Goal: Entertainment & Leisure: Browse casually

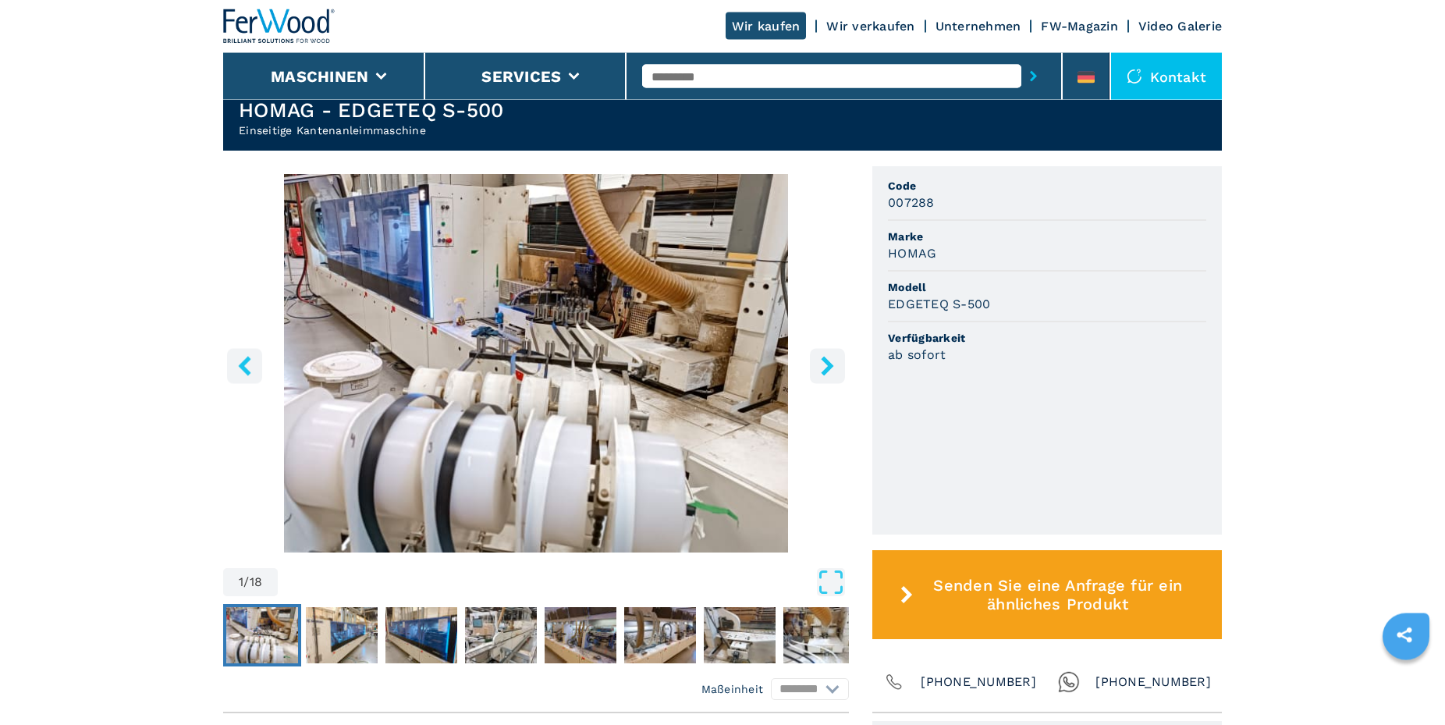
scroll to position [398, 0]
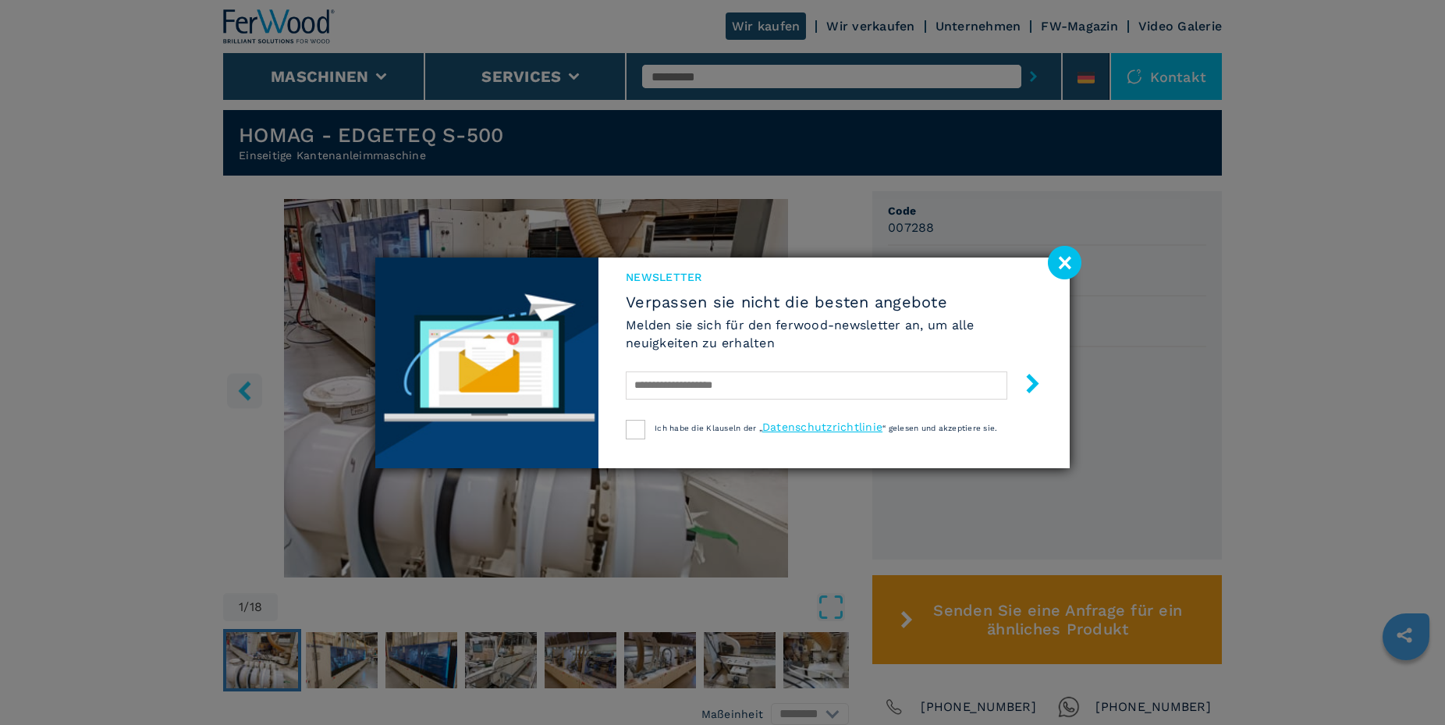
click at [1066, 259] on image at bounding box center [1065, 263] width 34 height 34
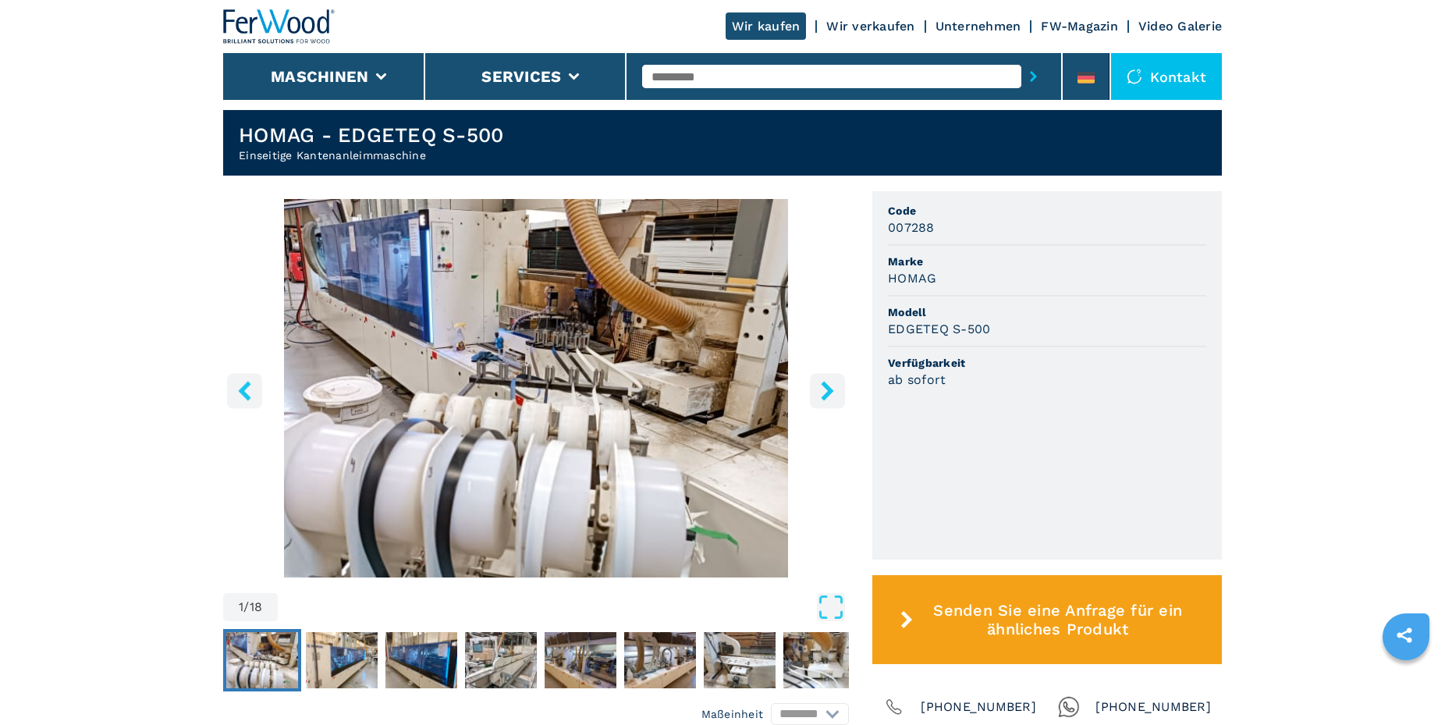
click at [823, 387] on icon "right-button" at bounding box center [828, 391] width 20 height 20
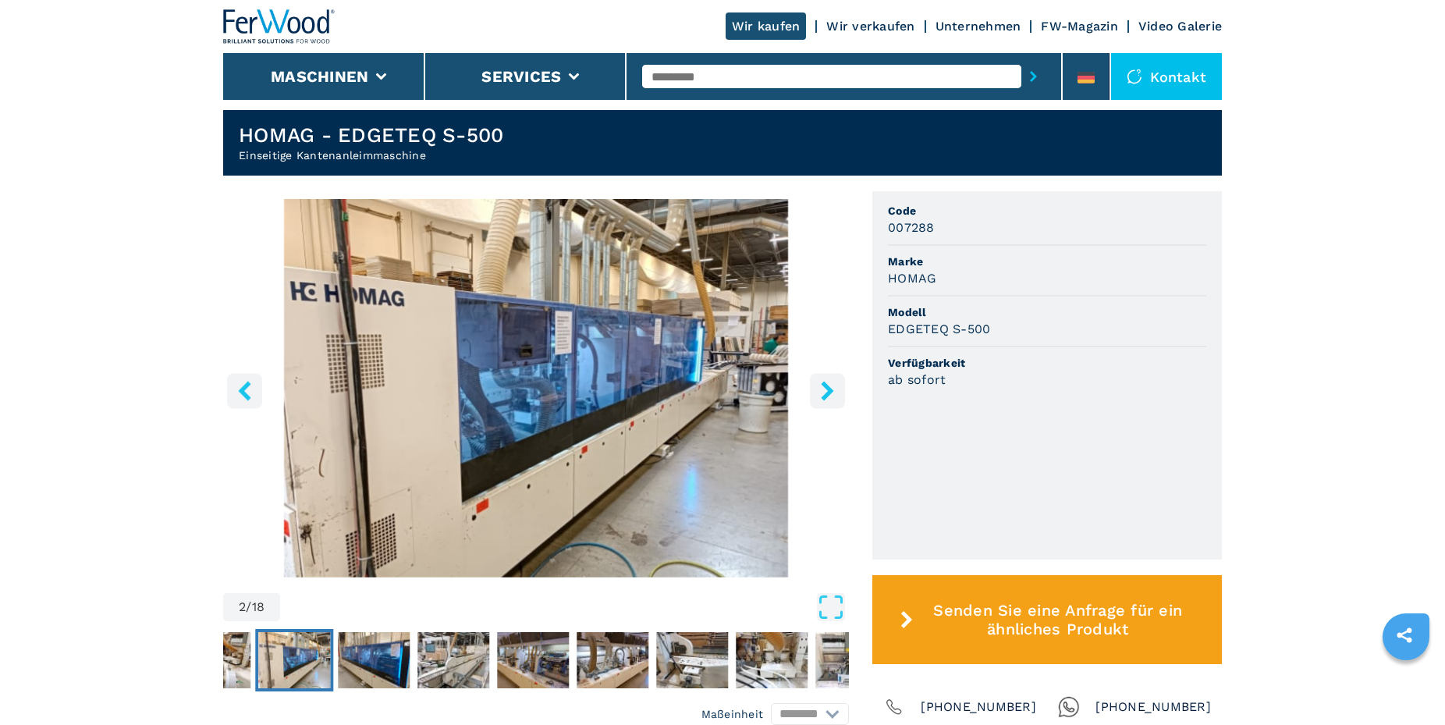
click at [823, 387] on icon "right-button" at bounding box center [828, 391] width 20 height 20
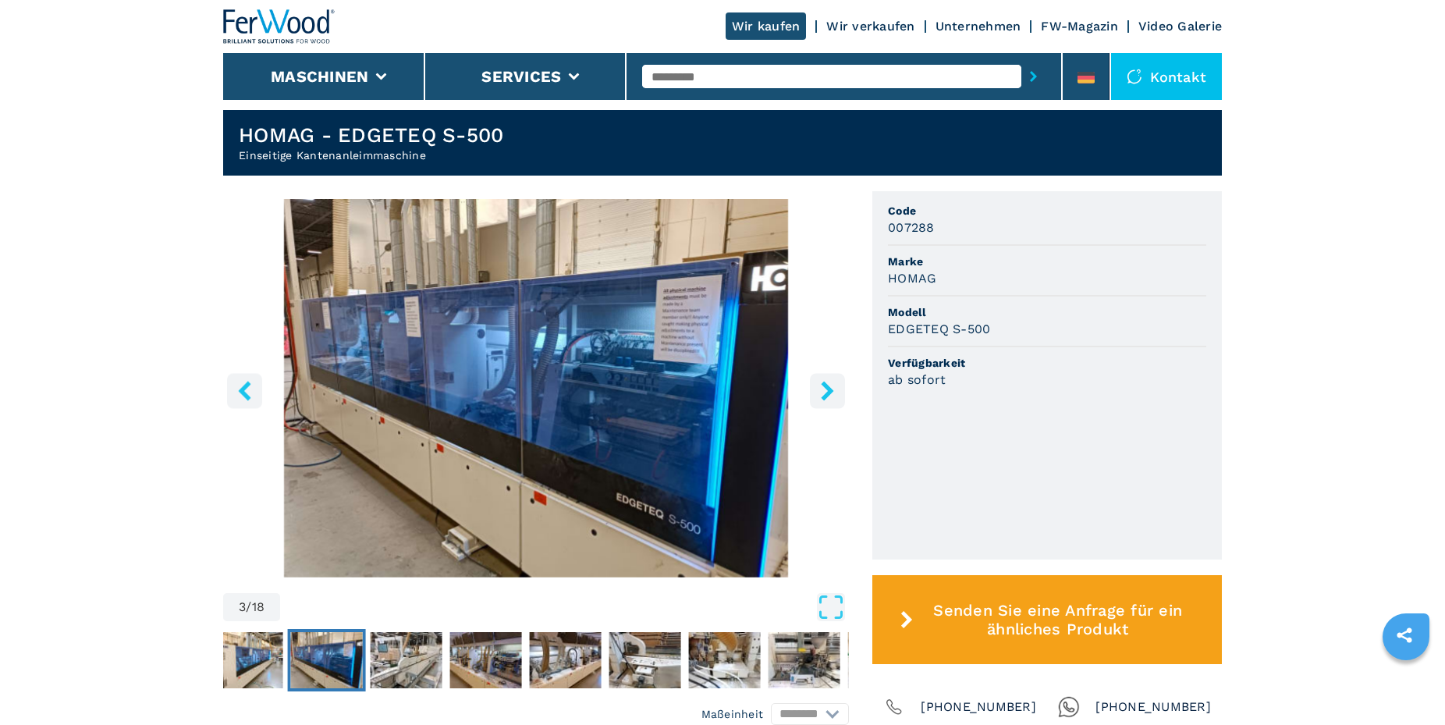
click at [821, 386] on icon "right-button" at bounding box center [828, 391] width 20 height 20
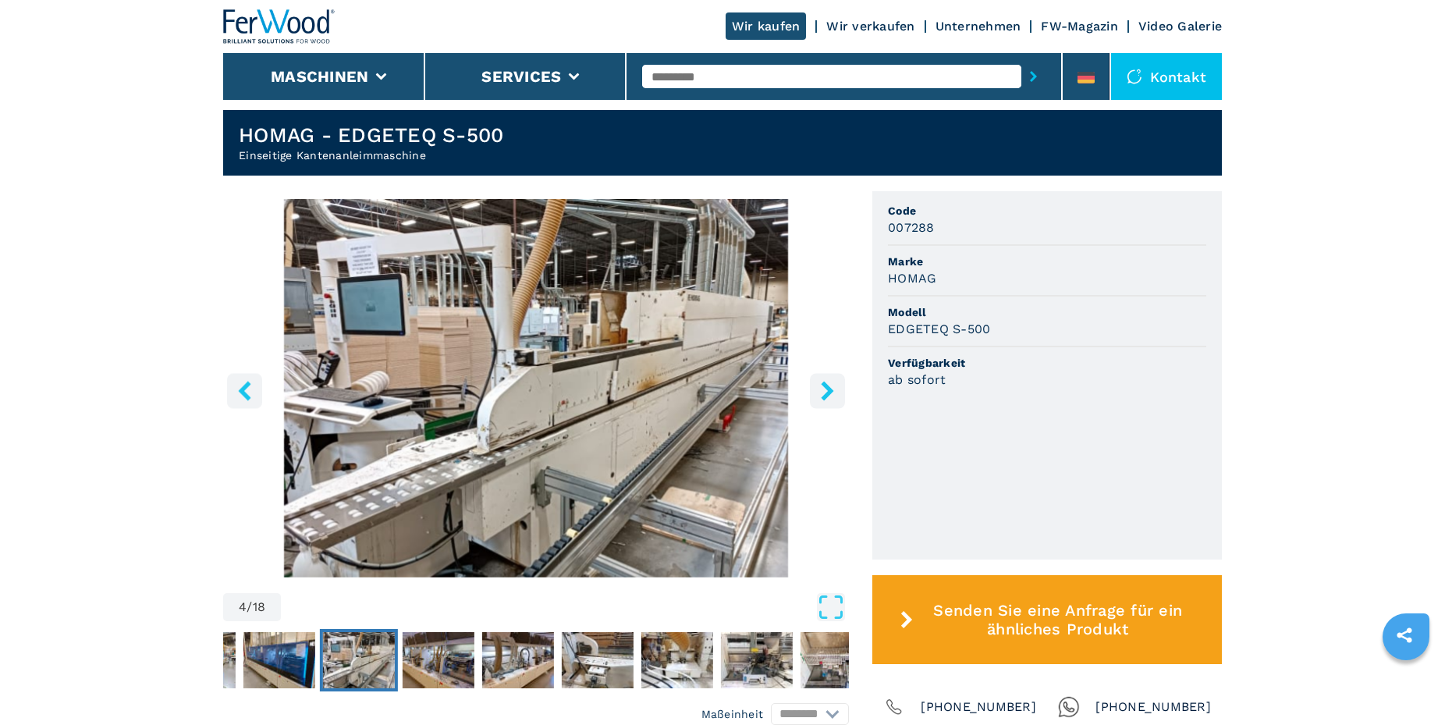
click at [818, 385] on icon "right-button" at bounding box center [828, 391] width 20 height 20
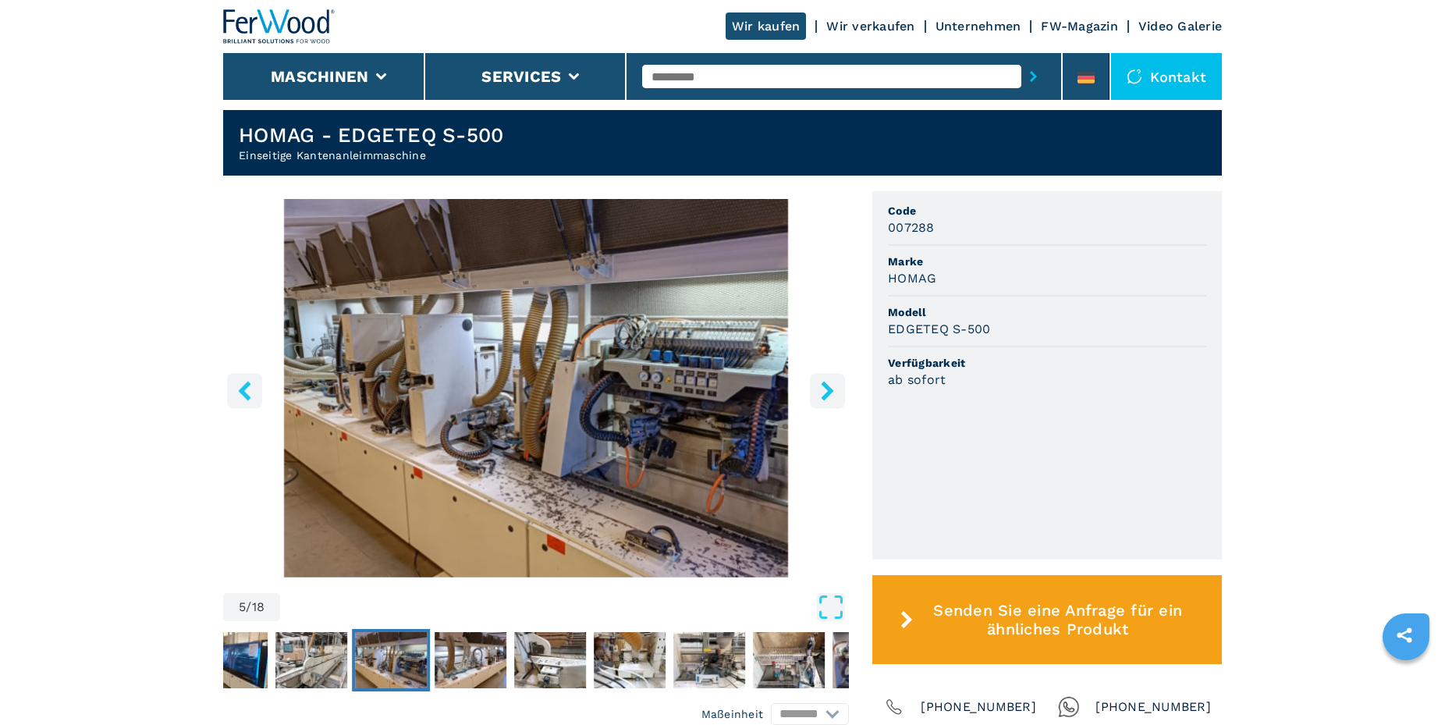
click at [818, 385] on icon "right-button" at bounding box center [828, 391] width 20 height 20
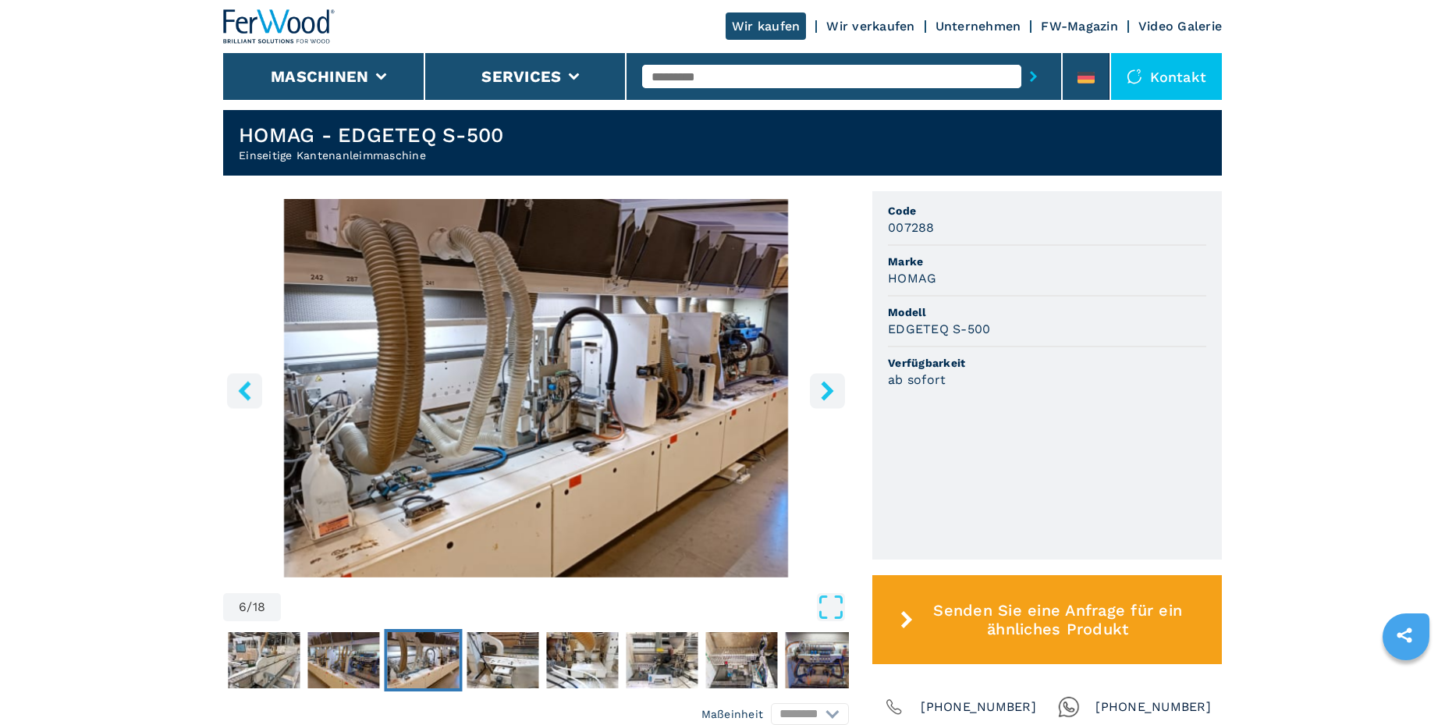
click at [822, 385] on icon "right-button" at bounding box center [828, 391] width 20 height 20
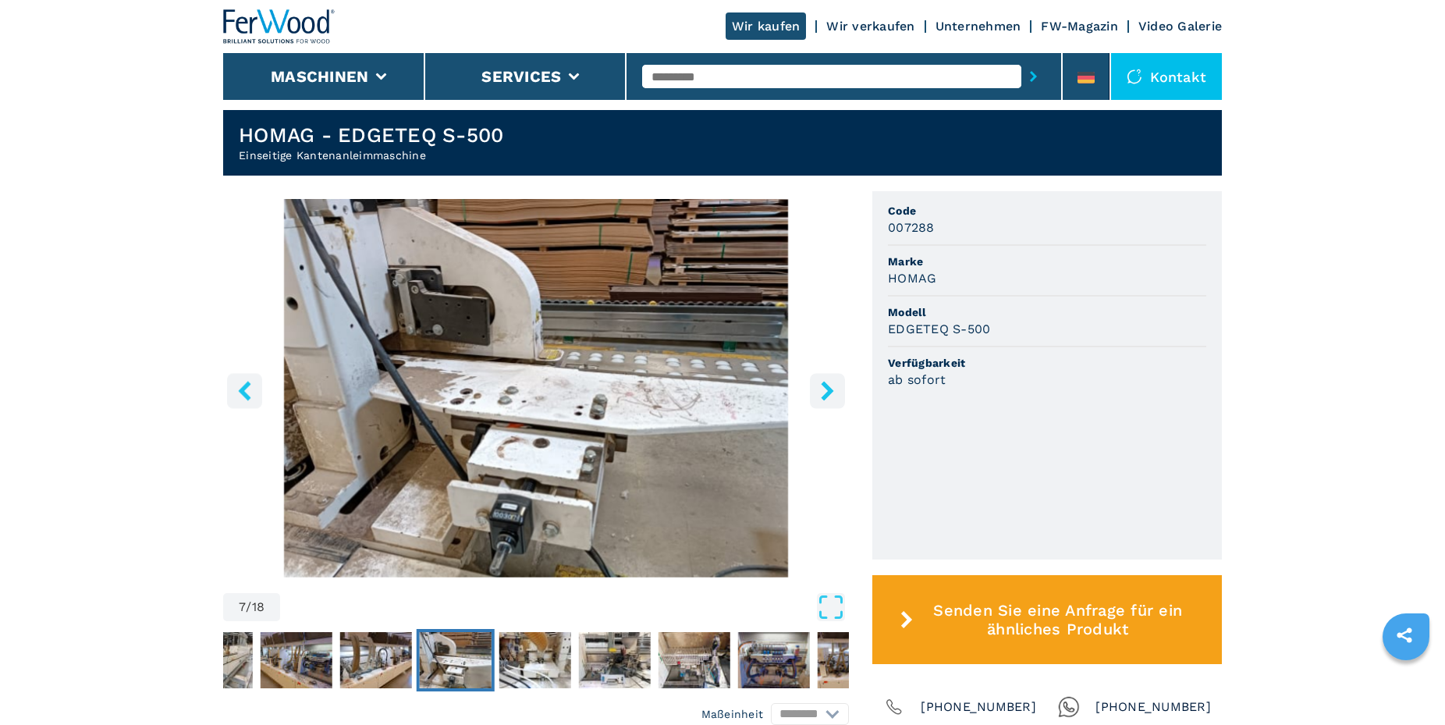
click at [822, 385] on icon "right-button" at bounding box center [828, 391] width 20 height 20
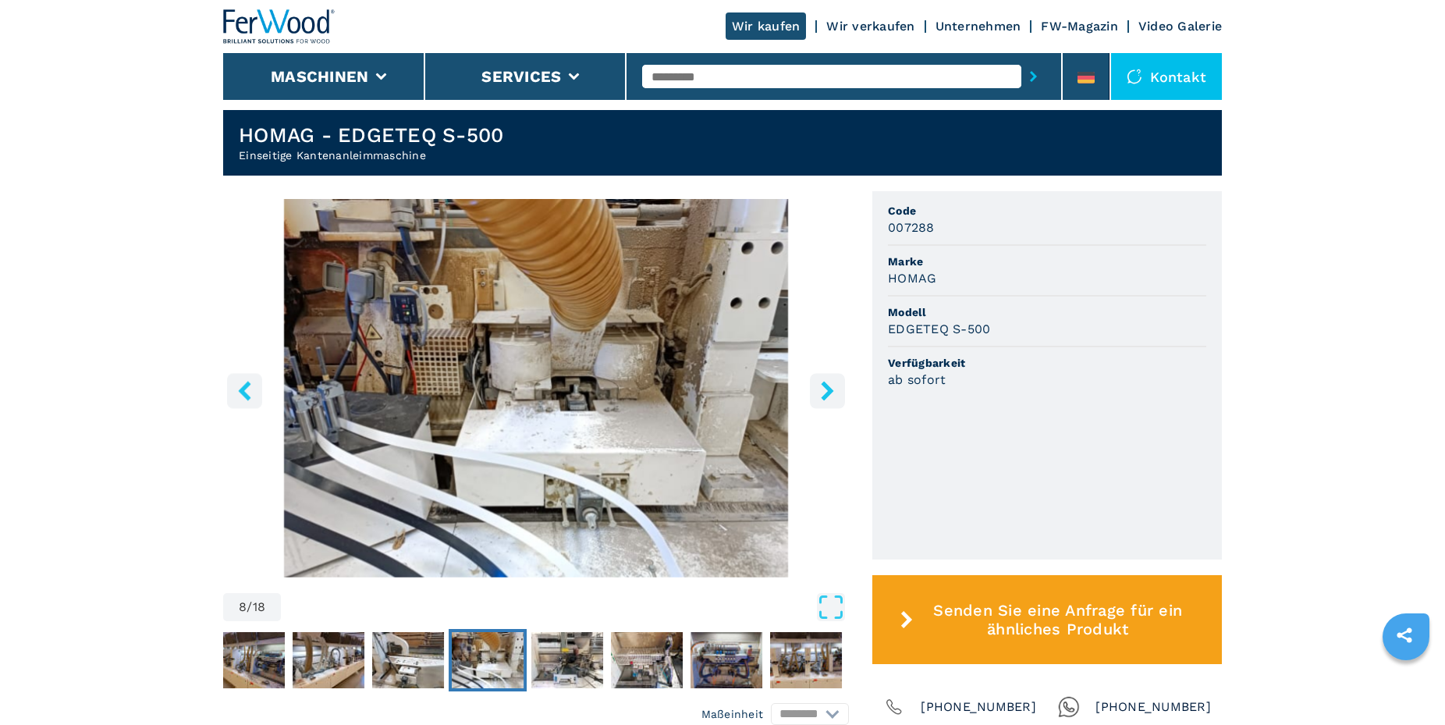
click at [822, 385] on icon "right-button" at bounding box center [828, 391] width 20 height 20
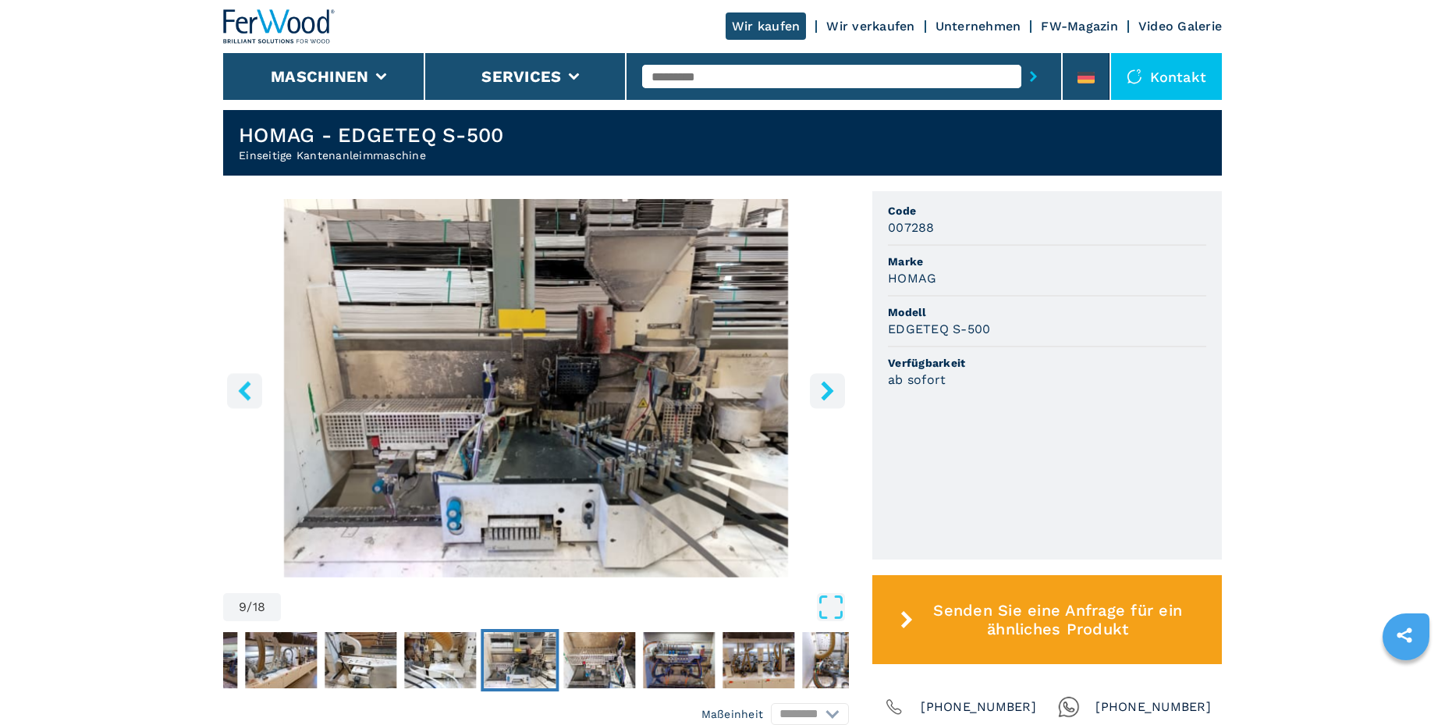
click at [822, 385] on icon "right-button" at bounding box center [828, 391] width 20 height 20
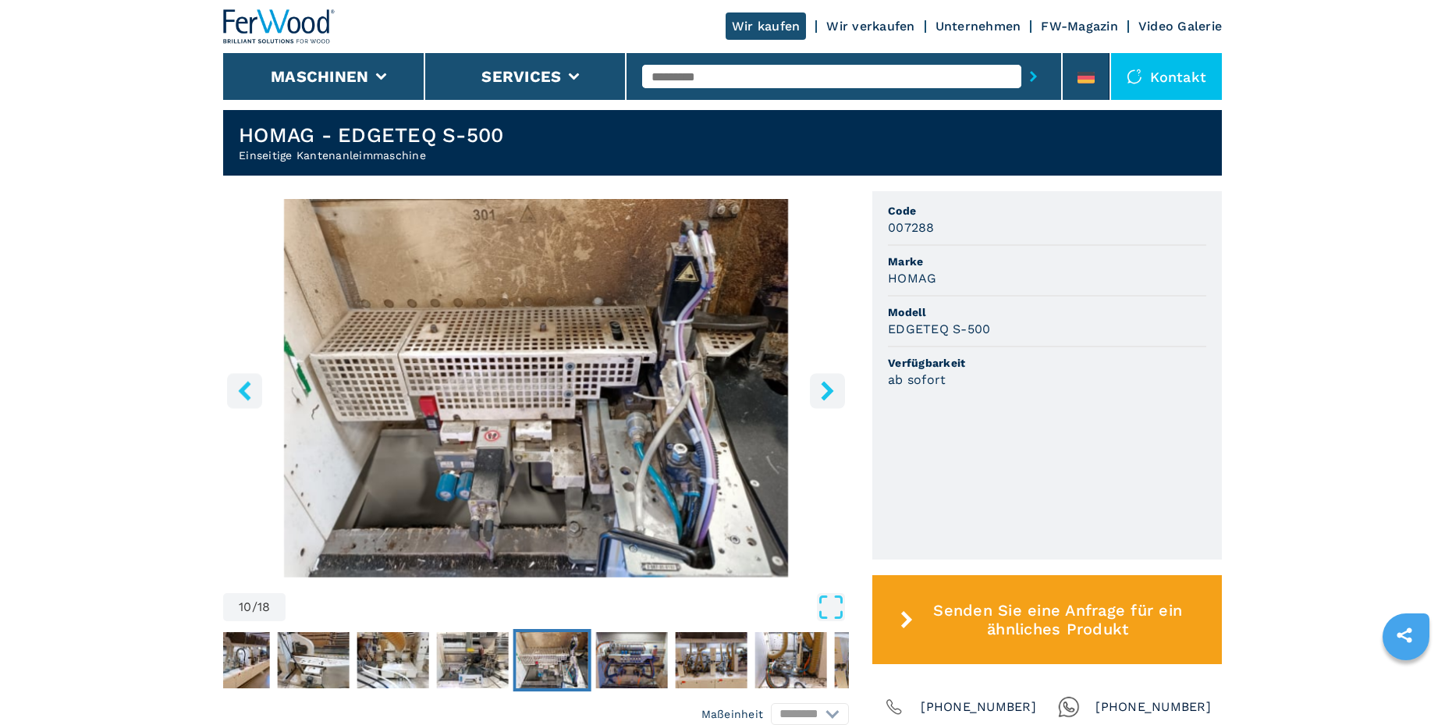
click at [822, 385] on icon "right-button" at bounding box center [828, 391] width 20 height 20
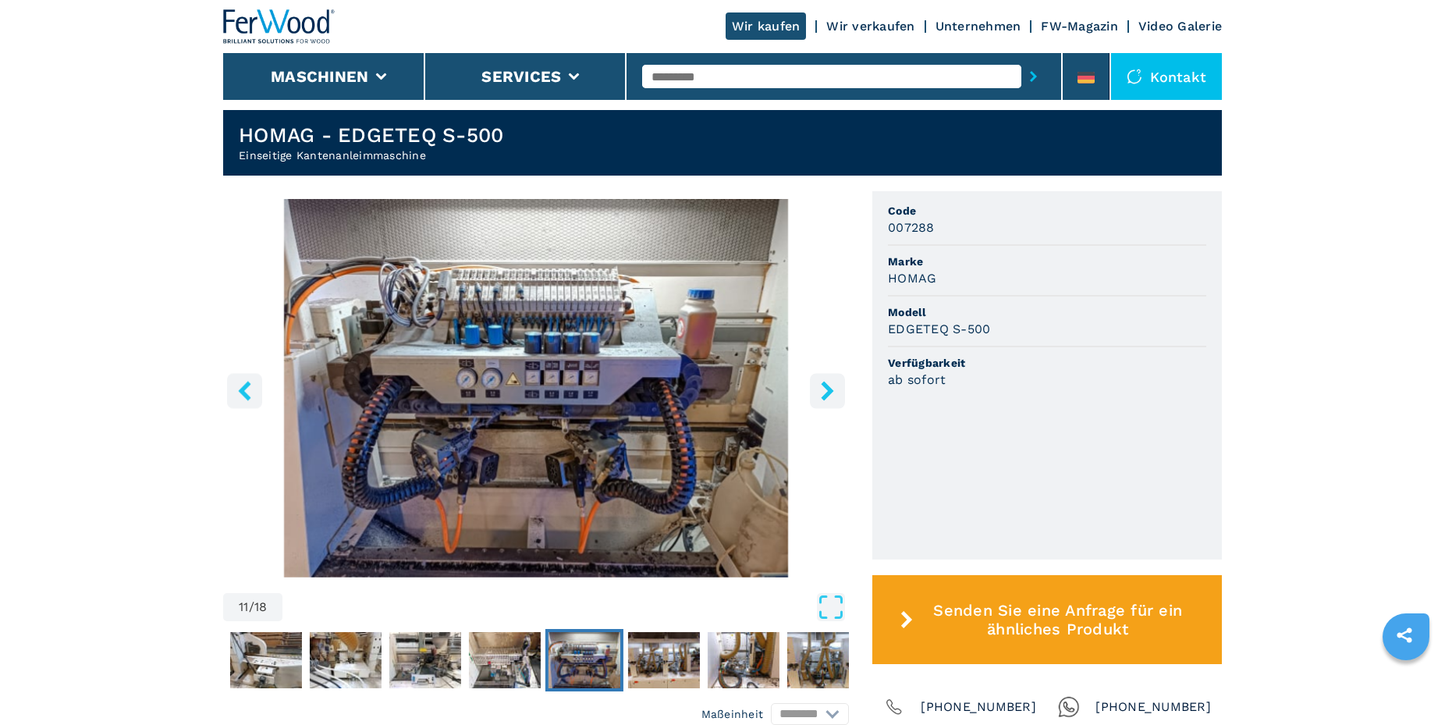
click at [822, 385] on icon "right-button" at bounding box center [828, 391] width 20 height 20
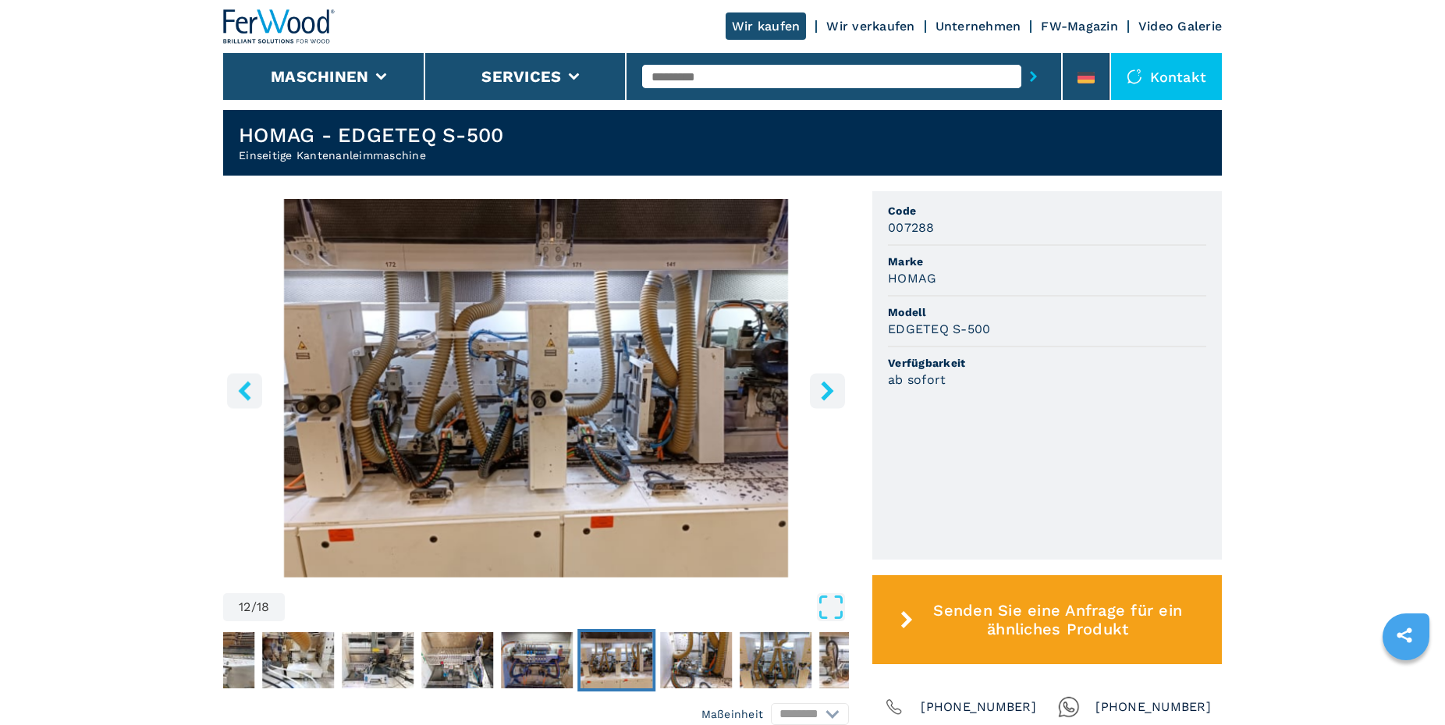
click at [822, 385] on icon "right-button" at bounding box center [828, 391] width 20 height 20
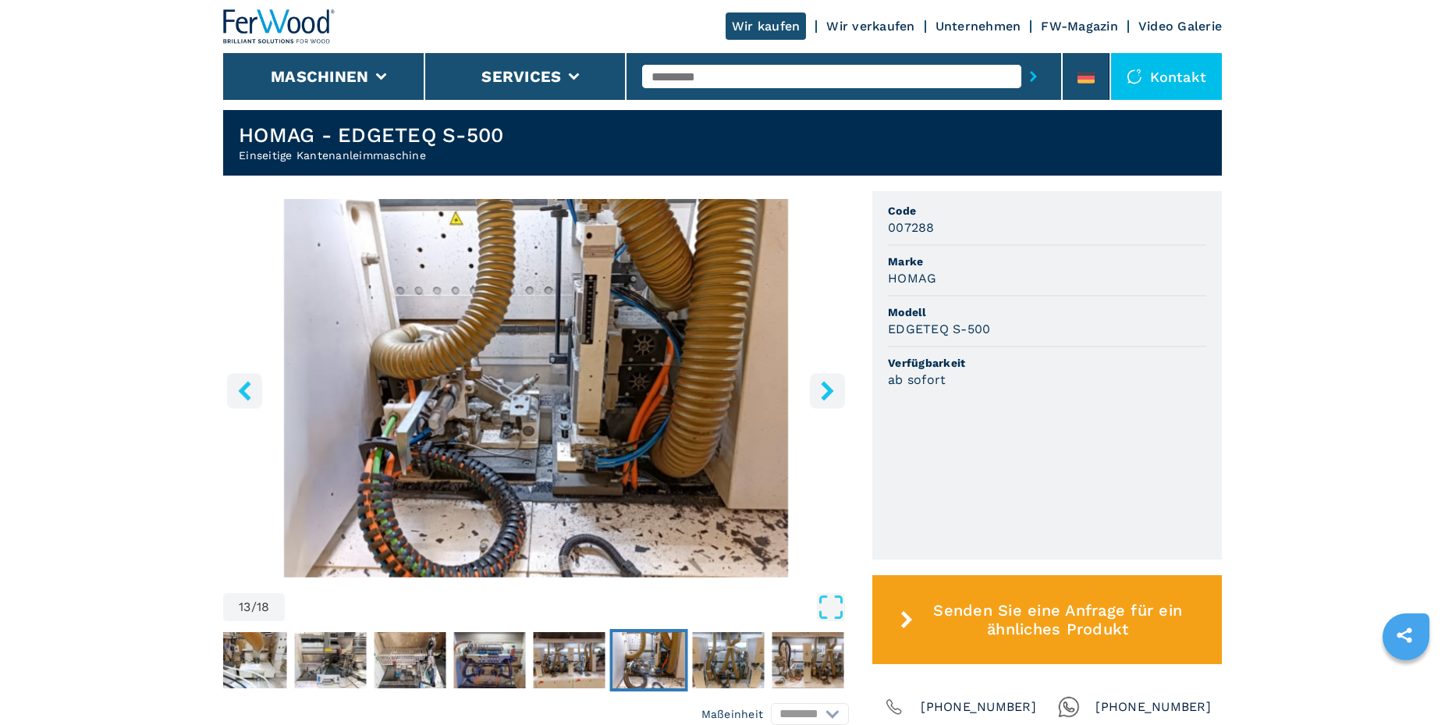
click at [822, 385] on icon "right-button" at bounding box center [828, 391] width 20 height 20
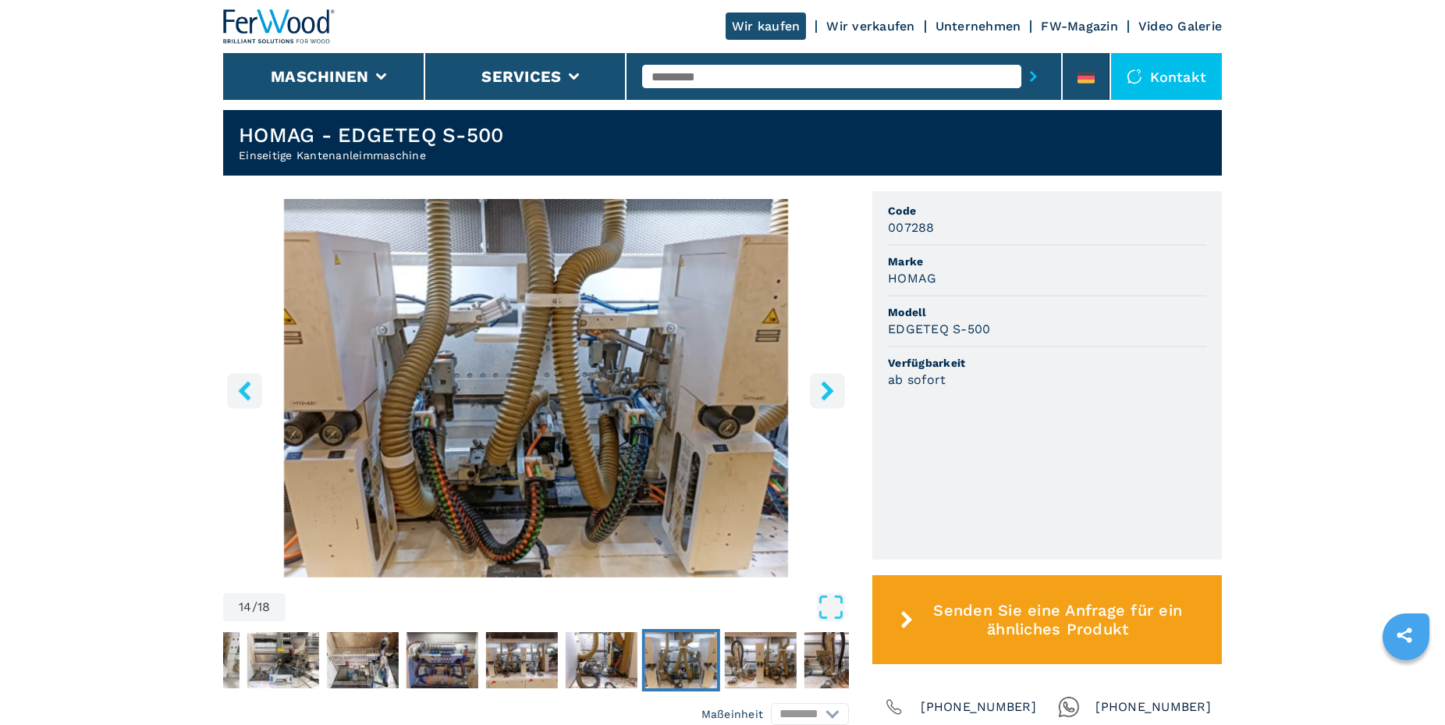
click at [822, 385] on icon "right-button" at bounding box center [828, 391] width 20 height 20
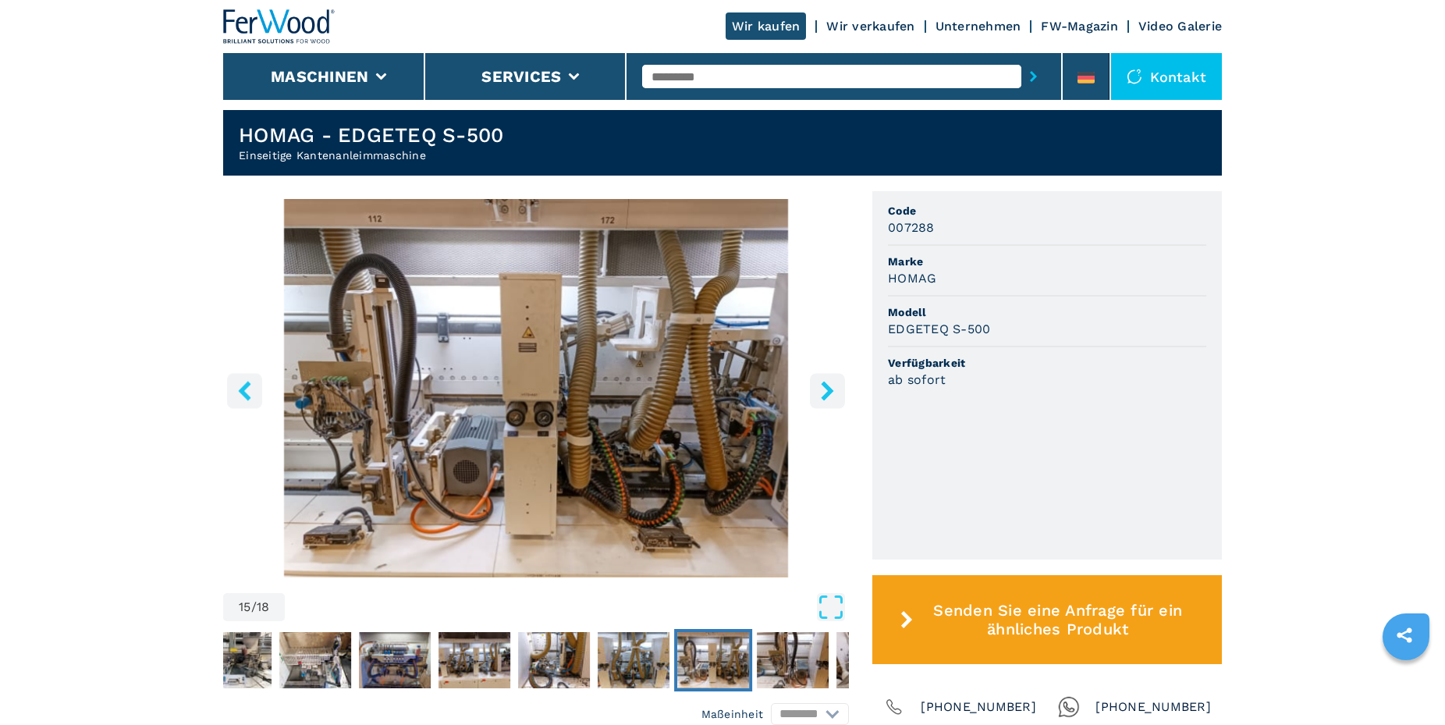
click at [822, 385] on icon "right-button" at bounding box center [828, 391] width 20 height 20
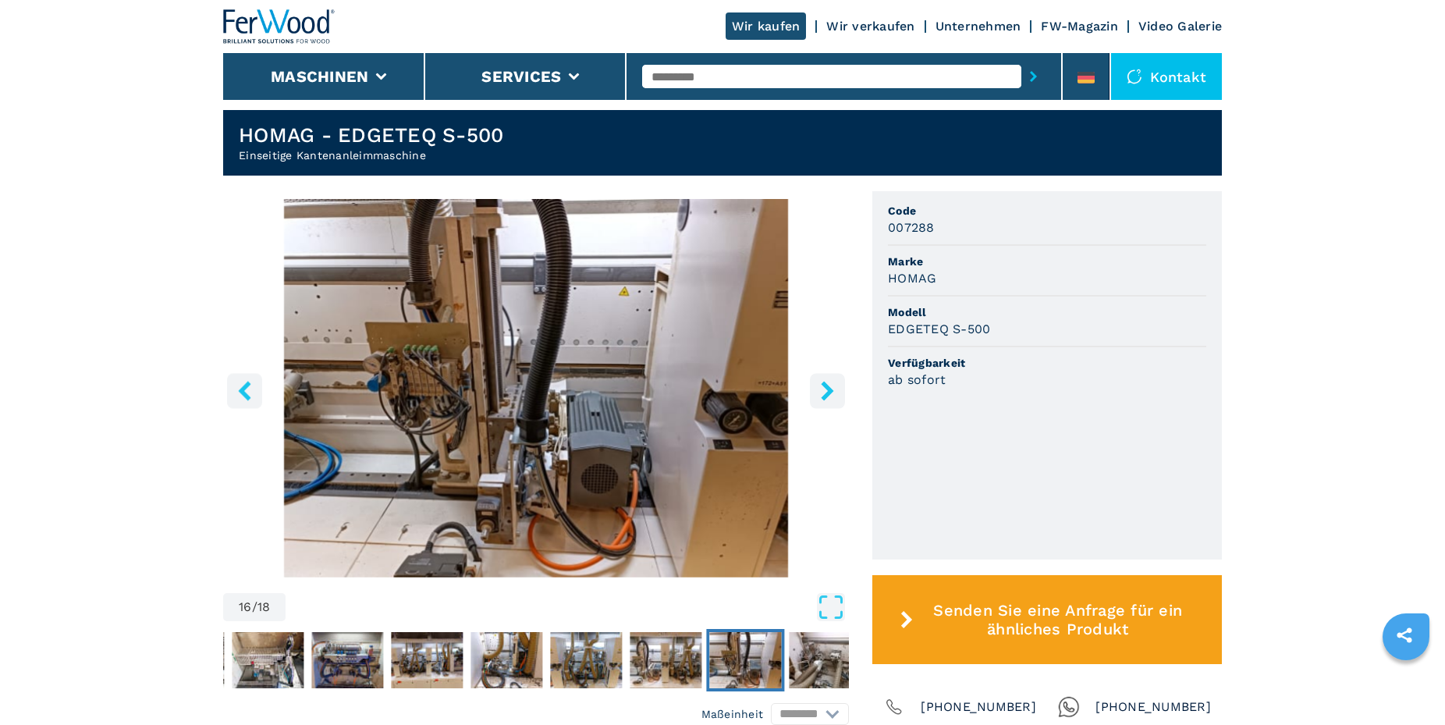
click at [822, 385] on icon "right-button" at bounding box center [828, 391] width 20 height 20
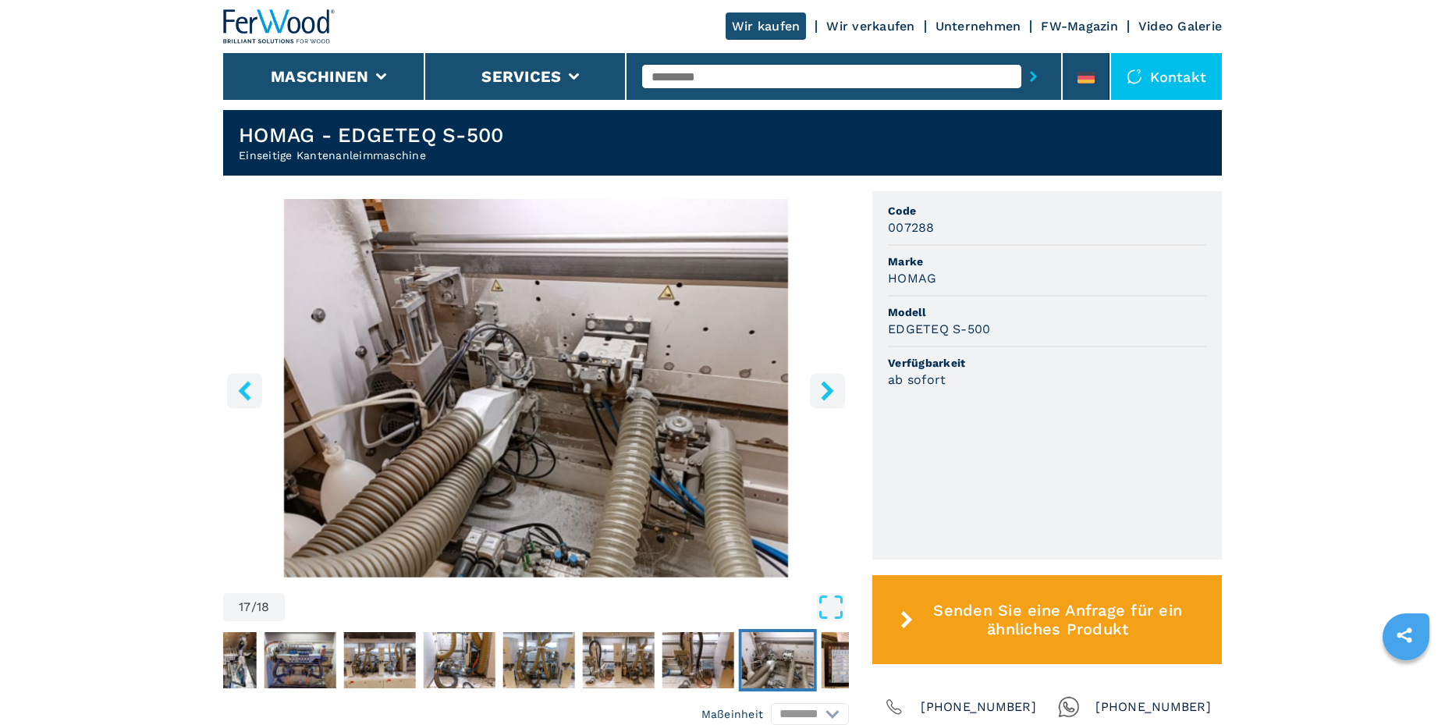
click at [822, 385] on icon "right-button" at bounding box center [828, 391] width 20 height 20
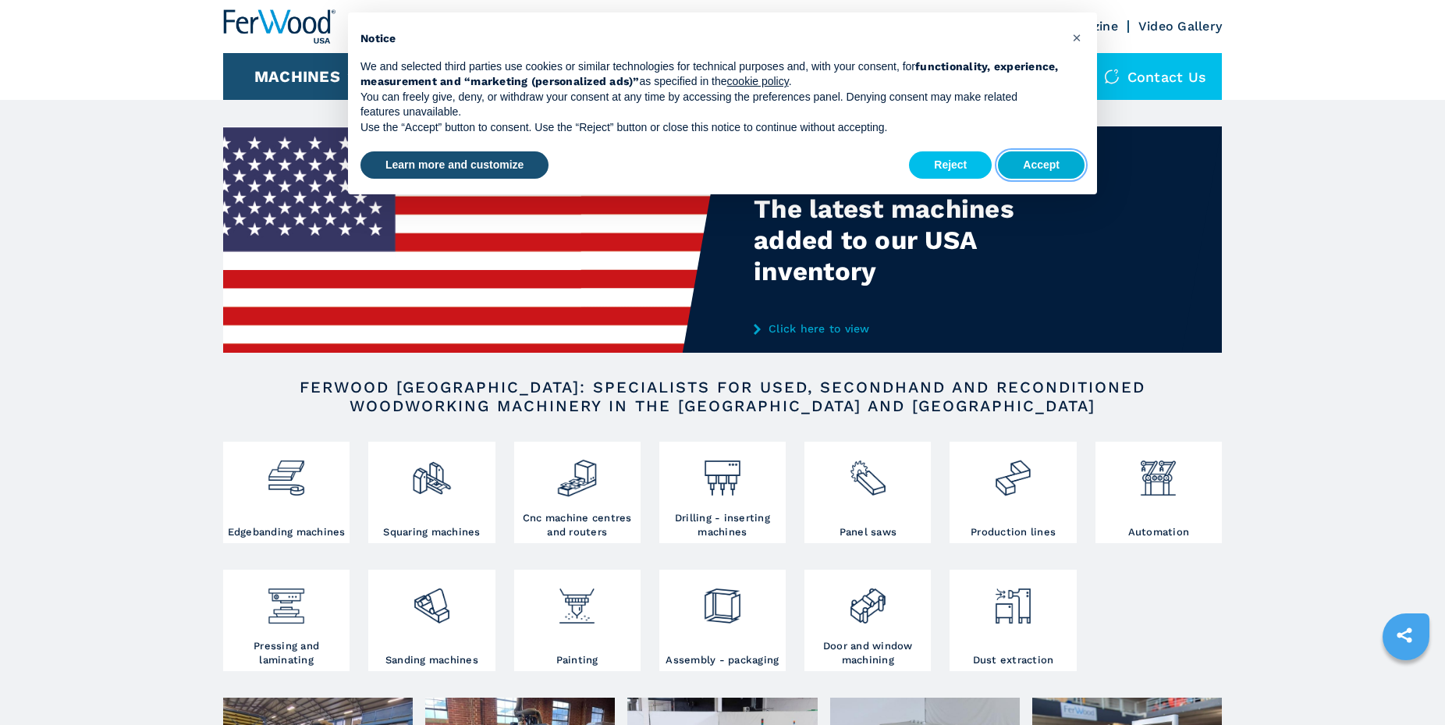
click at [1038, 161] on button "Accept" at bounding box center [1041, 165] width 87 height 28
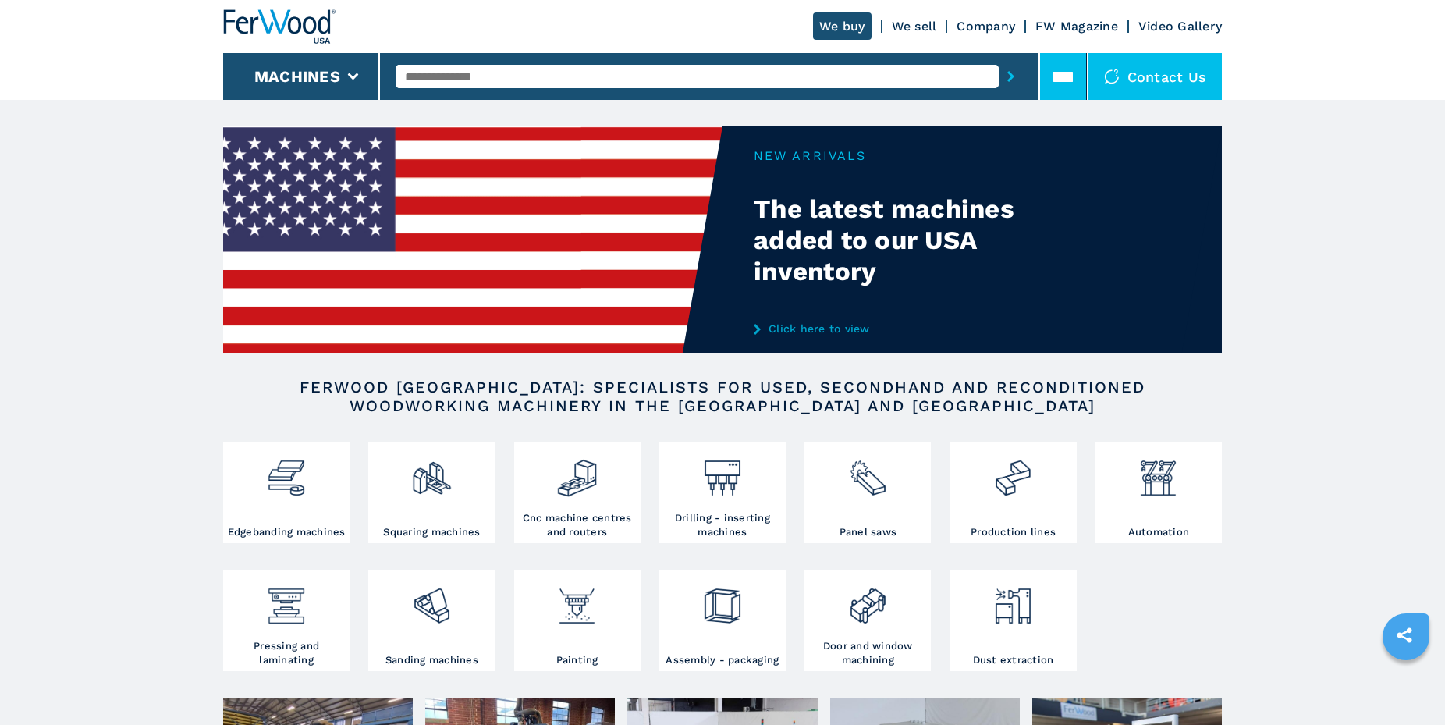
click at [1061, 69] on icon at bounding box center [1063, 77] width 20 height 20
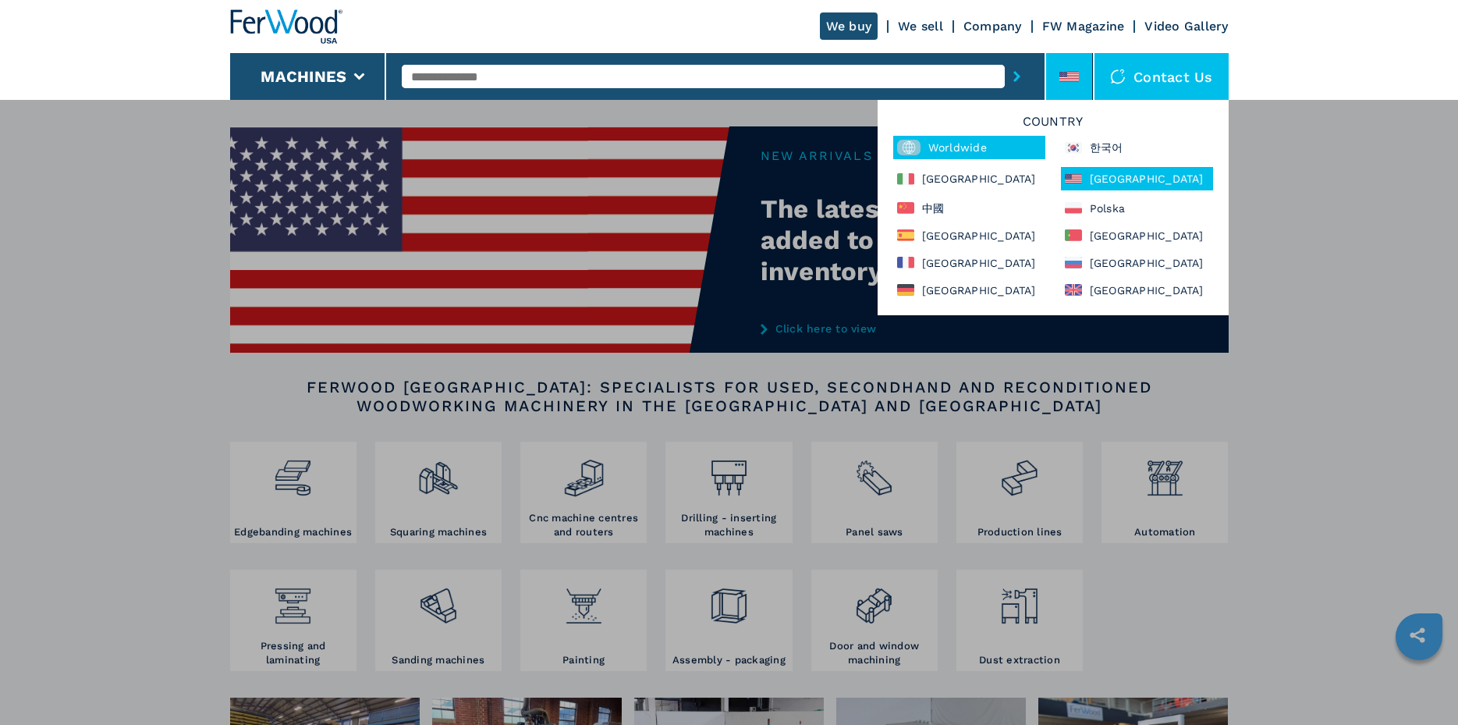
click at [975, 136] on div "Worldwide" at bounding box center [969, 147] width 152 height 23
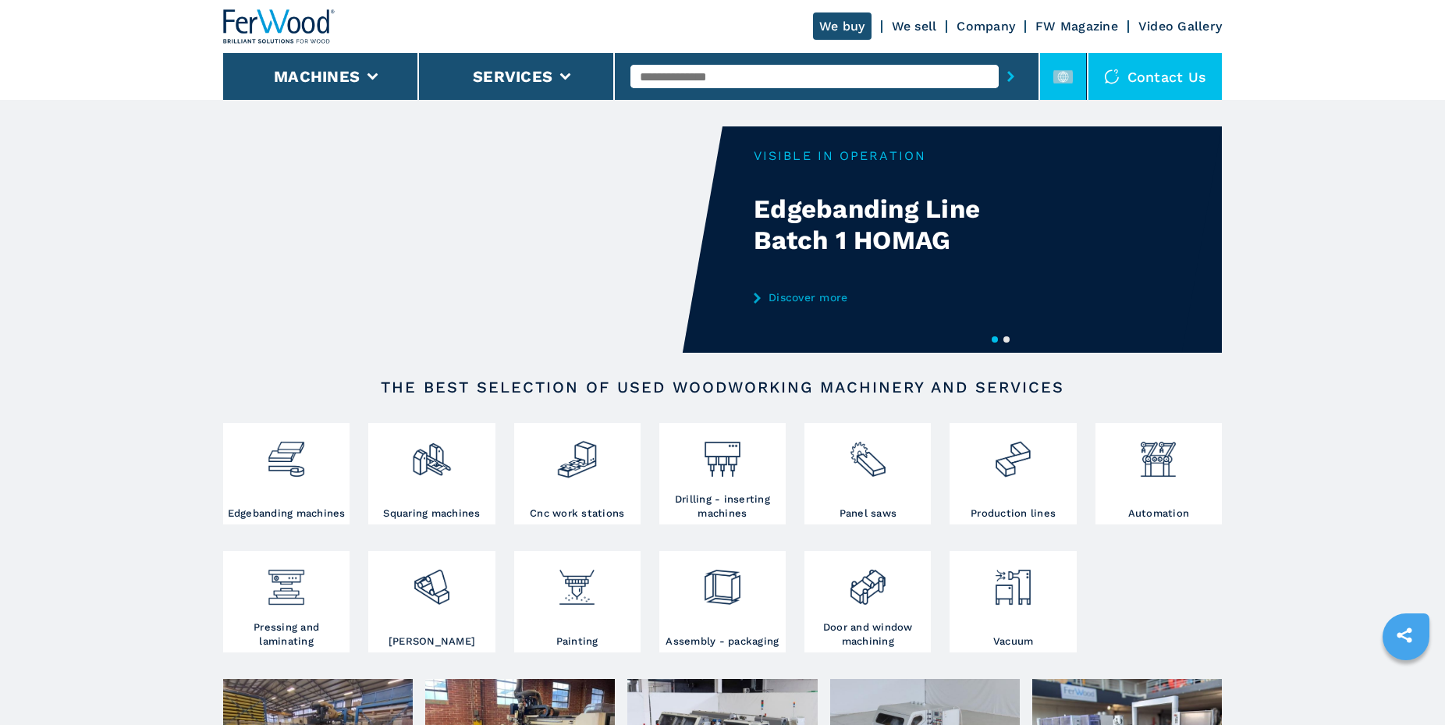
click at [1060, 69] on icon at bounding box center [1063, 77] width 20 height 20
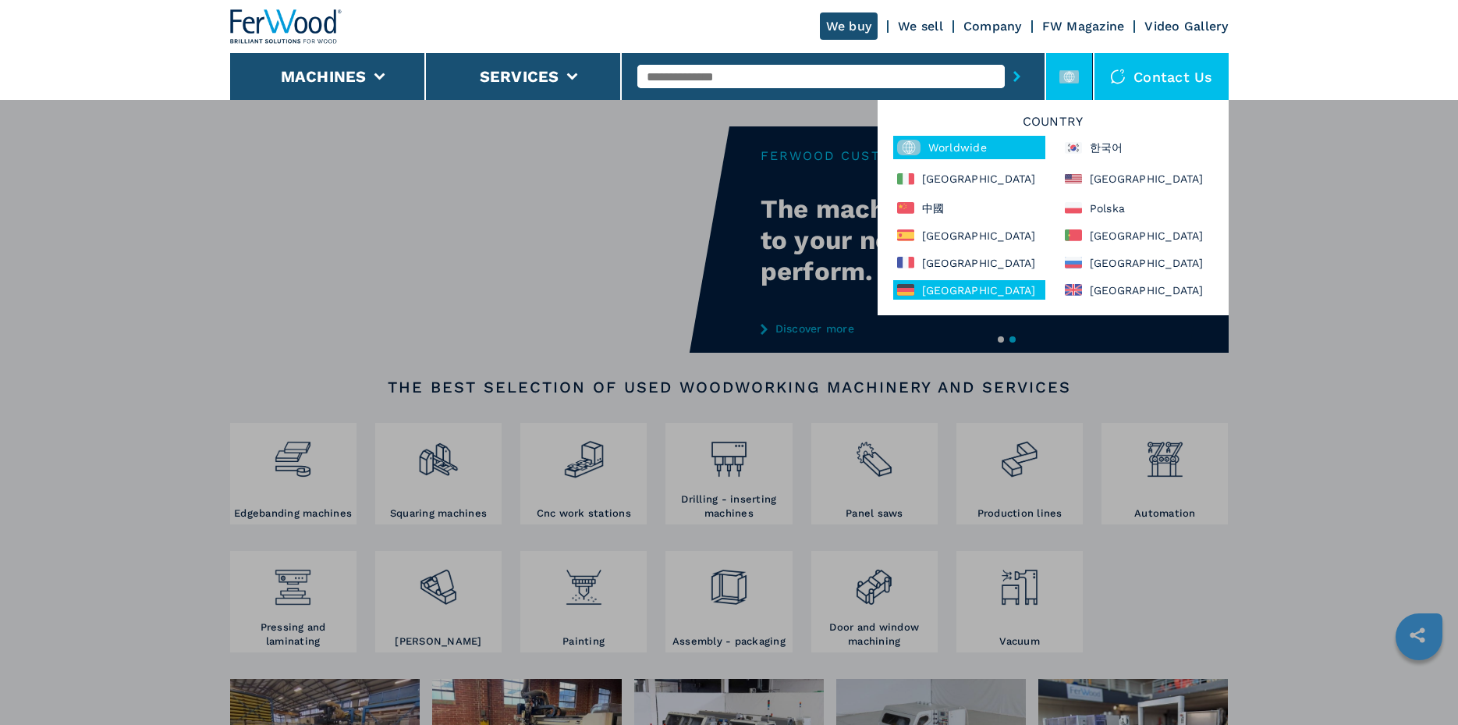
click at [946, 289] on div "Deutschland" at bounding box center [969, 290] width 152 height 20
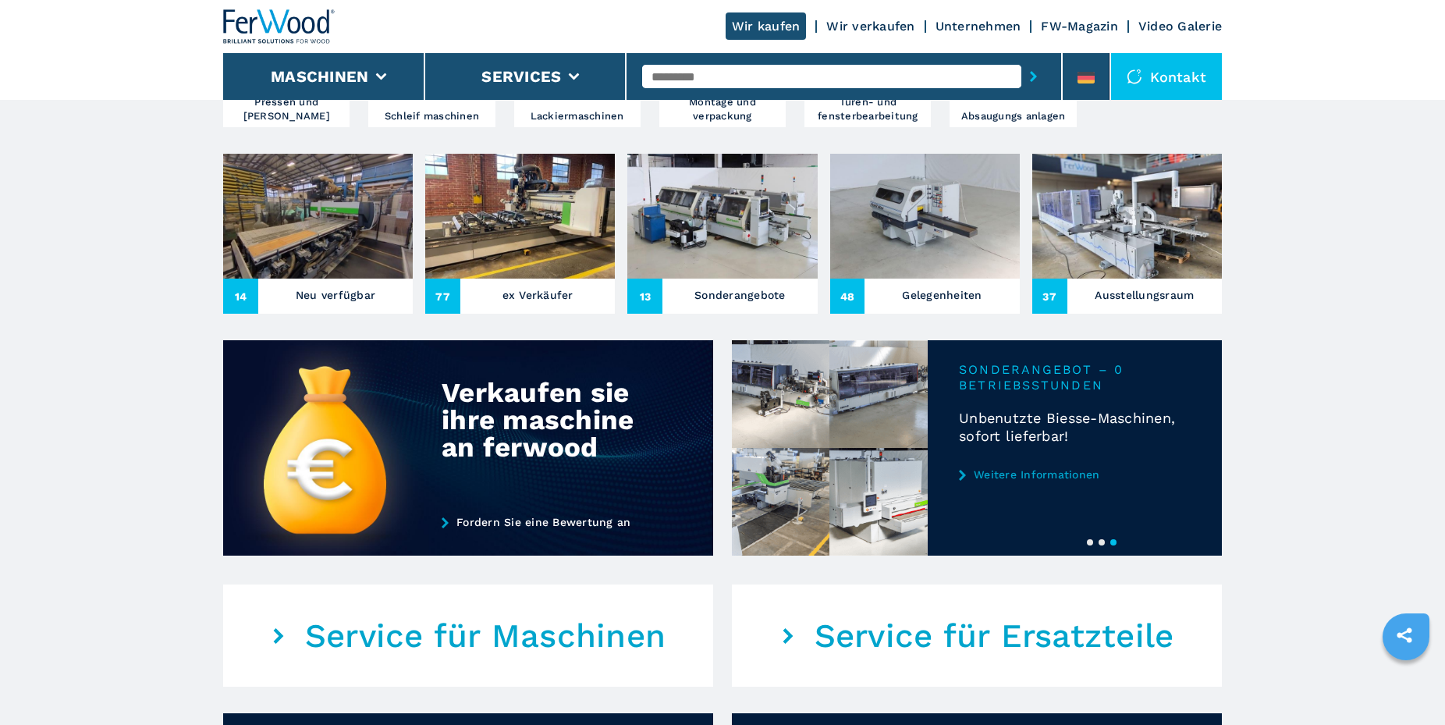
scroll to position [557, 0]
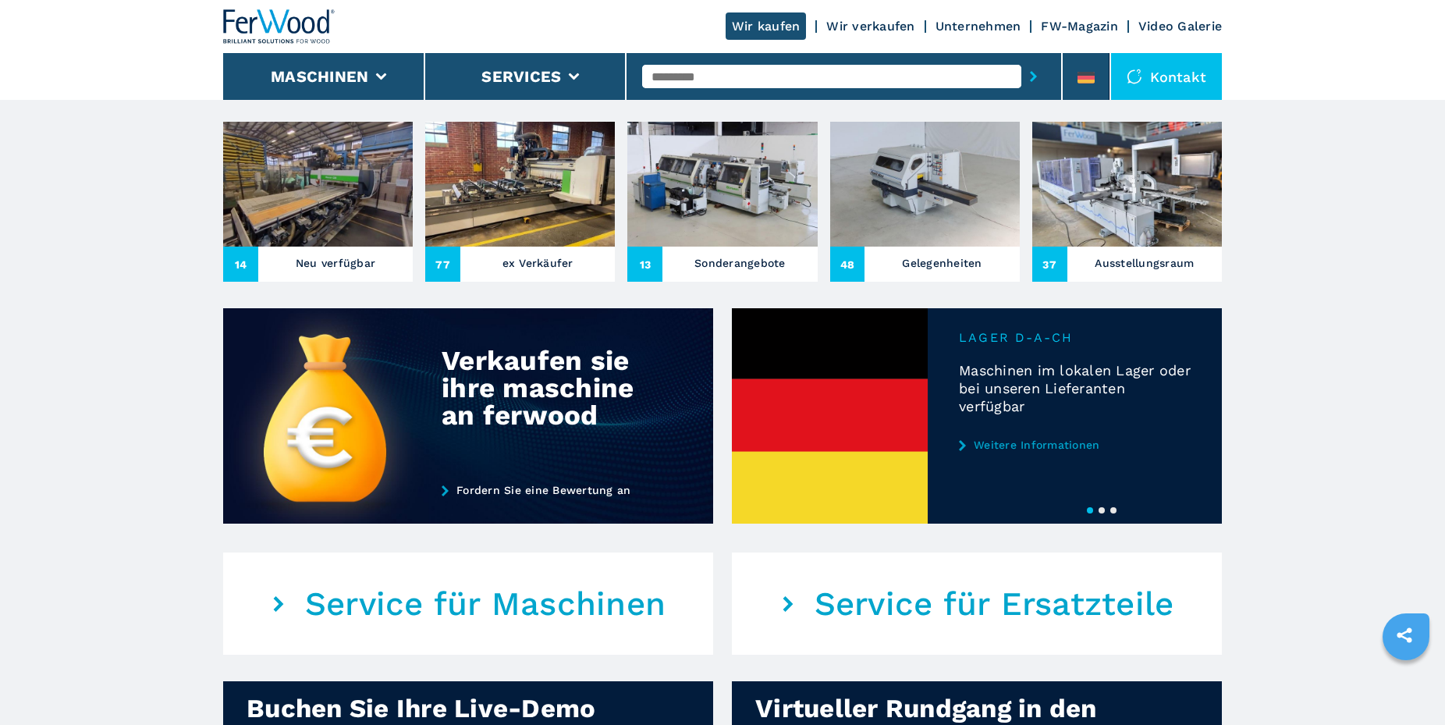
click at [332, 181] on img at bounding box center [318, 184] width 190 height 125
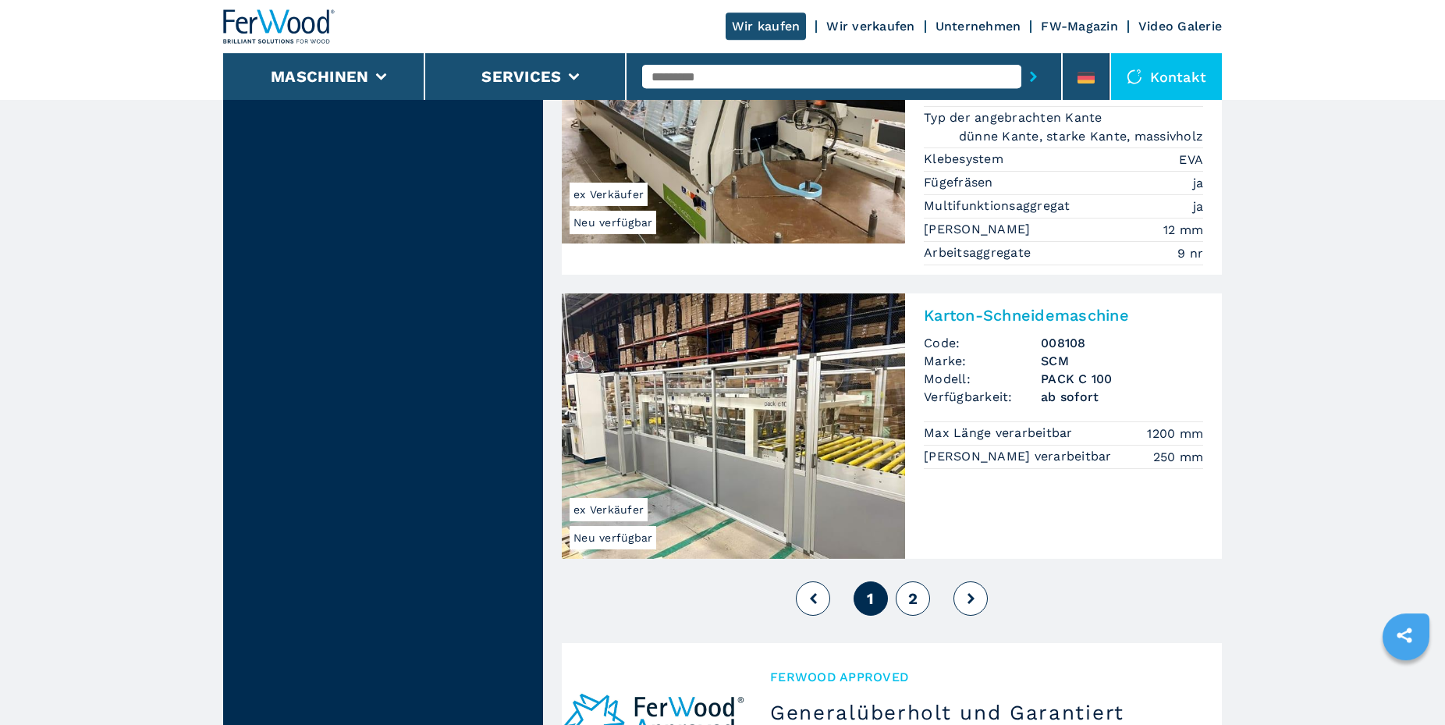
scroll to position [3661, 0]
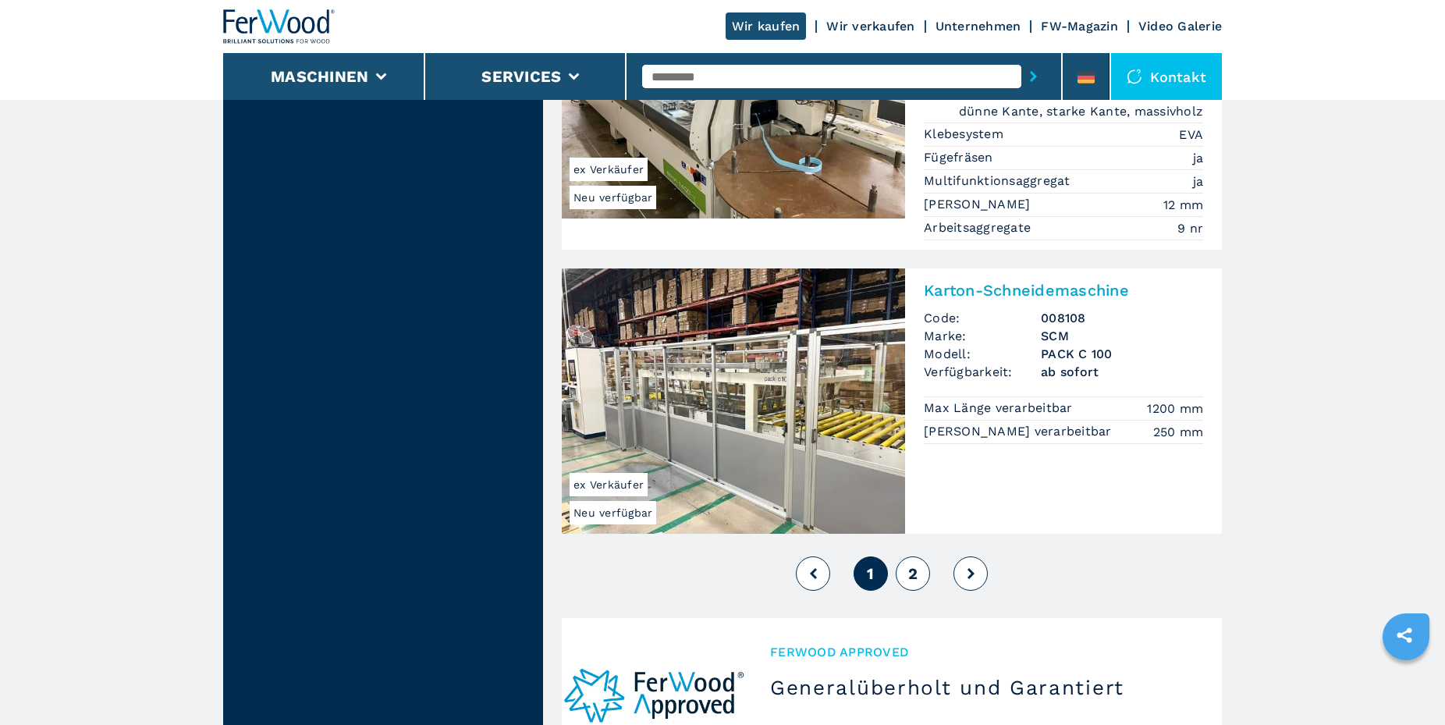
click at [911, 564] on span "2" at bounding box center [912, 573] width 9 height 19
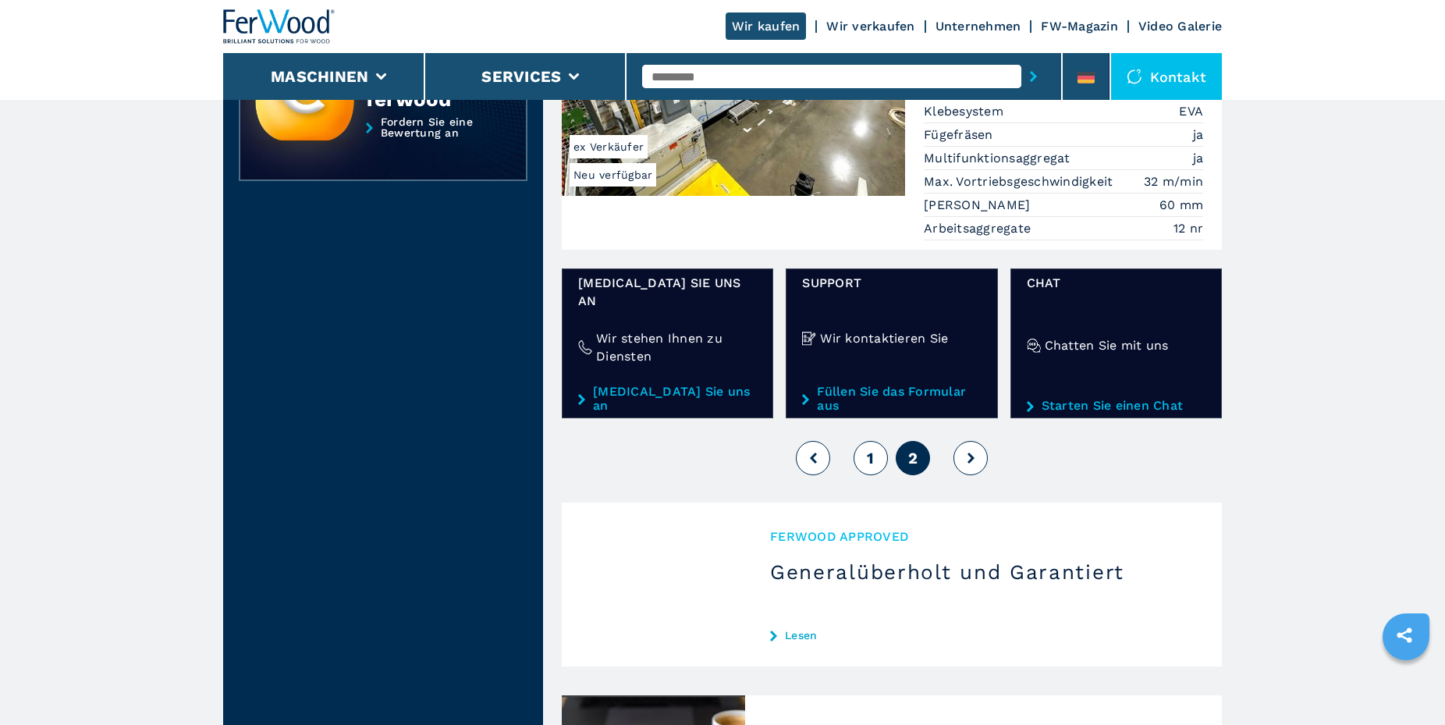
scroll to position [637, 0]
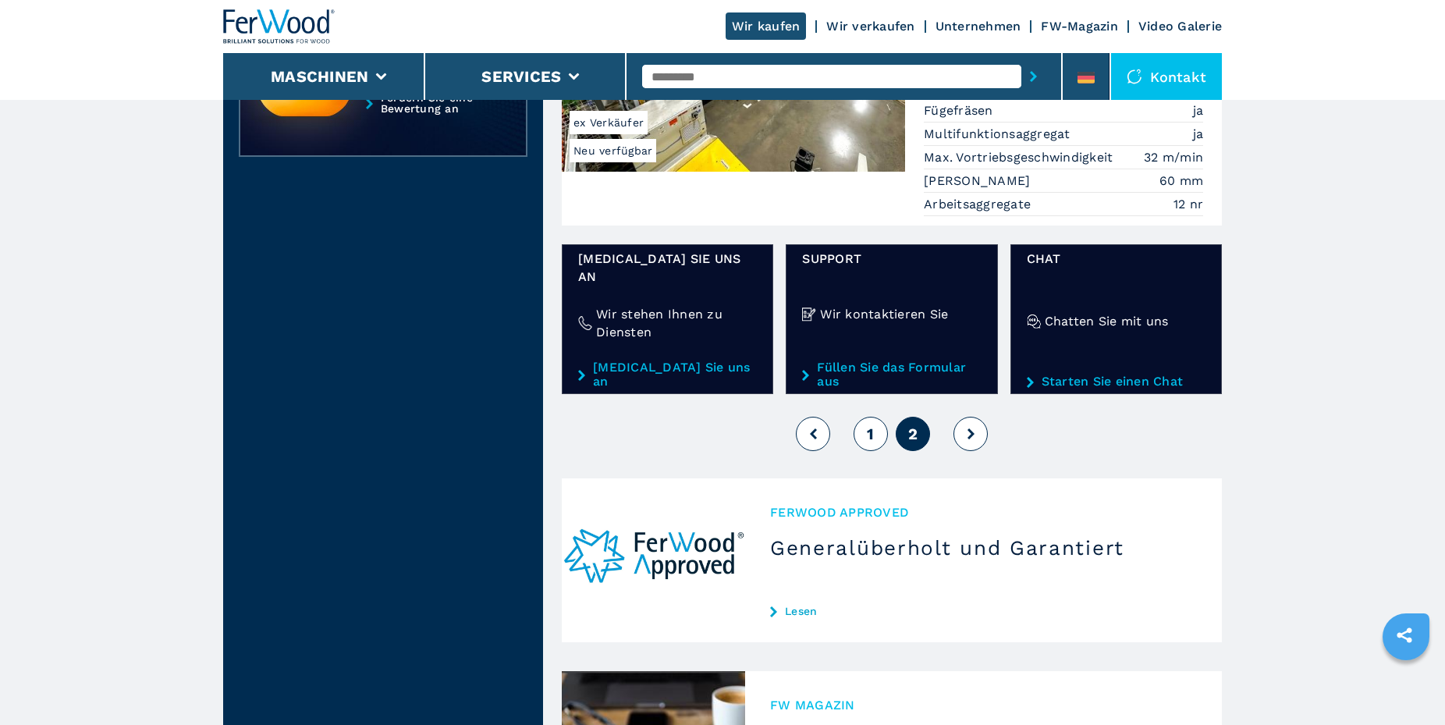
click at [644, 360] on link "Rufen Sie uns an" at bounding box center [667, 374] width 179 height 28
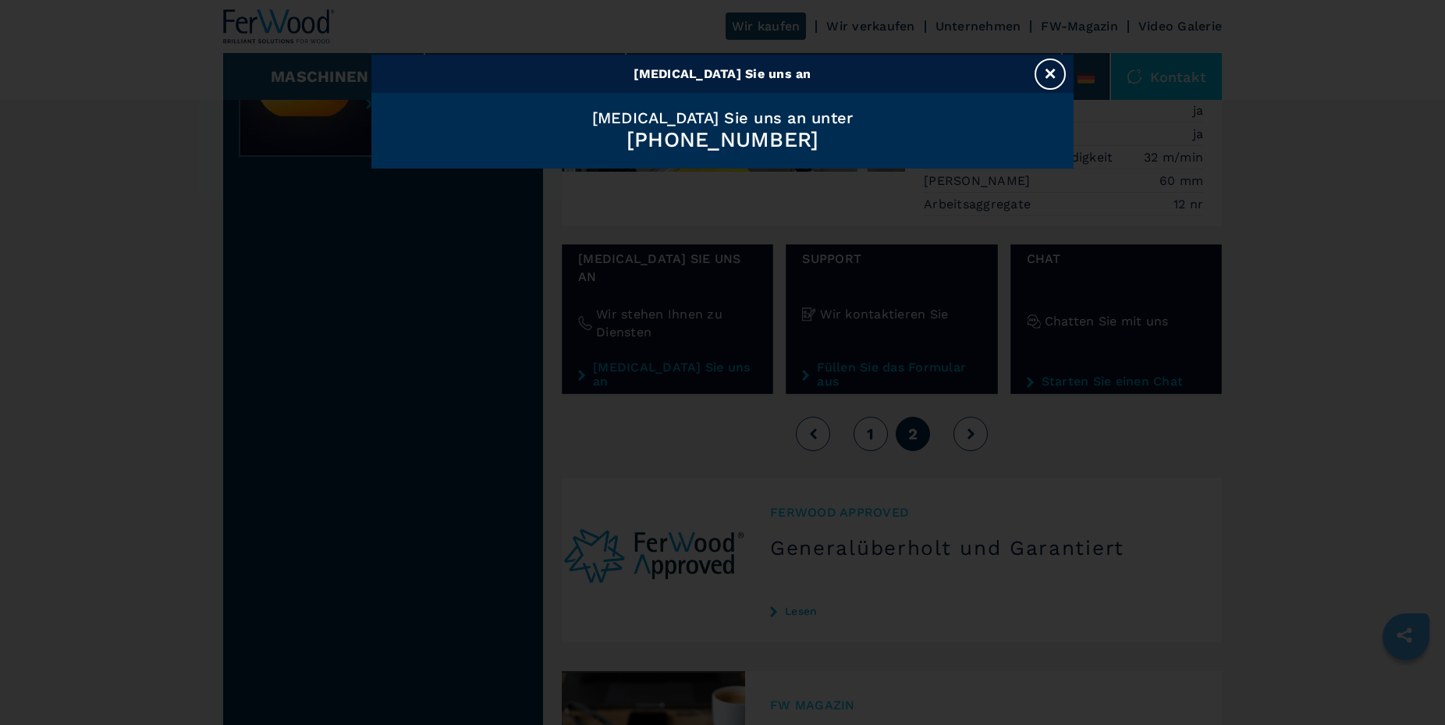
click at [1050, 67] on button "×" at bounding box center [1050, 74] width 31 height 31
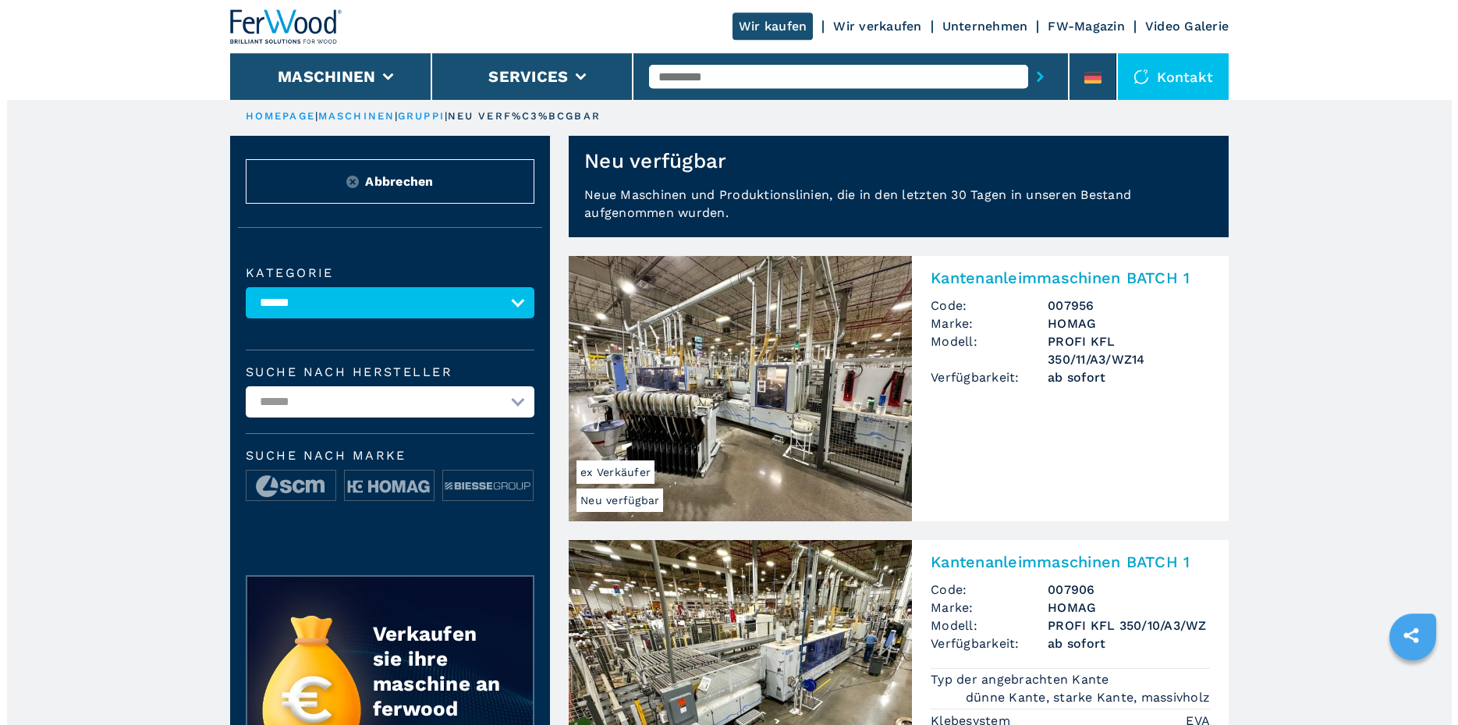
scroll to position [0, 0]
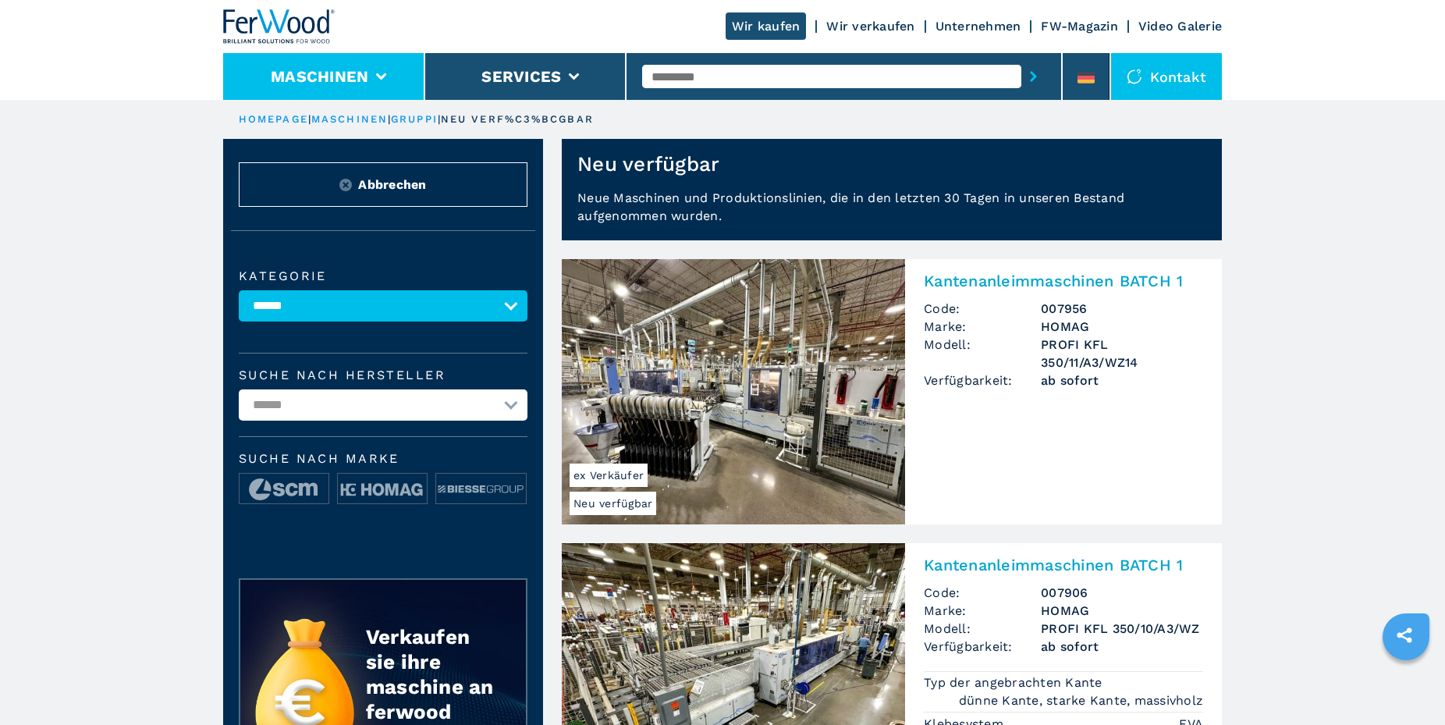
click at [321, 69] on button "Maschinen" at bounding box center [320, 76] width 98 height 19
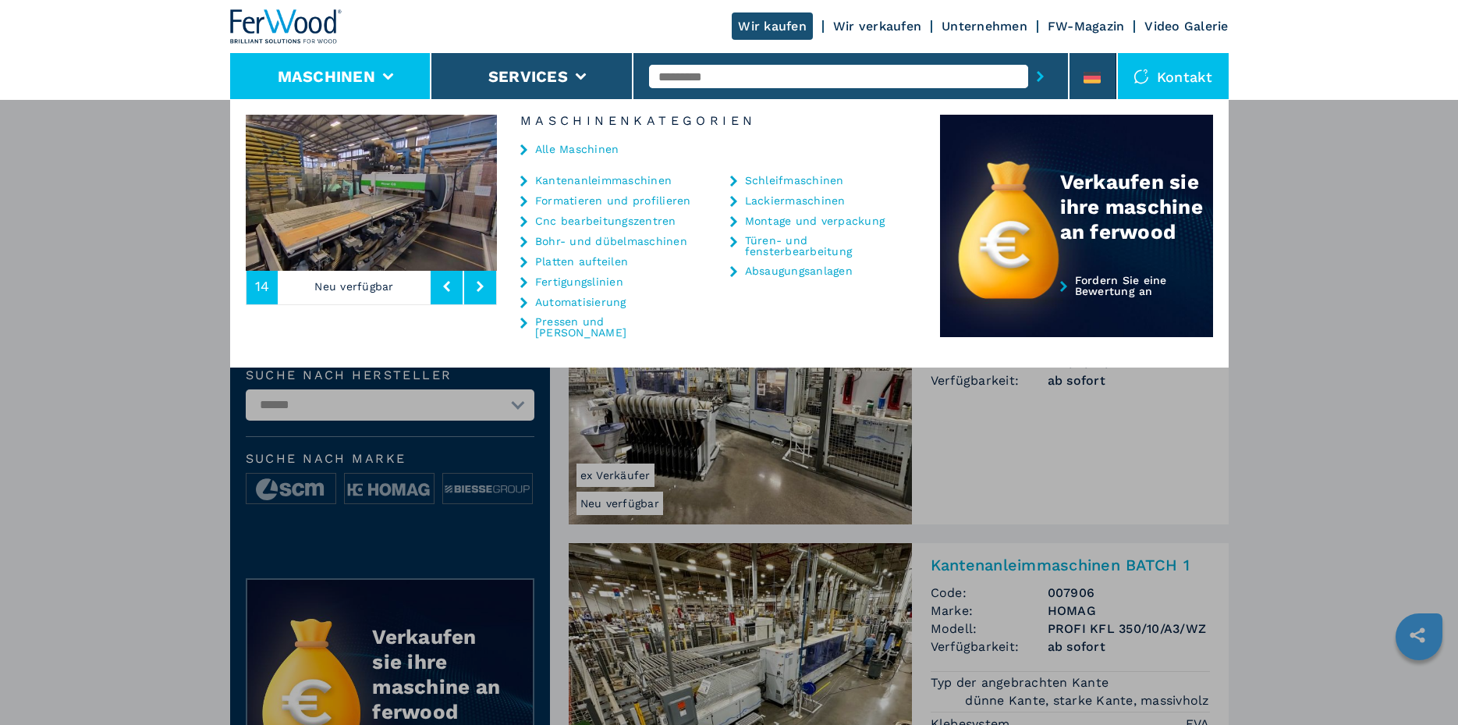
click at [580, 276] on link "Fertigungslinien" at bounding box center [579, 281] width 88 height 11
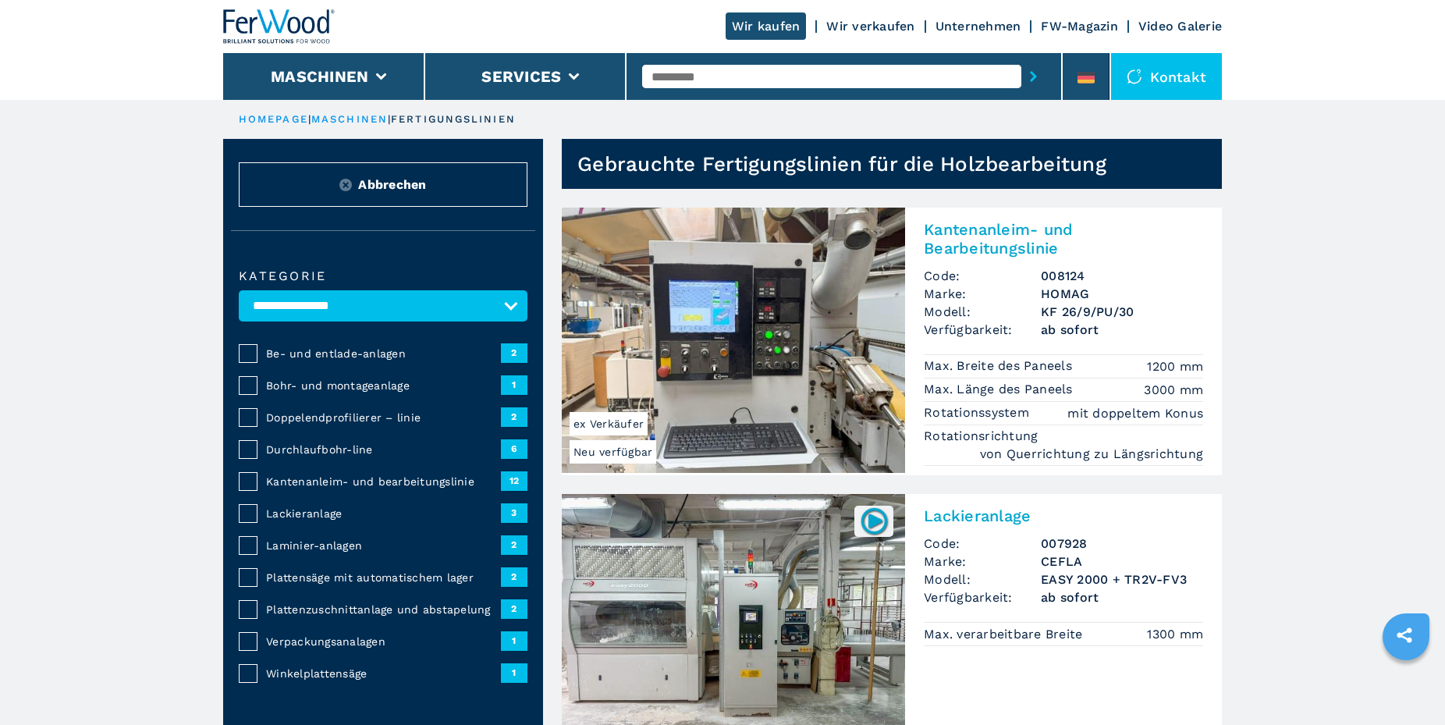
click at [373, 476] on span "Kantenanleim- und bearbeitungslinie" at bounding box center [383, 482] width 235 height 16
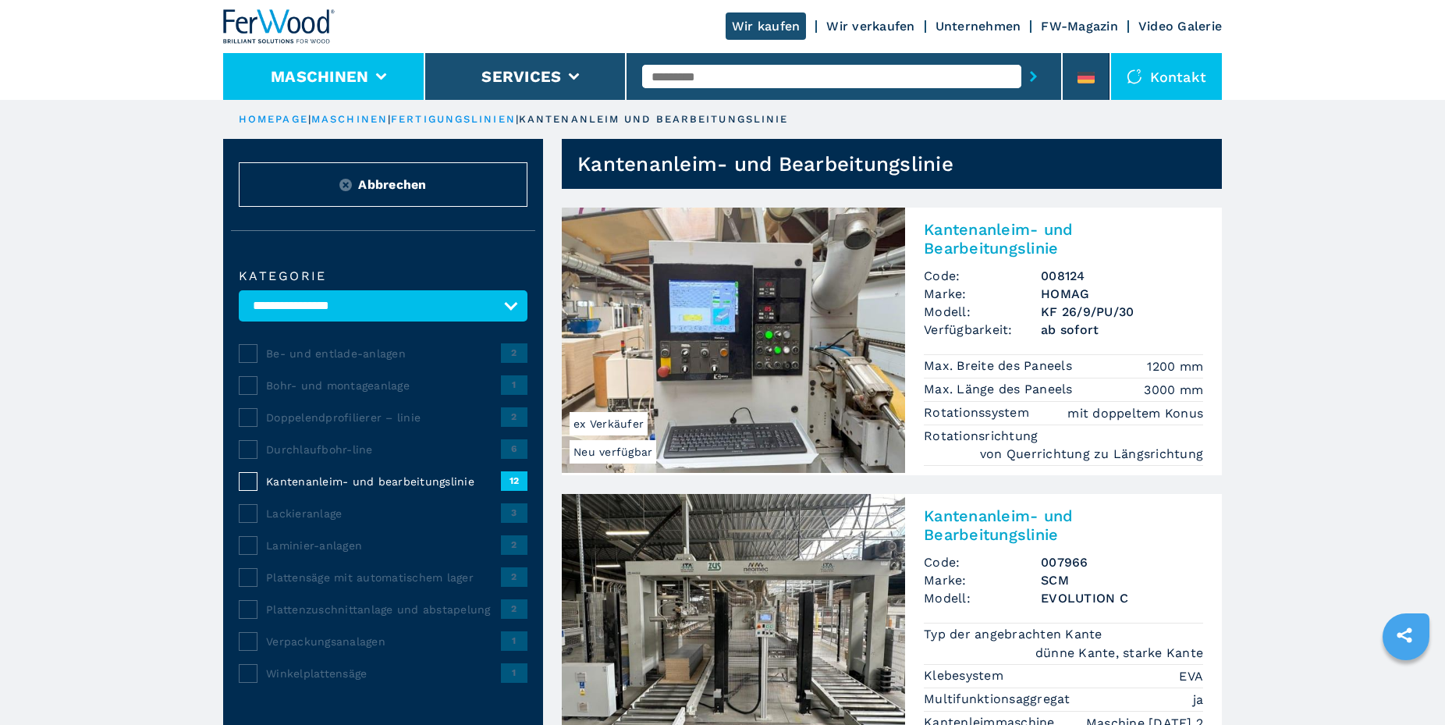
click at [318, 73] on button "Maschinen" at bounding box center [320, 76] width 98 height 19
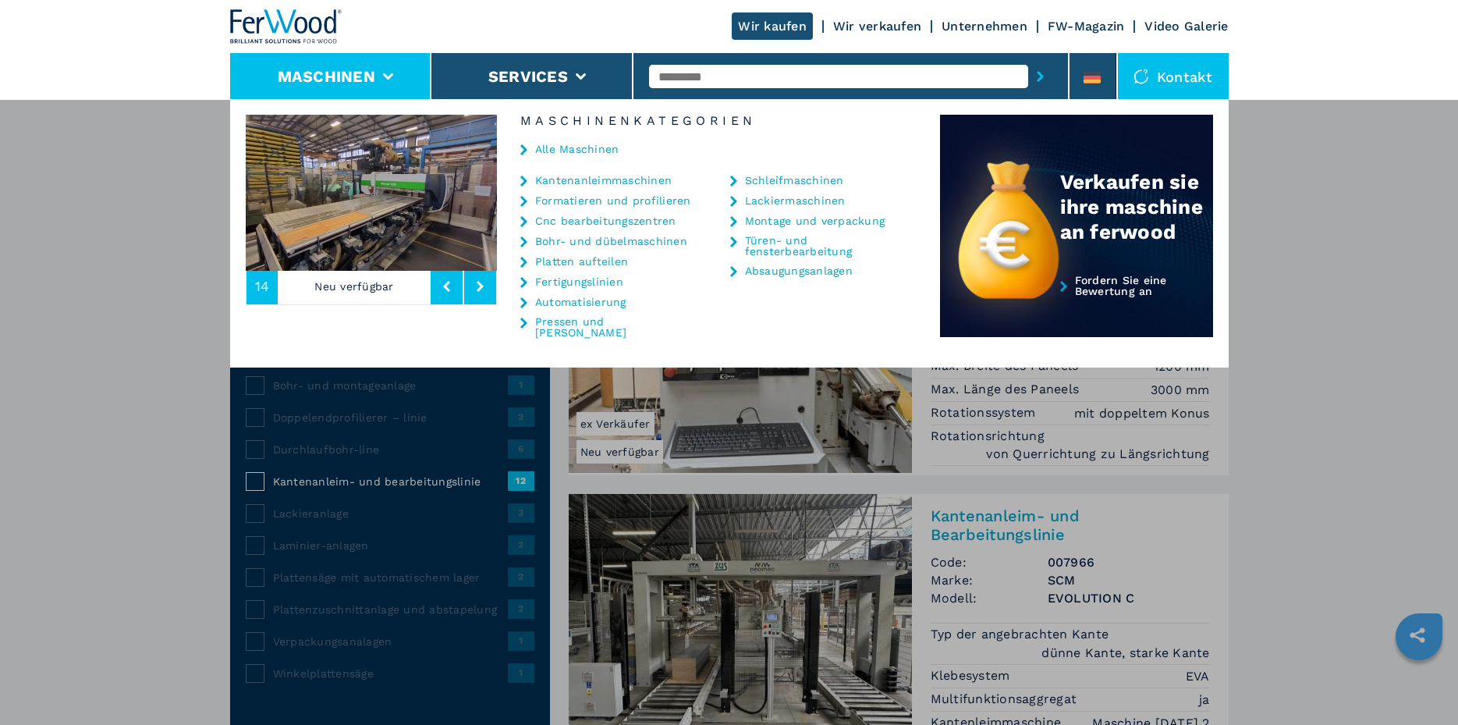
click at [588, 195] on link "Formatieren und profilieren" at bounding box center [613, 200] width 156 height 11
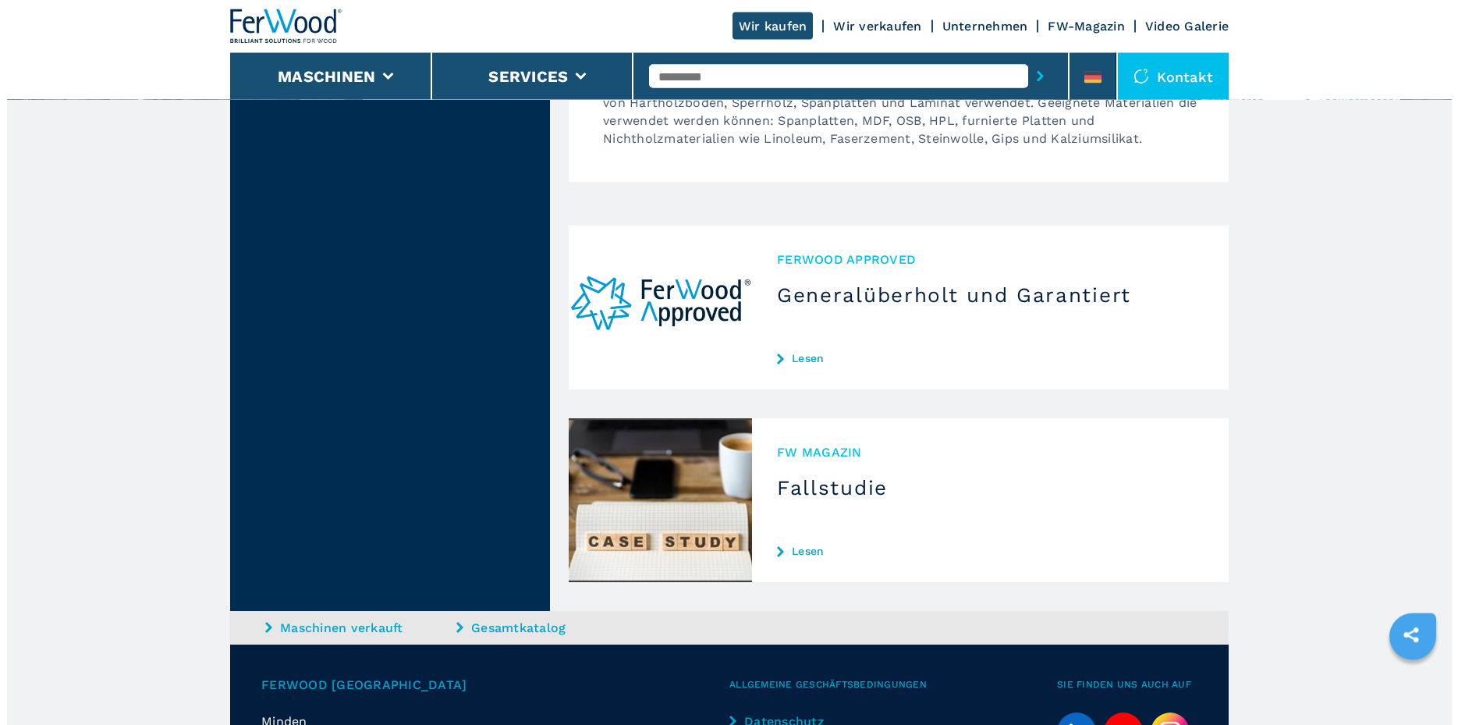
scroll to position [2114, 0]
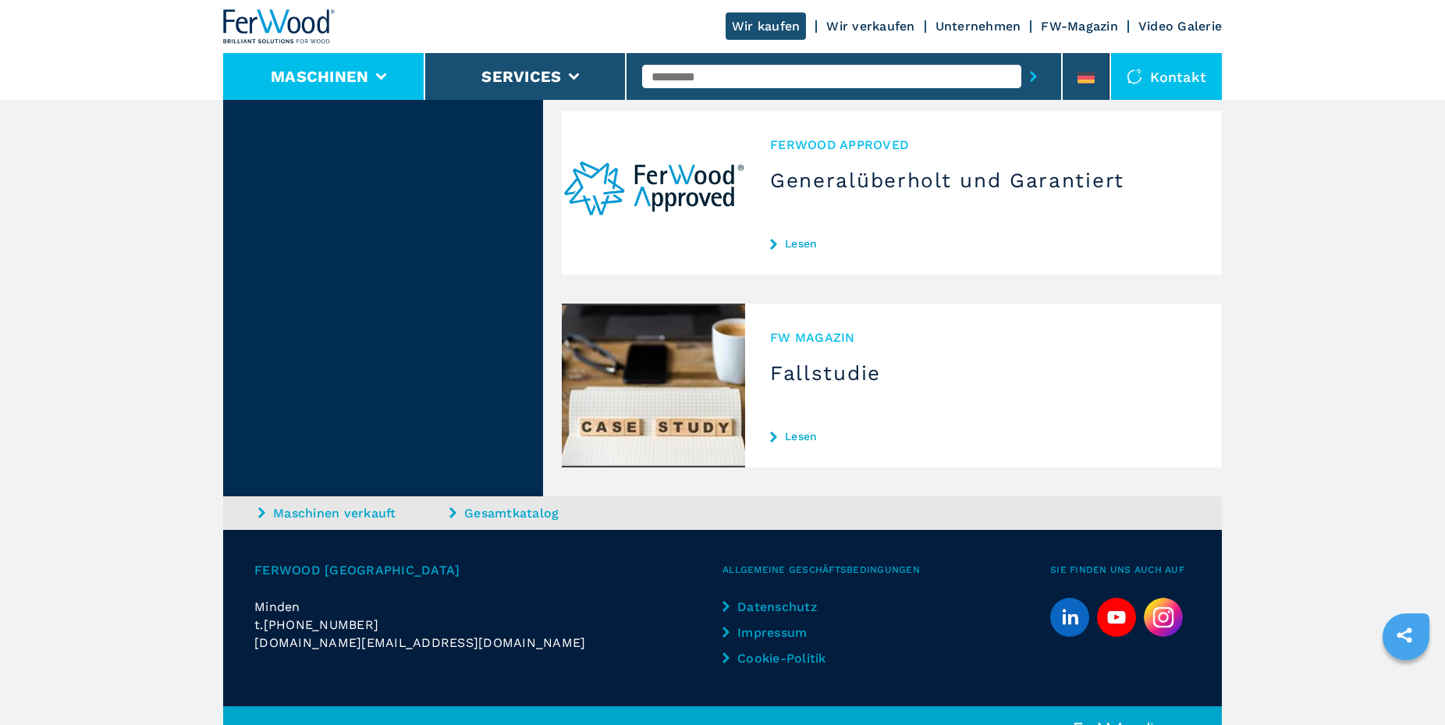
click at [298, 67] on button "Maschinen" at bounding box center [320, 76] width 98 height 19
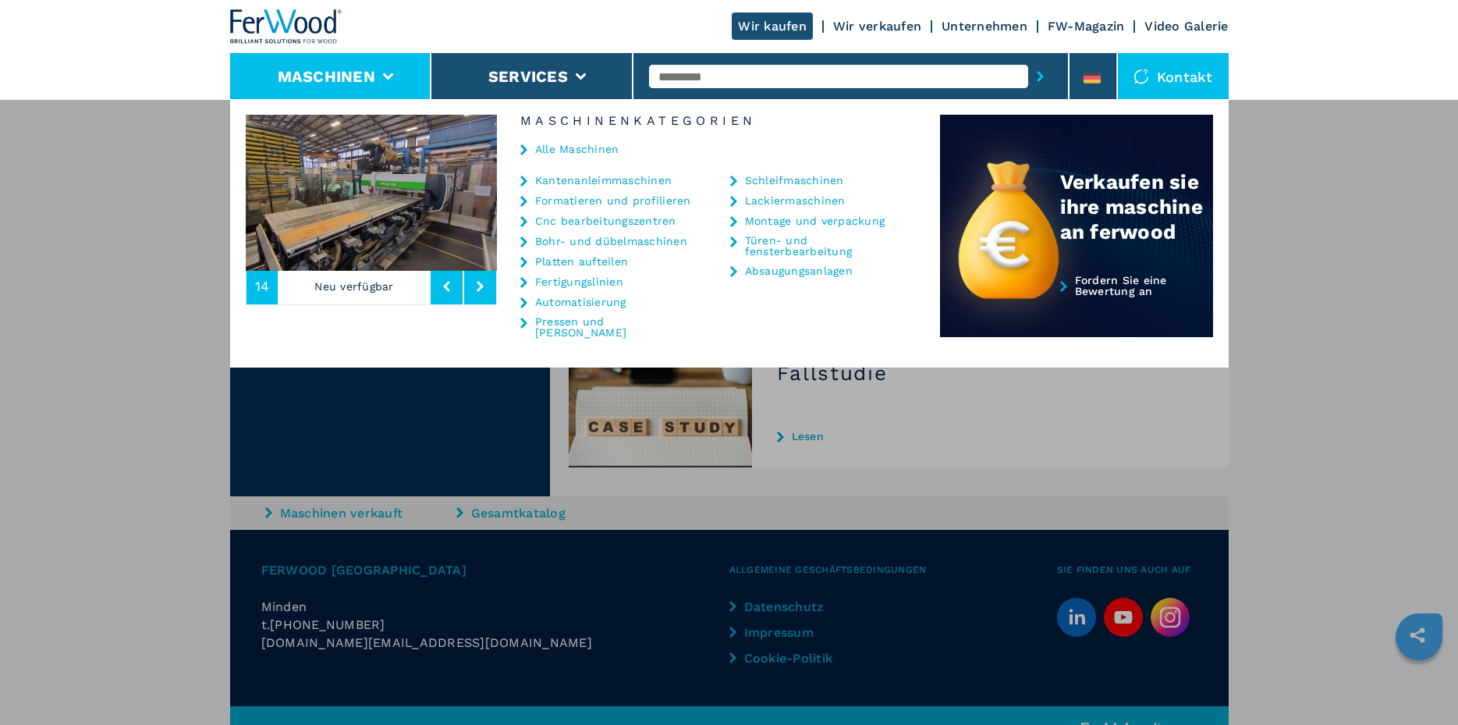
click at [609, 175] on link "Kantenanleimmaschinen" at bounding box center [603, 180] width 137 height 11
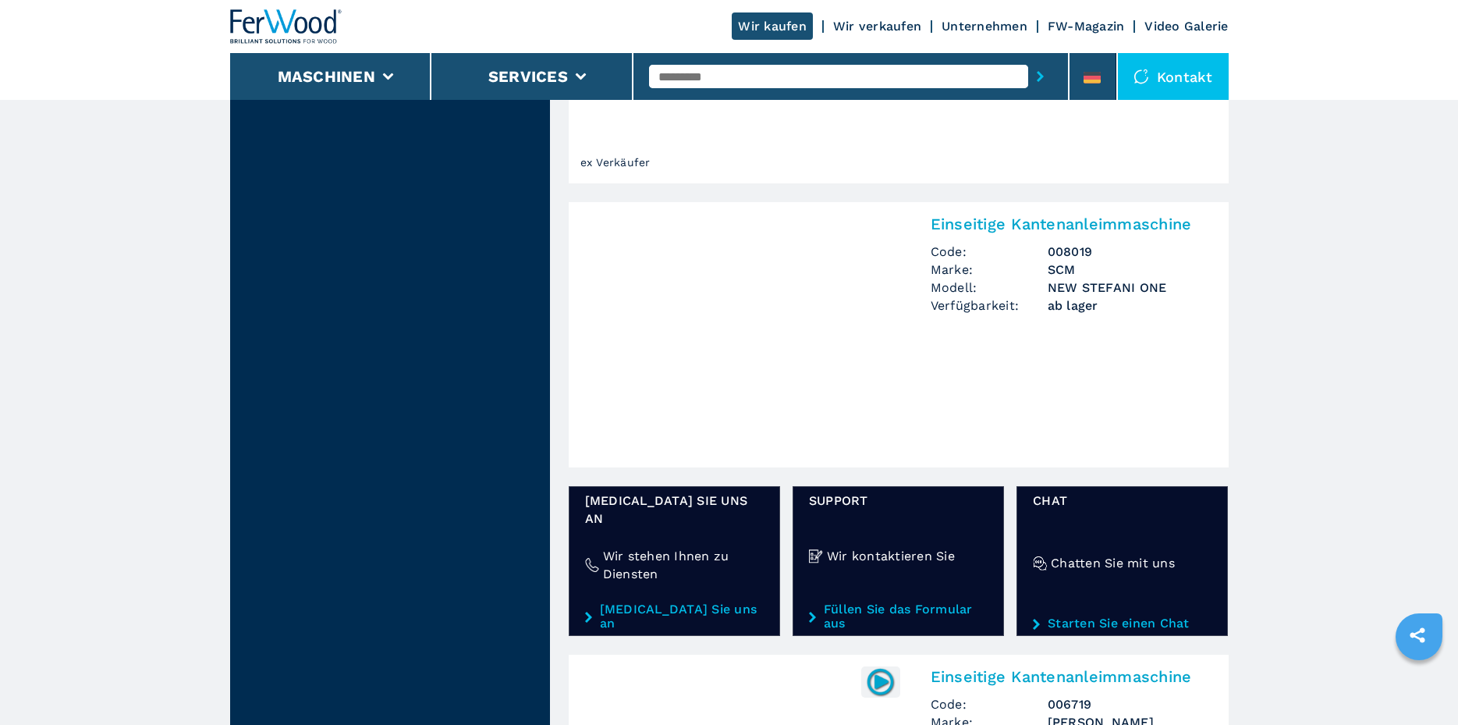
select select "**********"
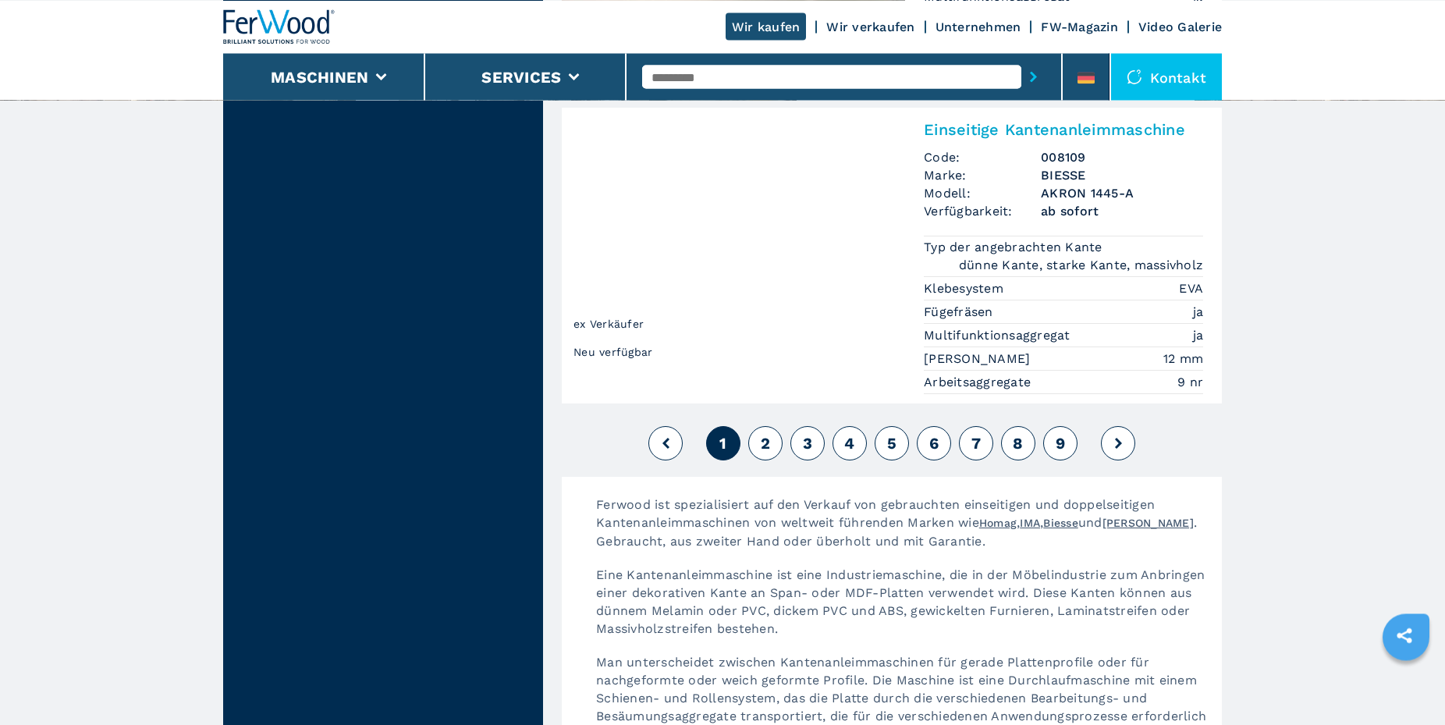
scroll to position [4059, 0]
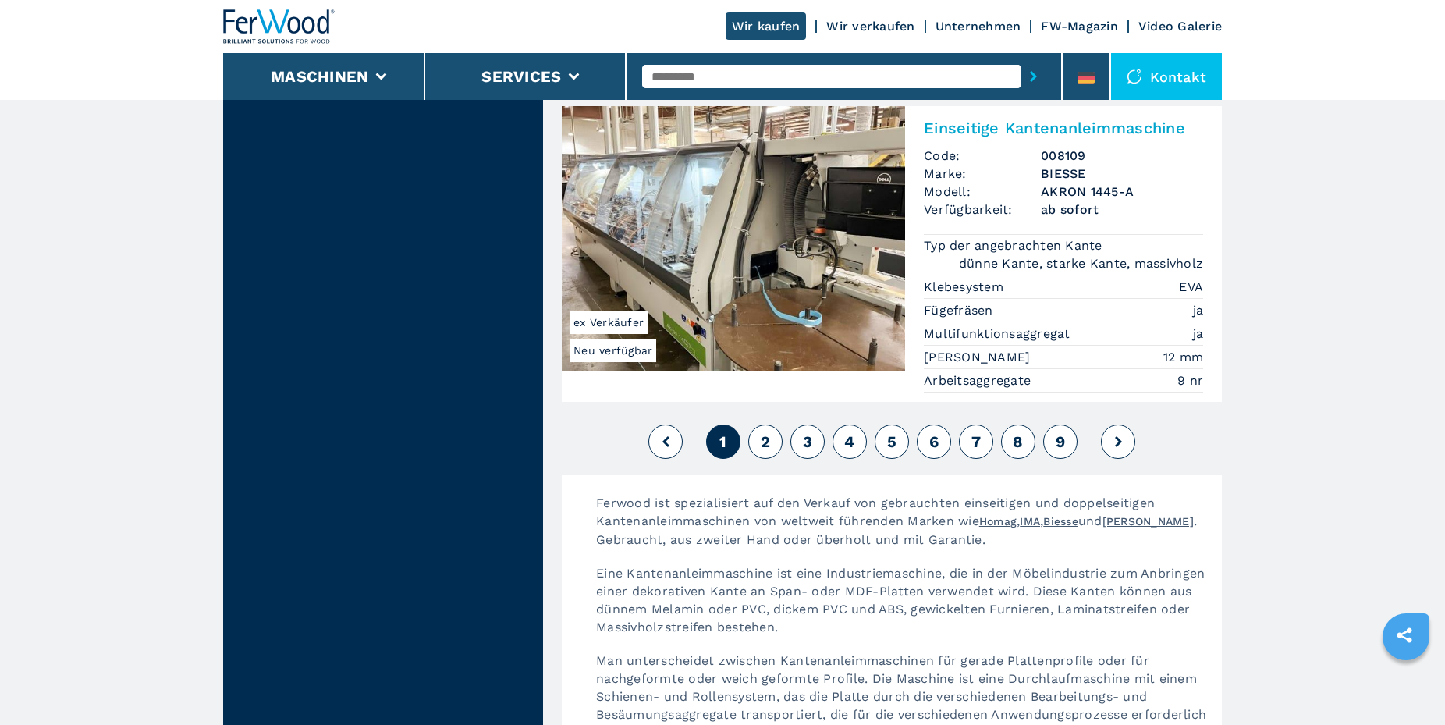
click at [763, 432] on span "2" at bounding box center [765, 441] width 9 height 19
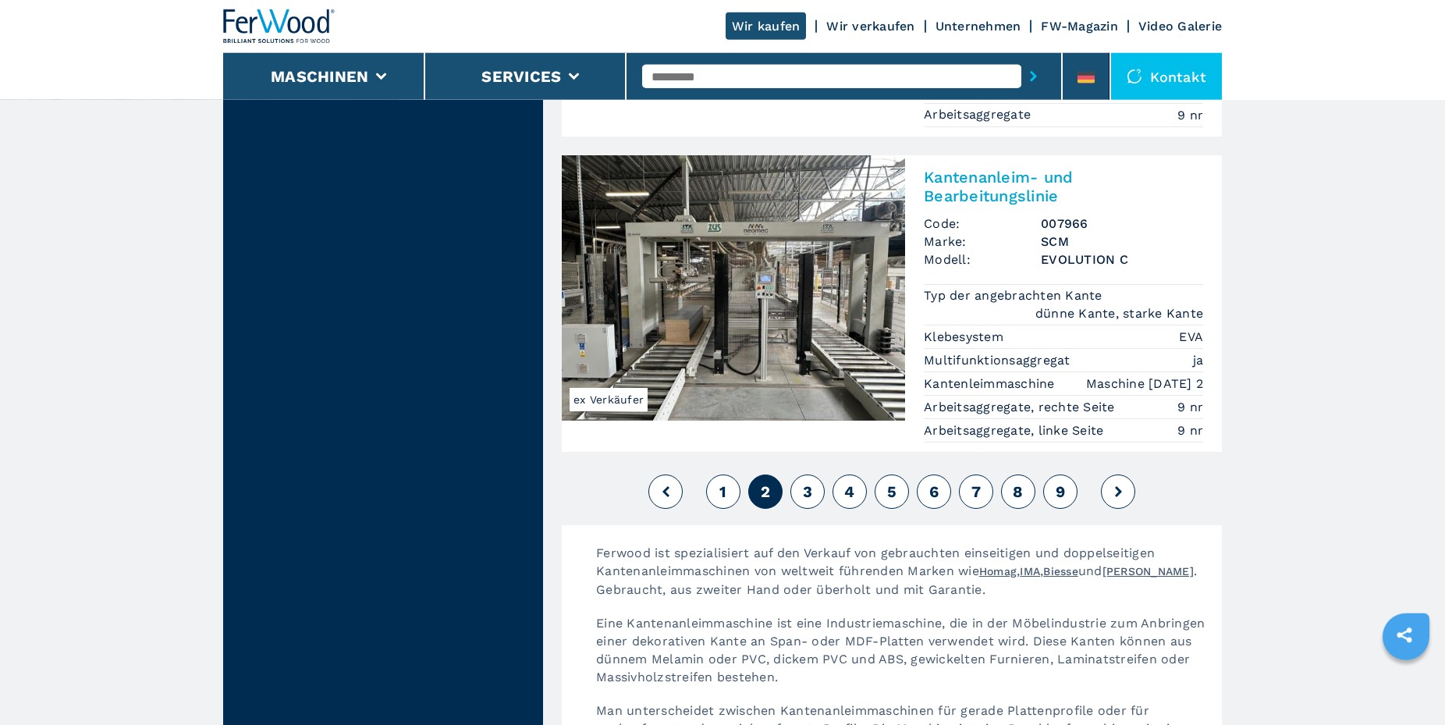
scroll to position [4059, 0]
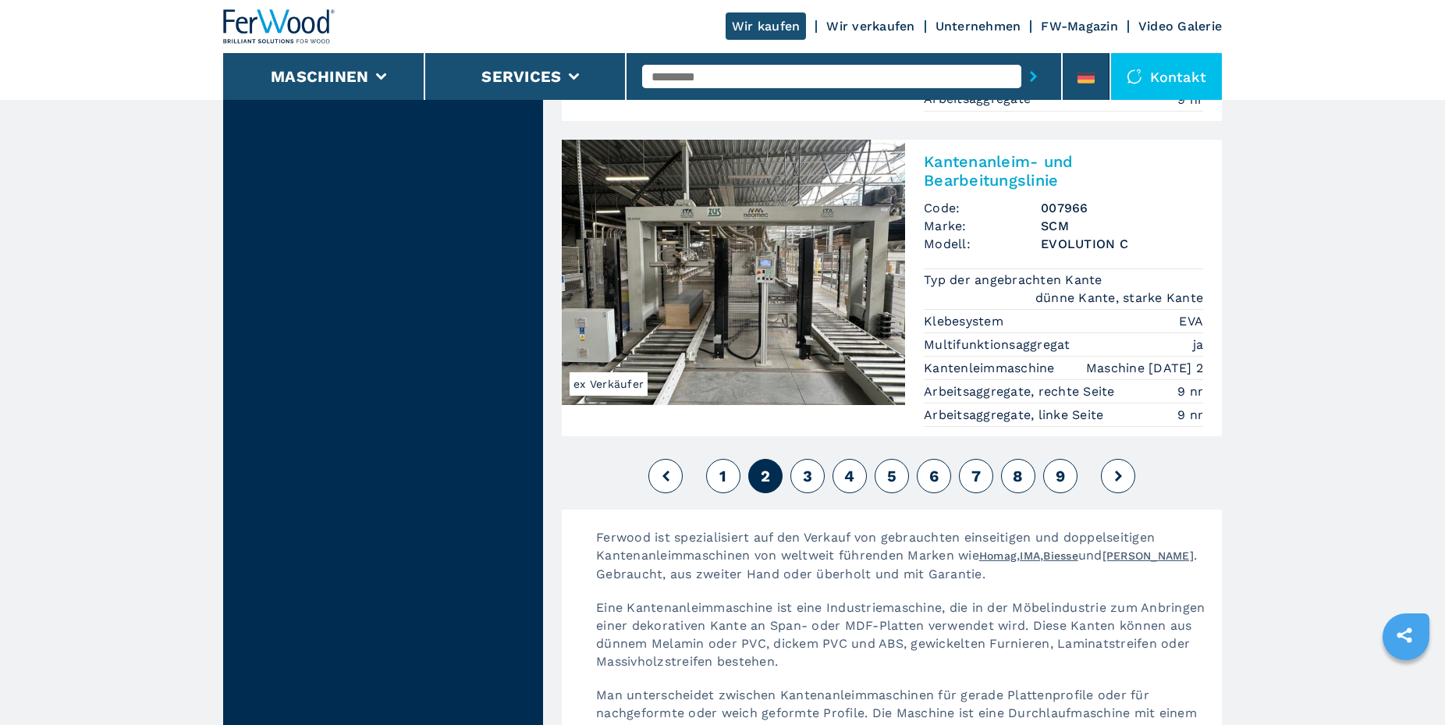
click at [806, 467] on span "3" at bounding box center [807, 476] width 9 height 19
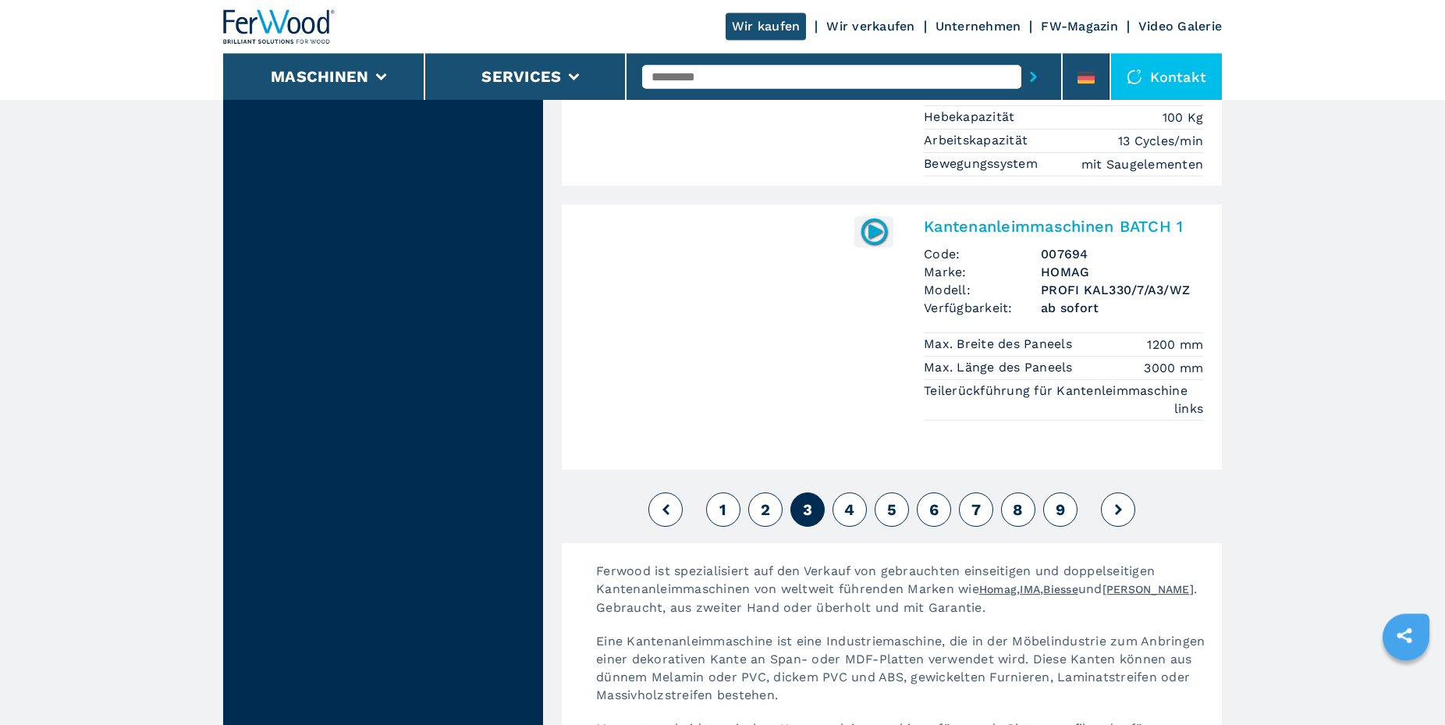
scroll to position [3979, 0]
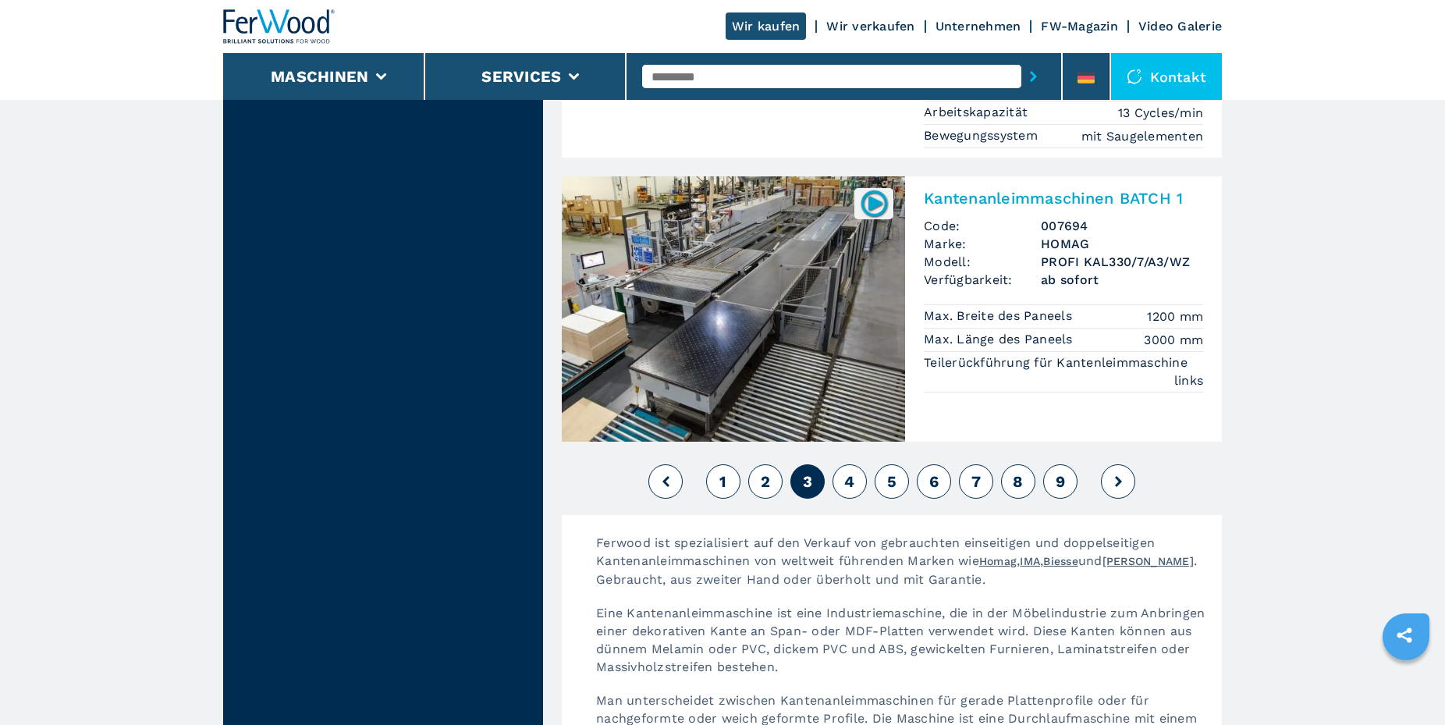
click at [847, 472] on span "4" at bounding box center [849, 481] width 10 height 19
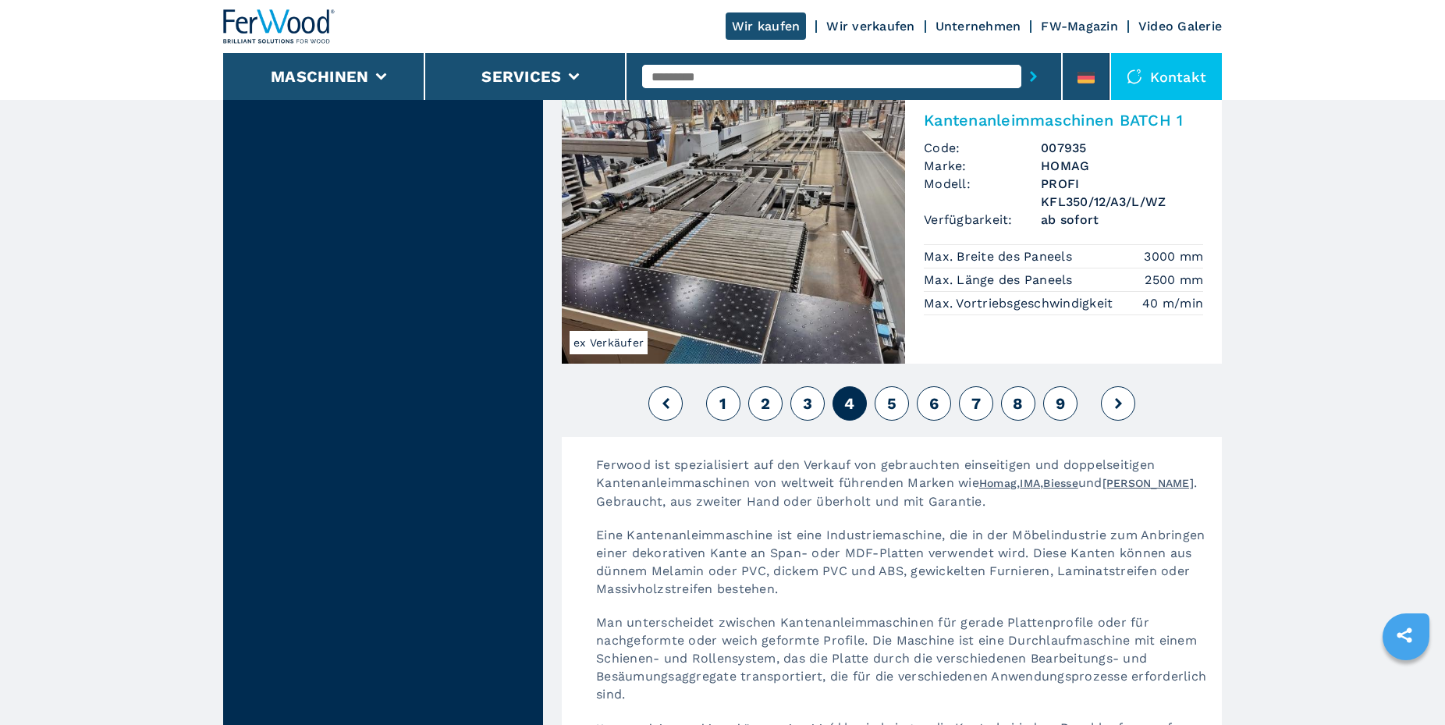
scroll to position [4059, 0]
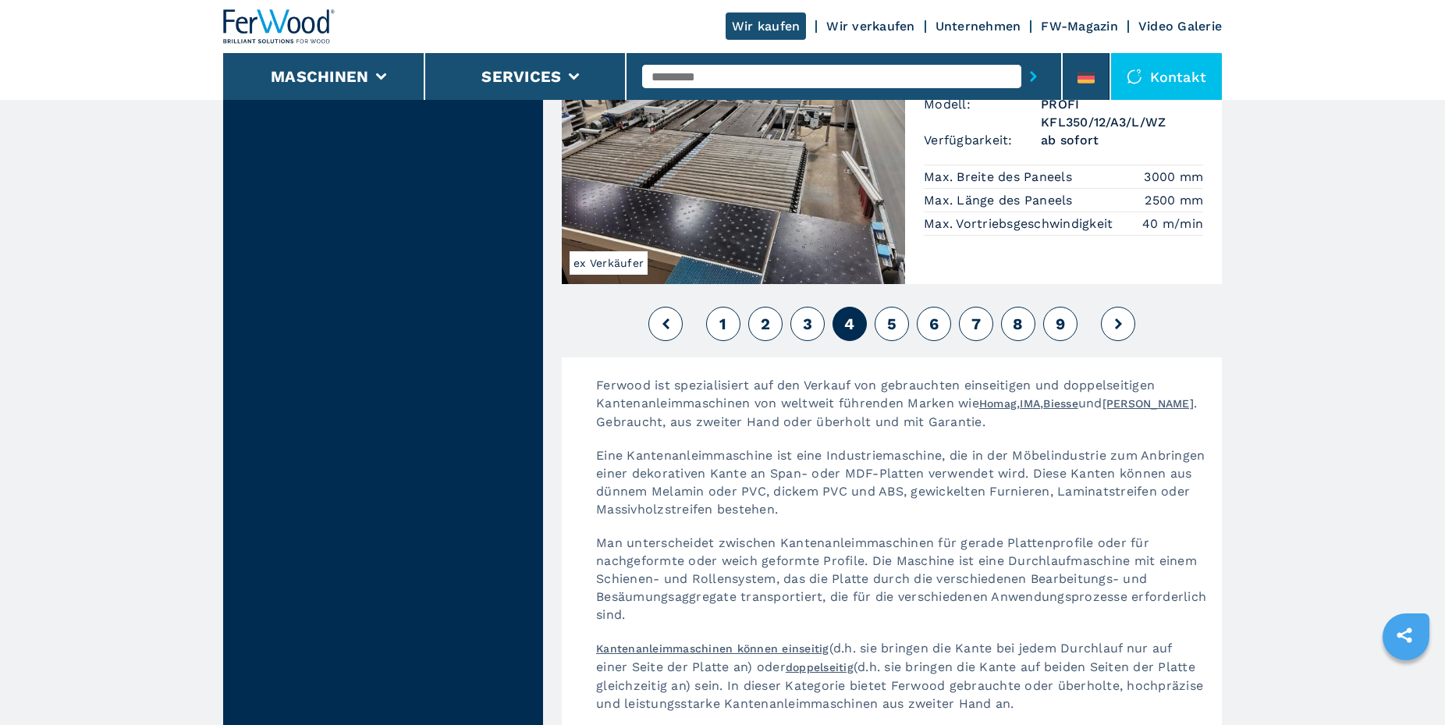
click at [892, 314] on span "5" at bounding box center [891, 323] width 9 height 19
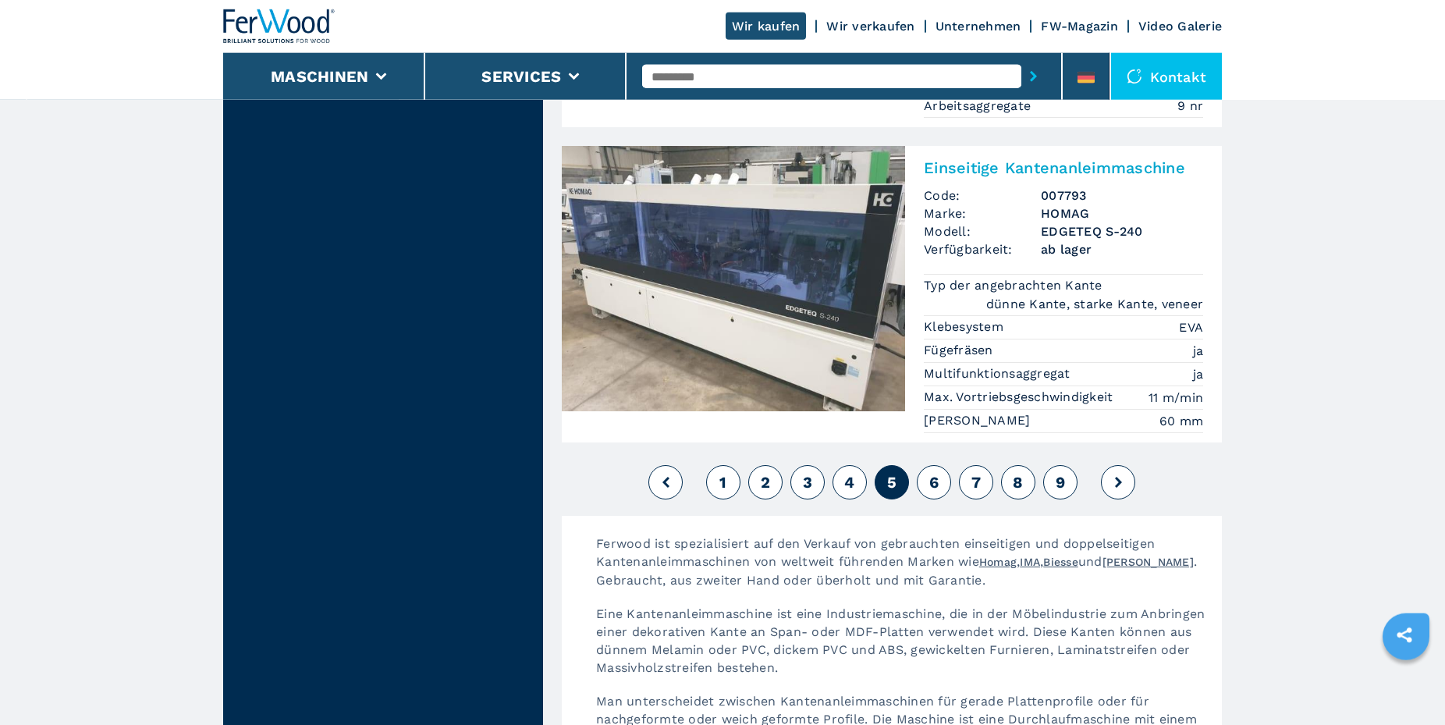
scroll to position [4138, 0]
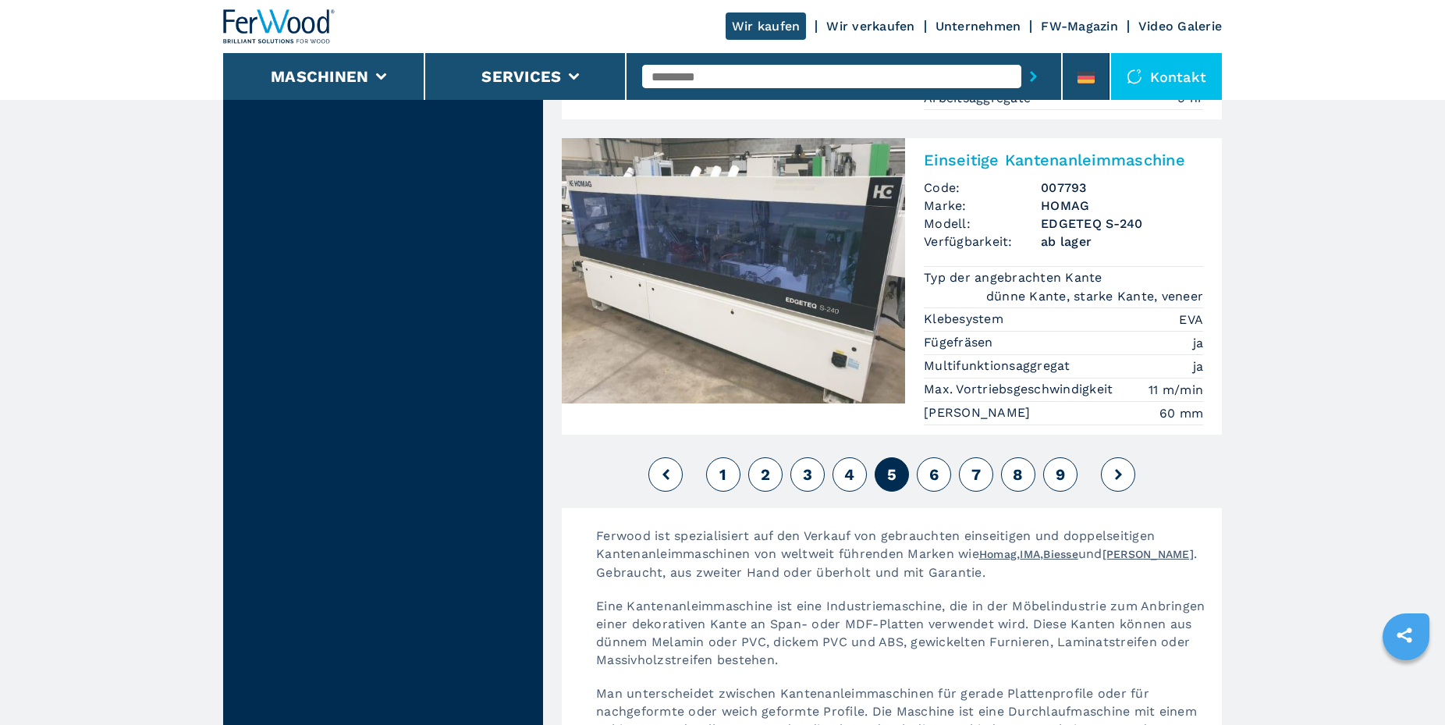
click at [933, 465] on span "6" at bounding box center [933, 474] width 9 height 19
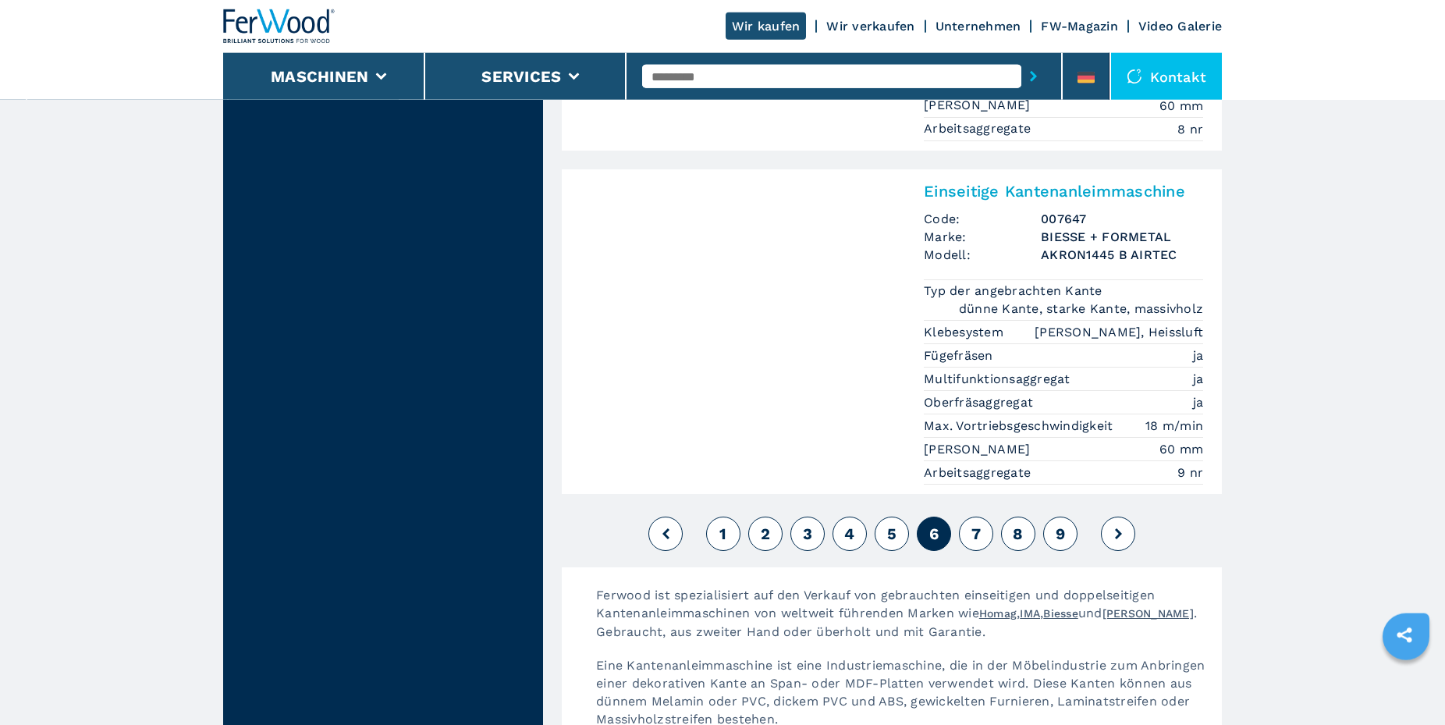
scroll to position [3979, 0]
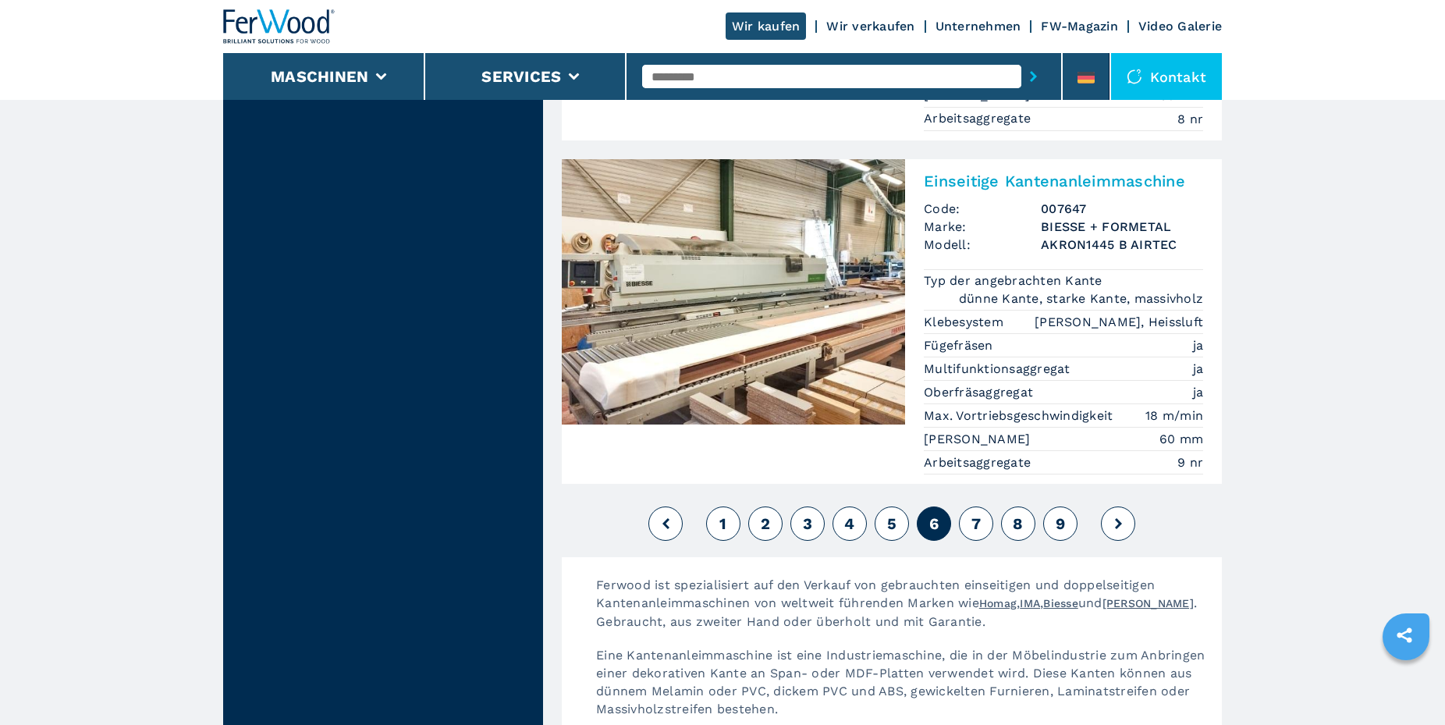
click at [972, 514] on span "7" at bounding box center [975, 523] width 9 height 19
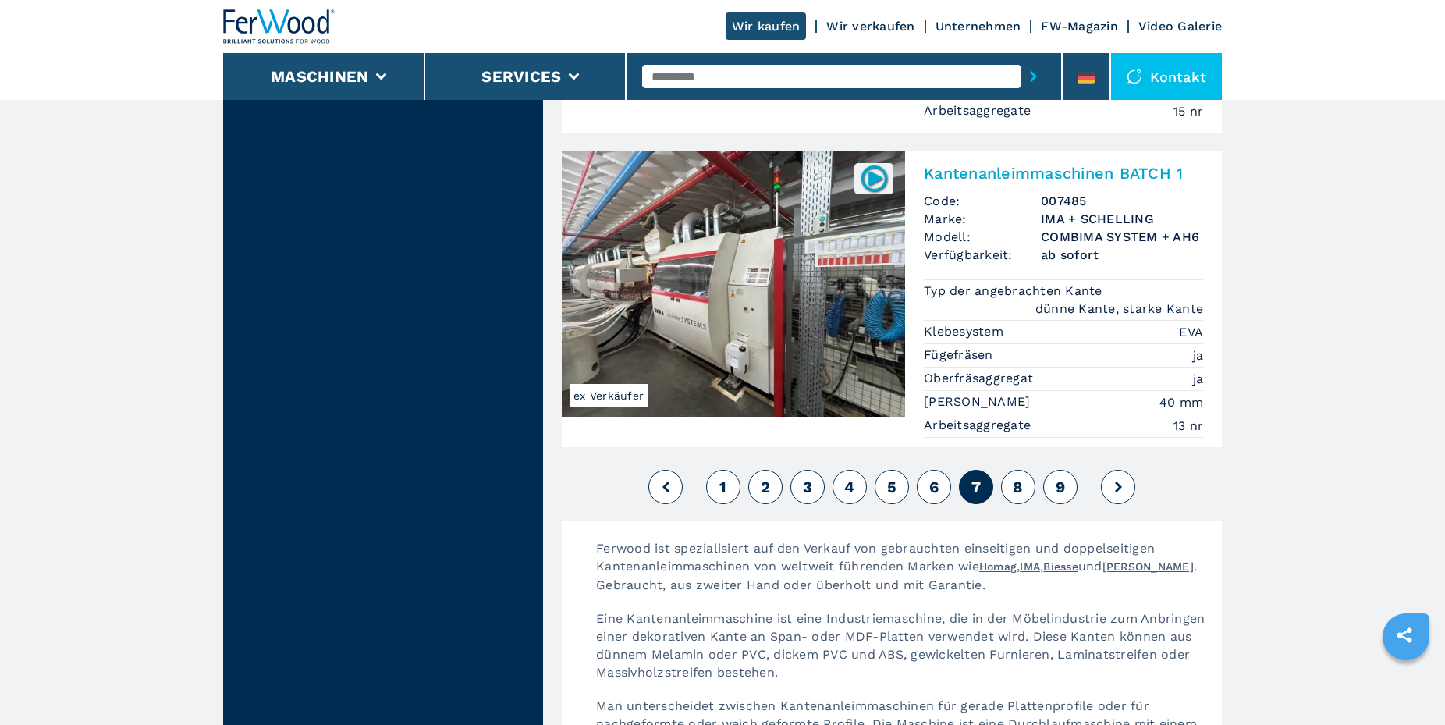
scroll to position [4138, 0]
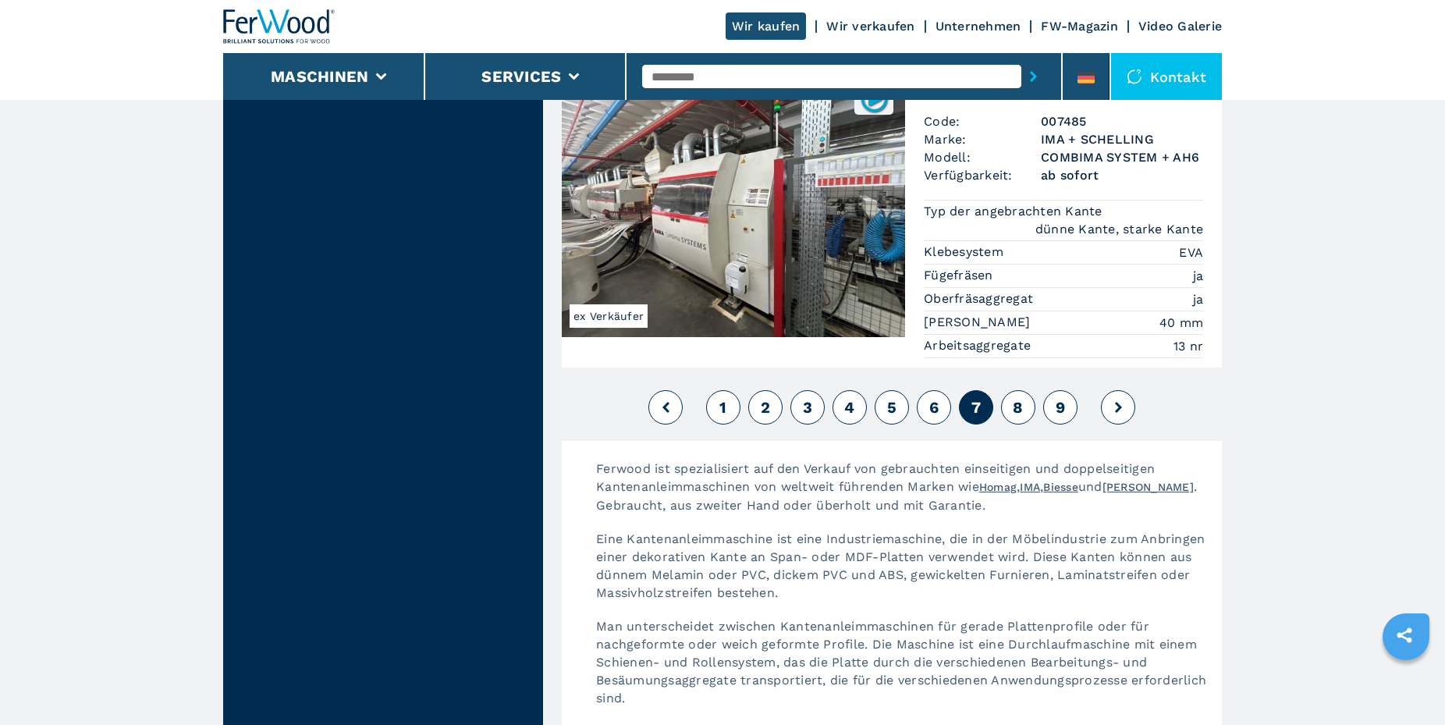
click at [1016, 398] on span "8" at bounding box center [1018, 407] width 10 height 19
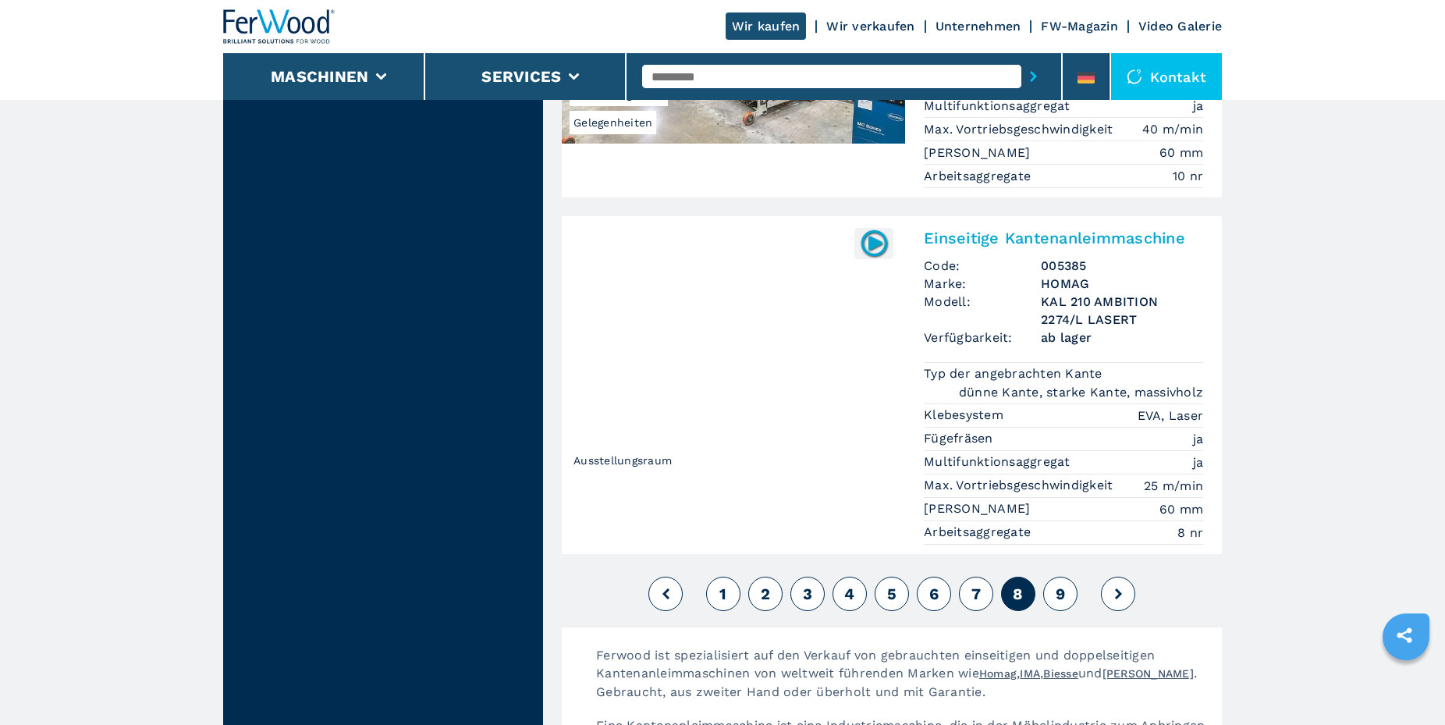
scroll to position [3740, 0]
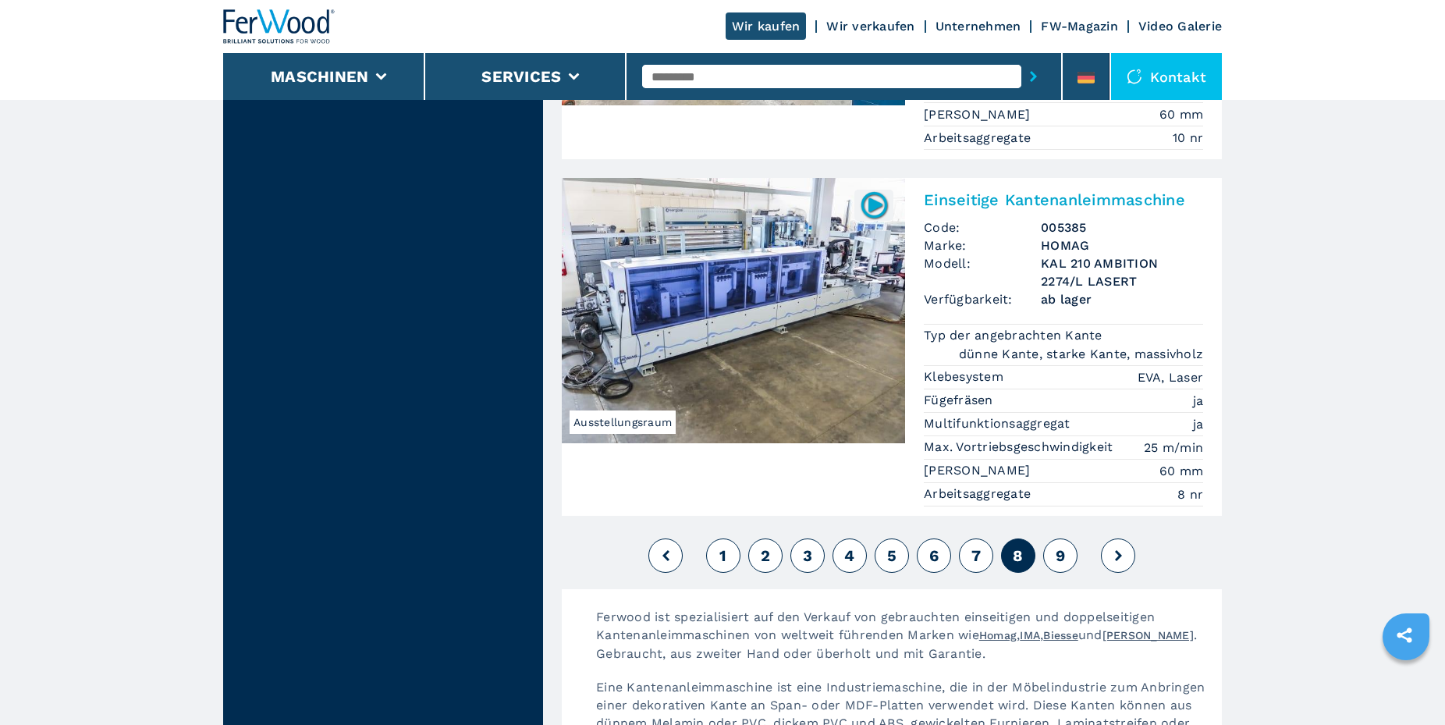
click at [1054, 538] on button "9" at bounding box center [1060, 555] width 34 height 34
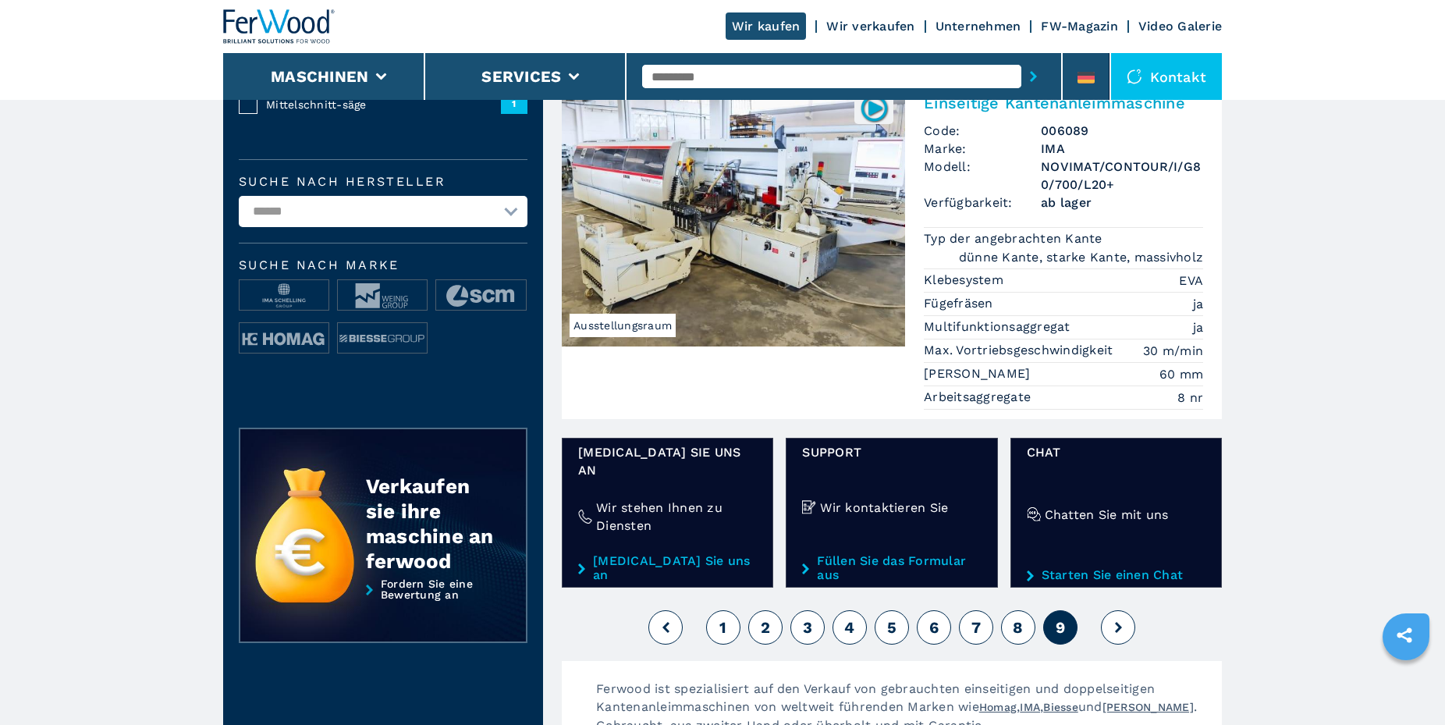
scroll to position [478, 0]
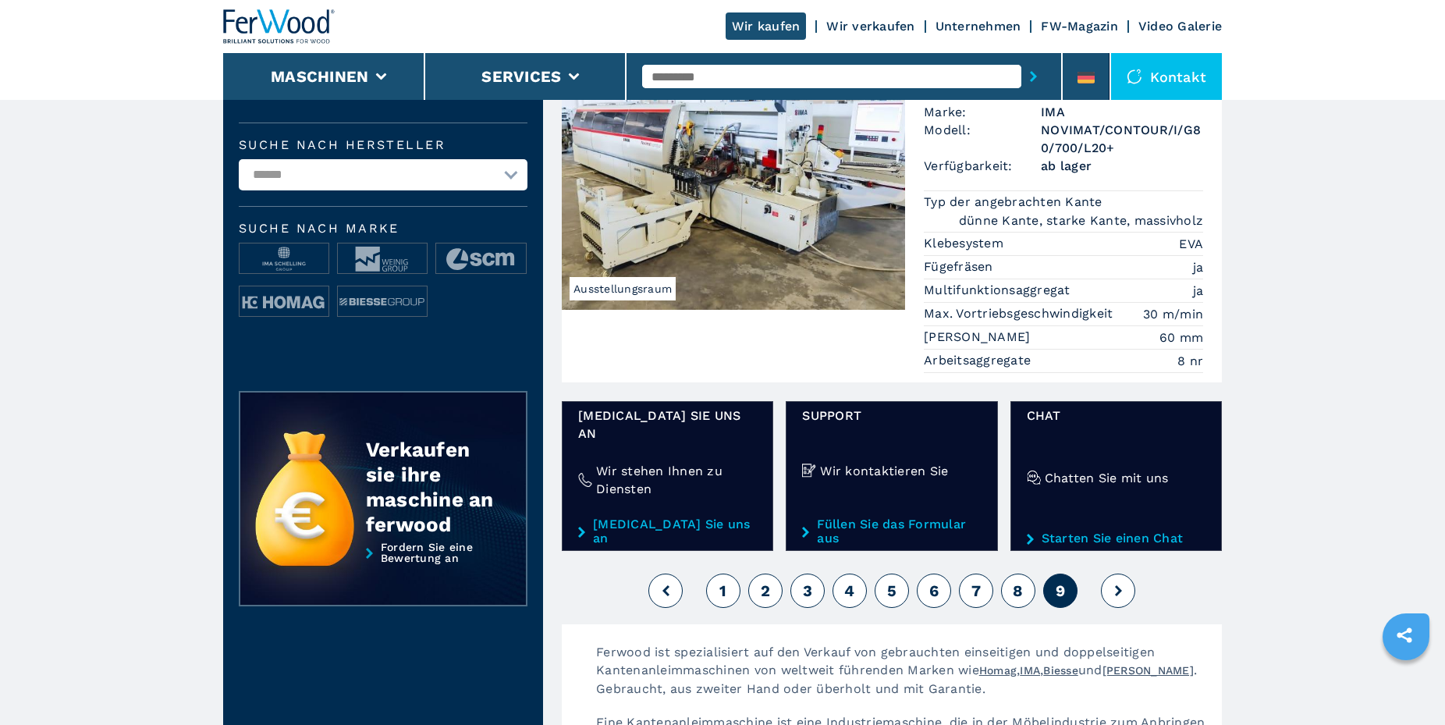
click at [1116, 573] on button at bounding box center [1118, 590] width 34 height 34
click at [1116, 585] on icon at bounding box center [1118, 590] width 7 height 11
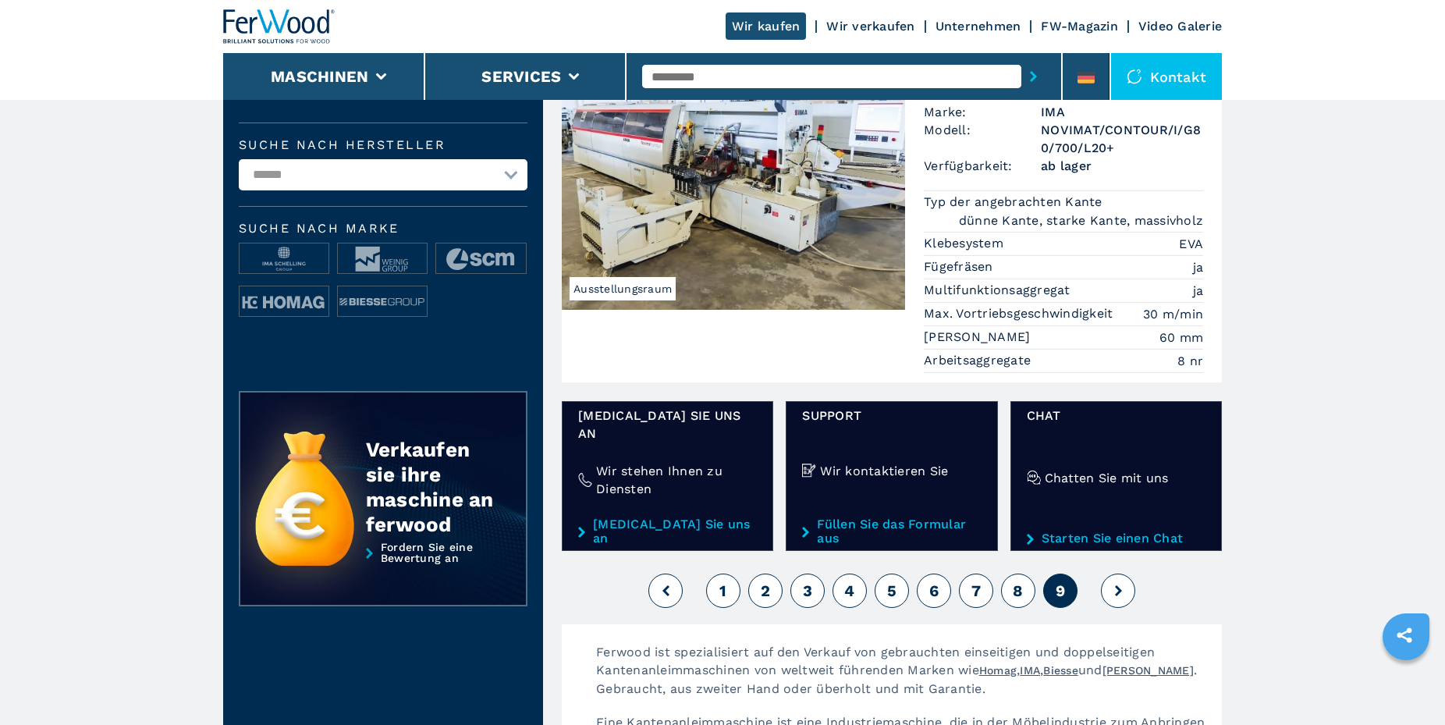
click at [1115, 585] on icon at bounding box center [1118, 590] width 7 height 11
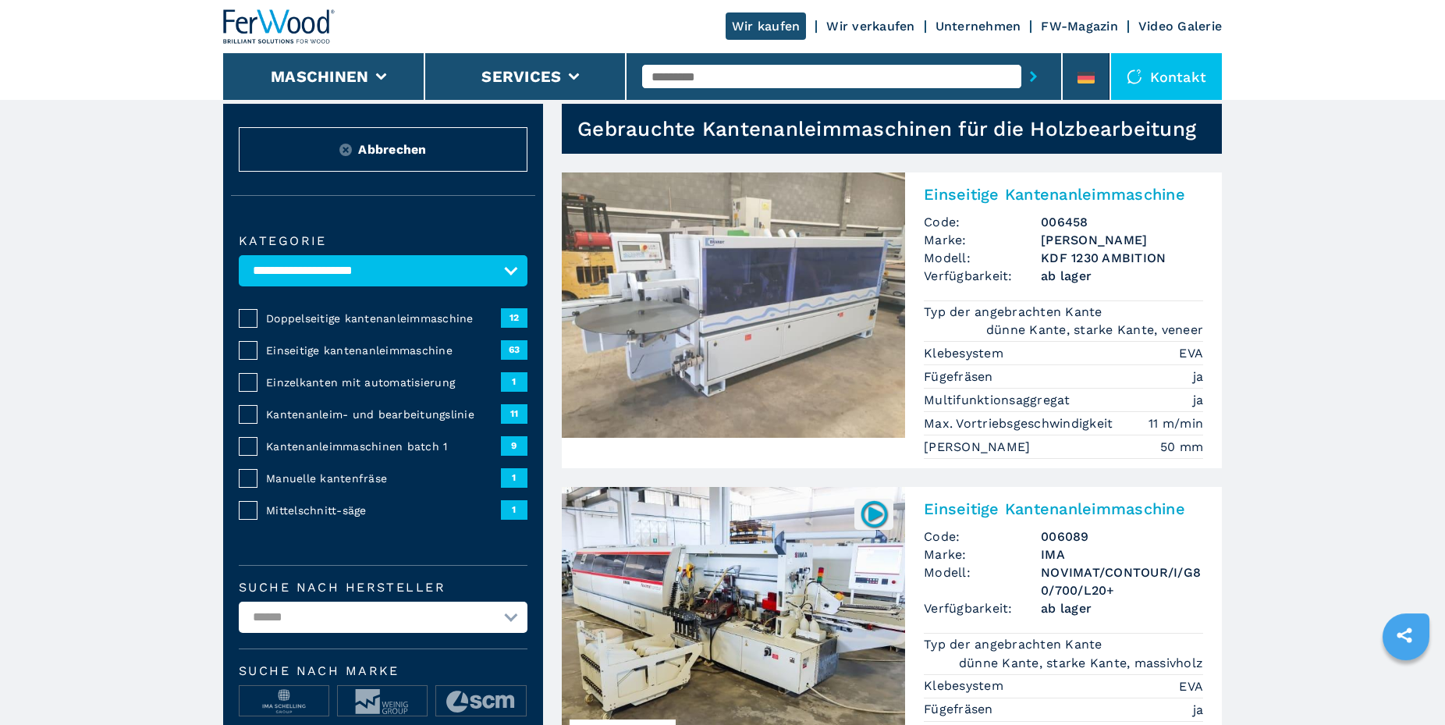
scroll to position [0, 0]
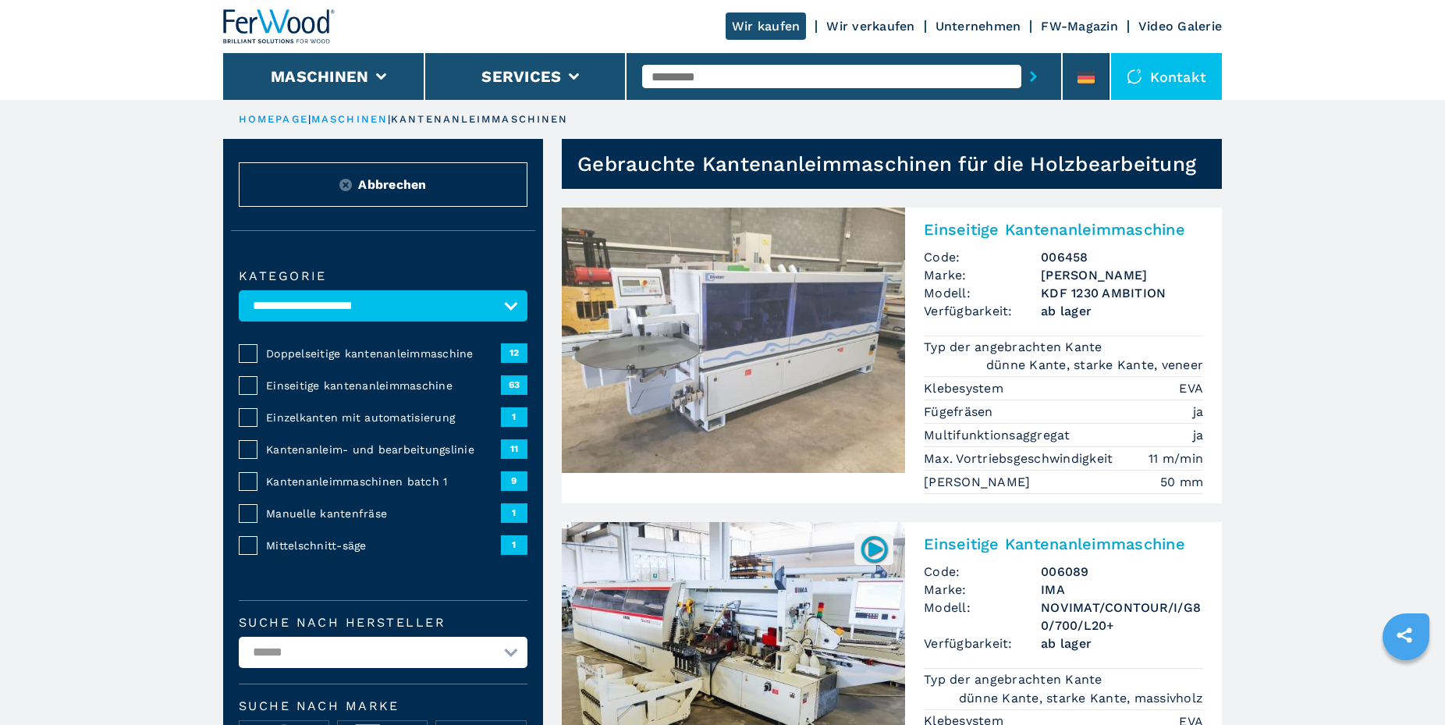
click at [512, 348] on span "12" at bounding box center [514, 352] width 27 height 19
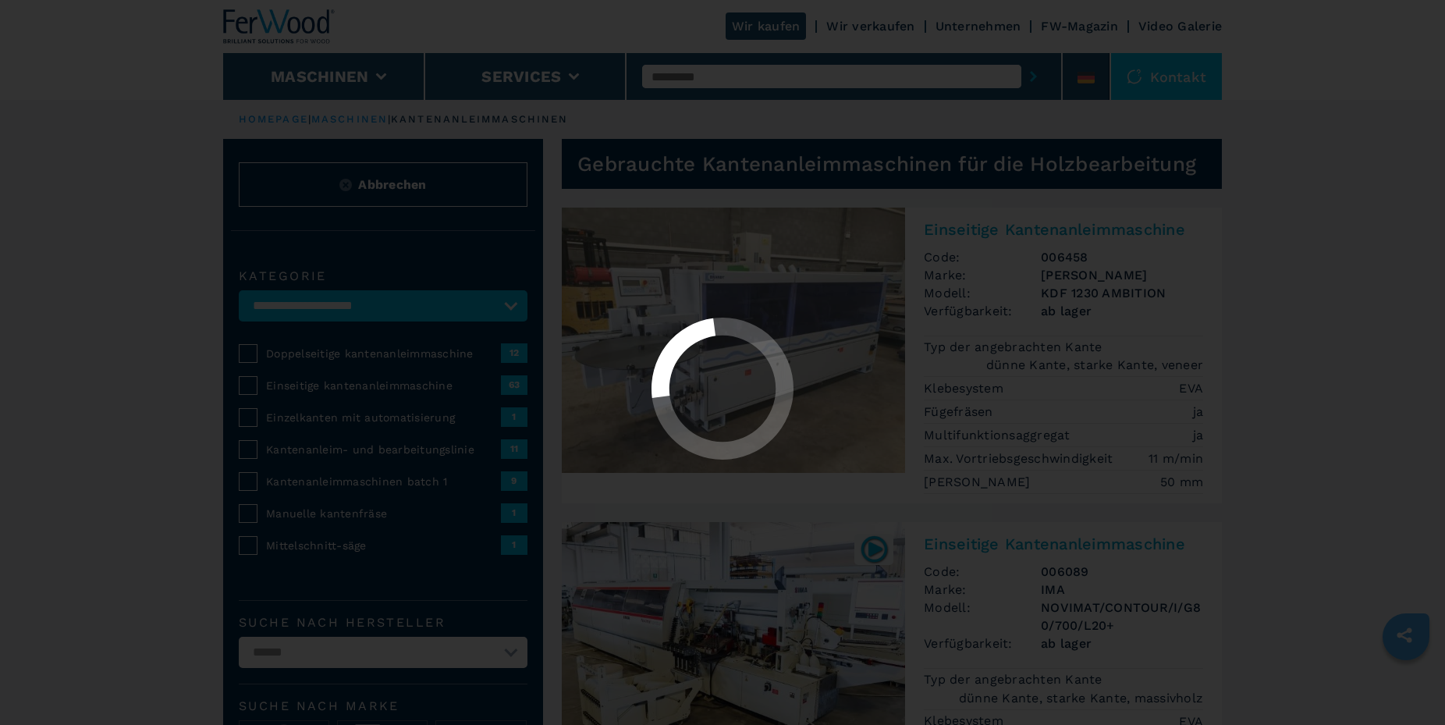
select select "**********"
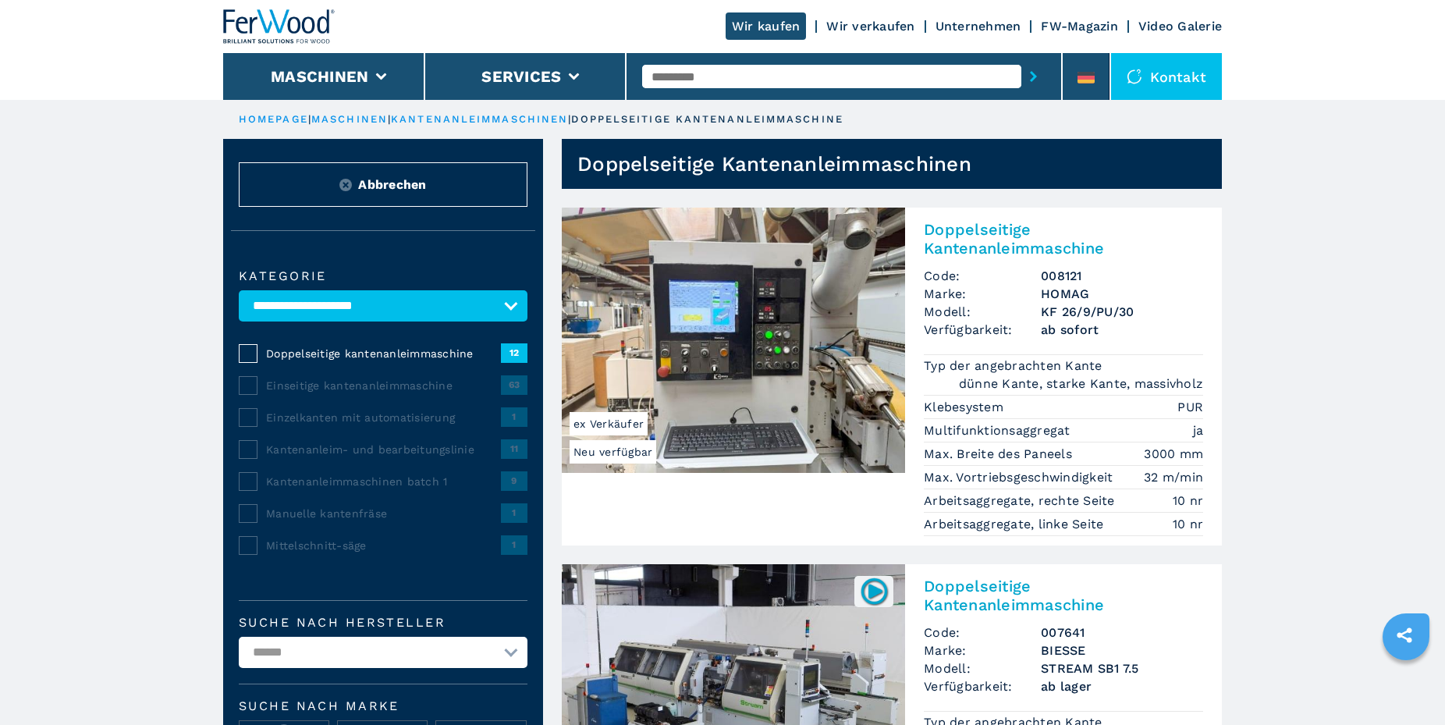
click at [513, 378] on span "63" at bounding box center [514, 384] width 27 height 19
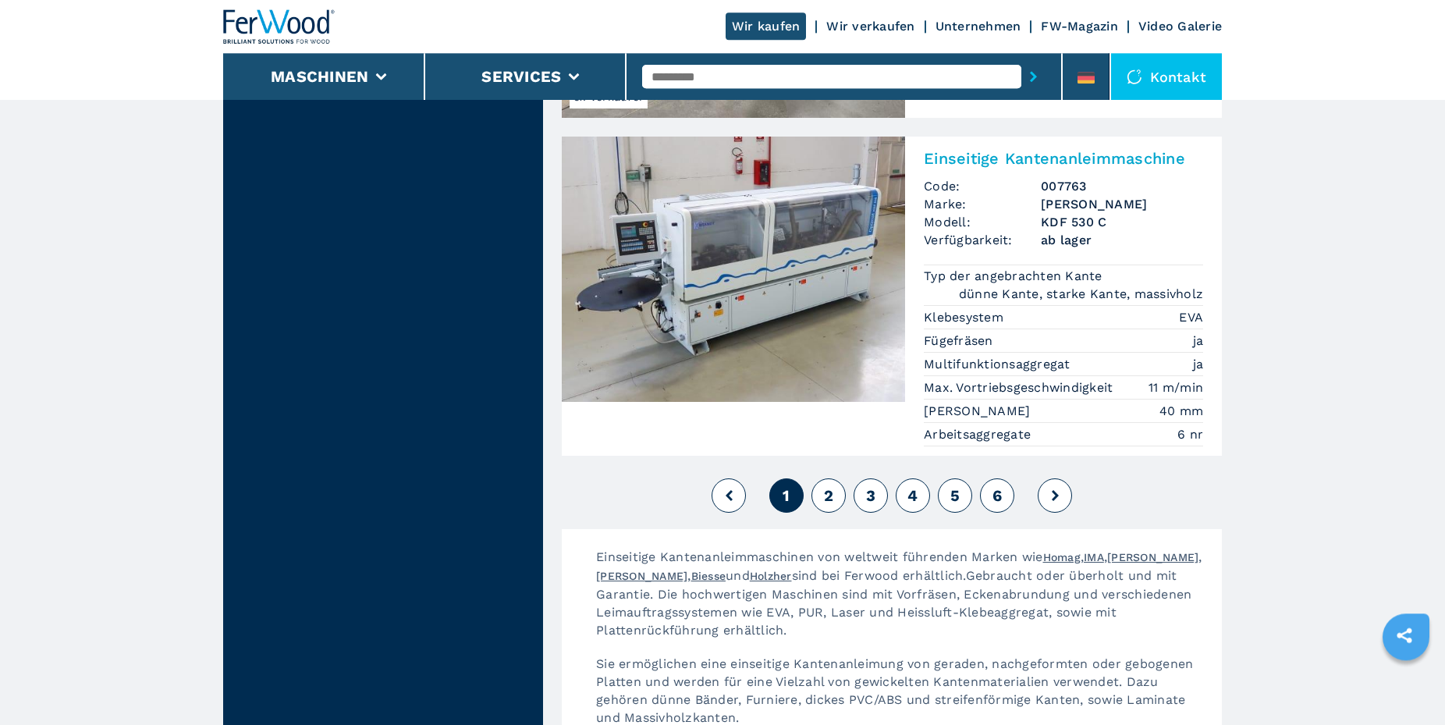
scroll to position [4059, 0]
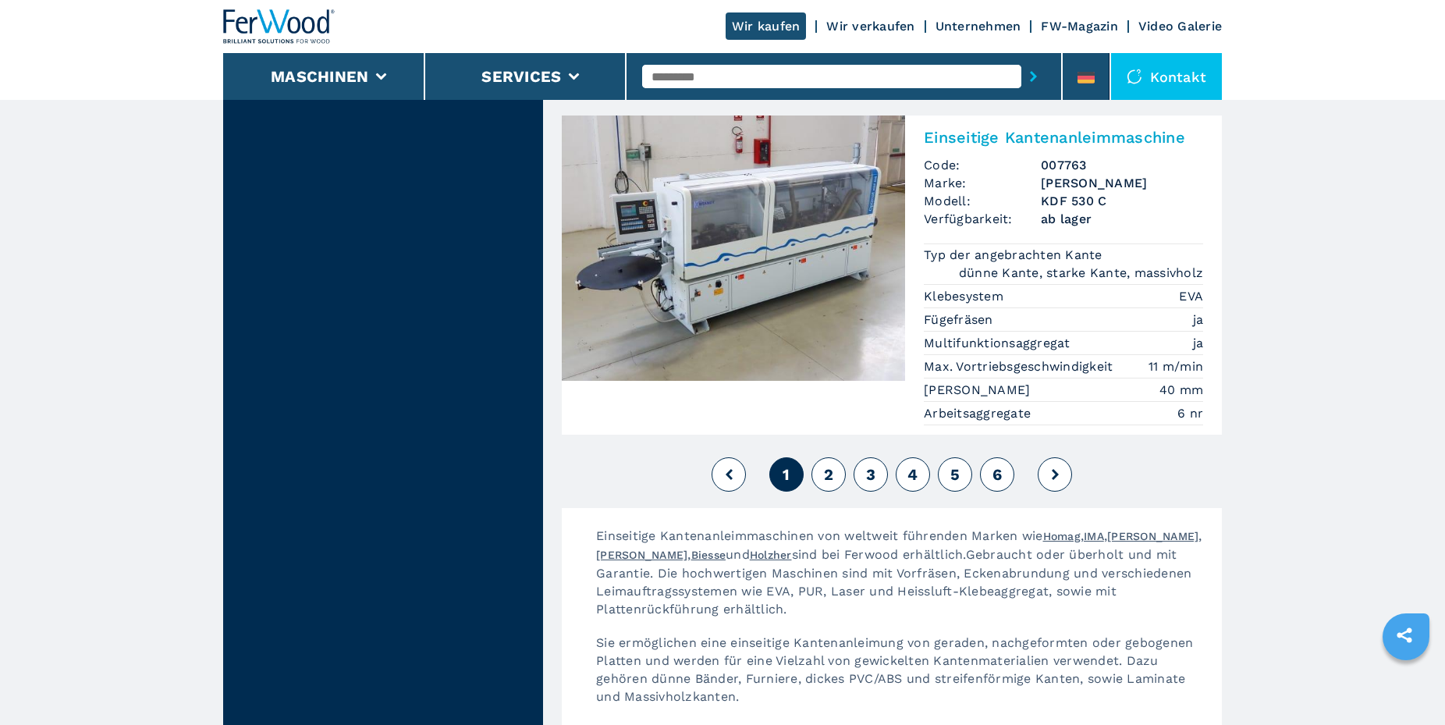
click at [827, 465] on span "2" at bounding box center [828, 474] width 9 height 19
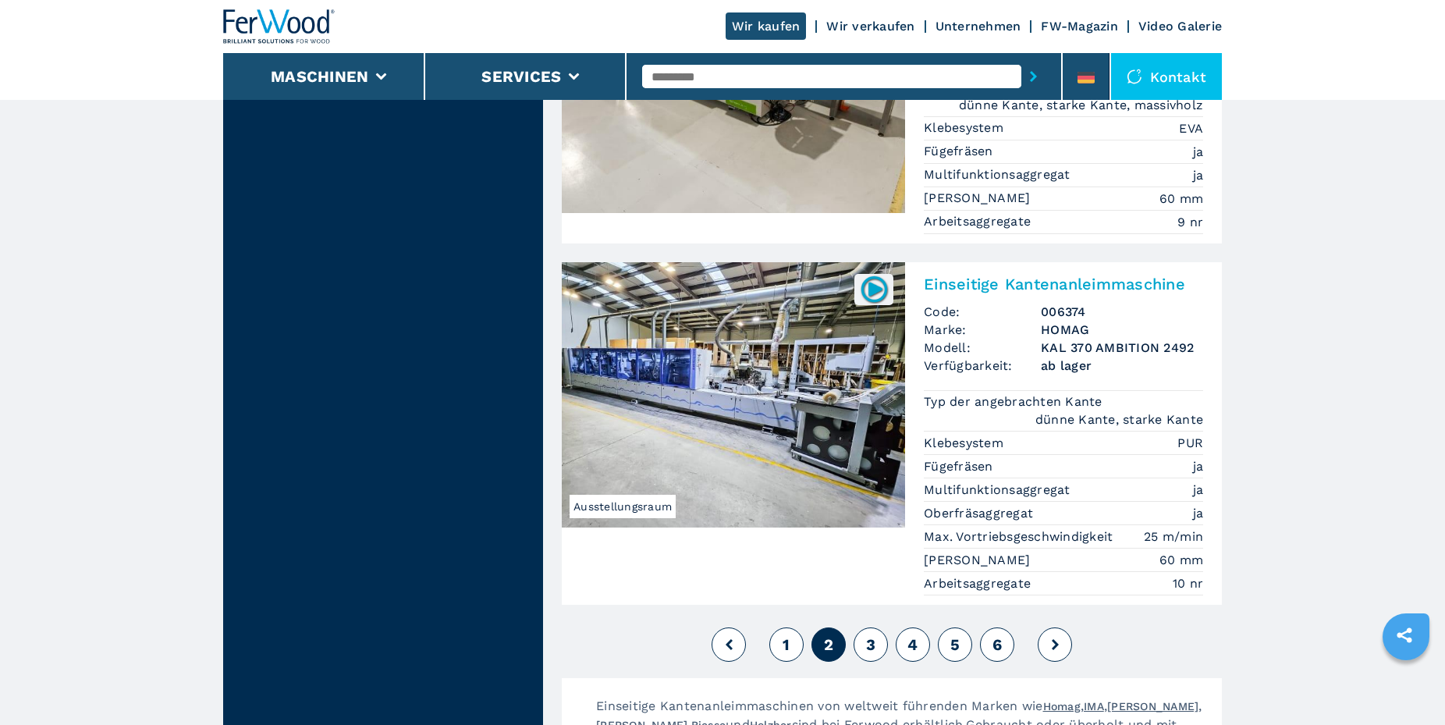
scroll to position [3979, 0]
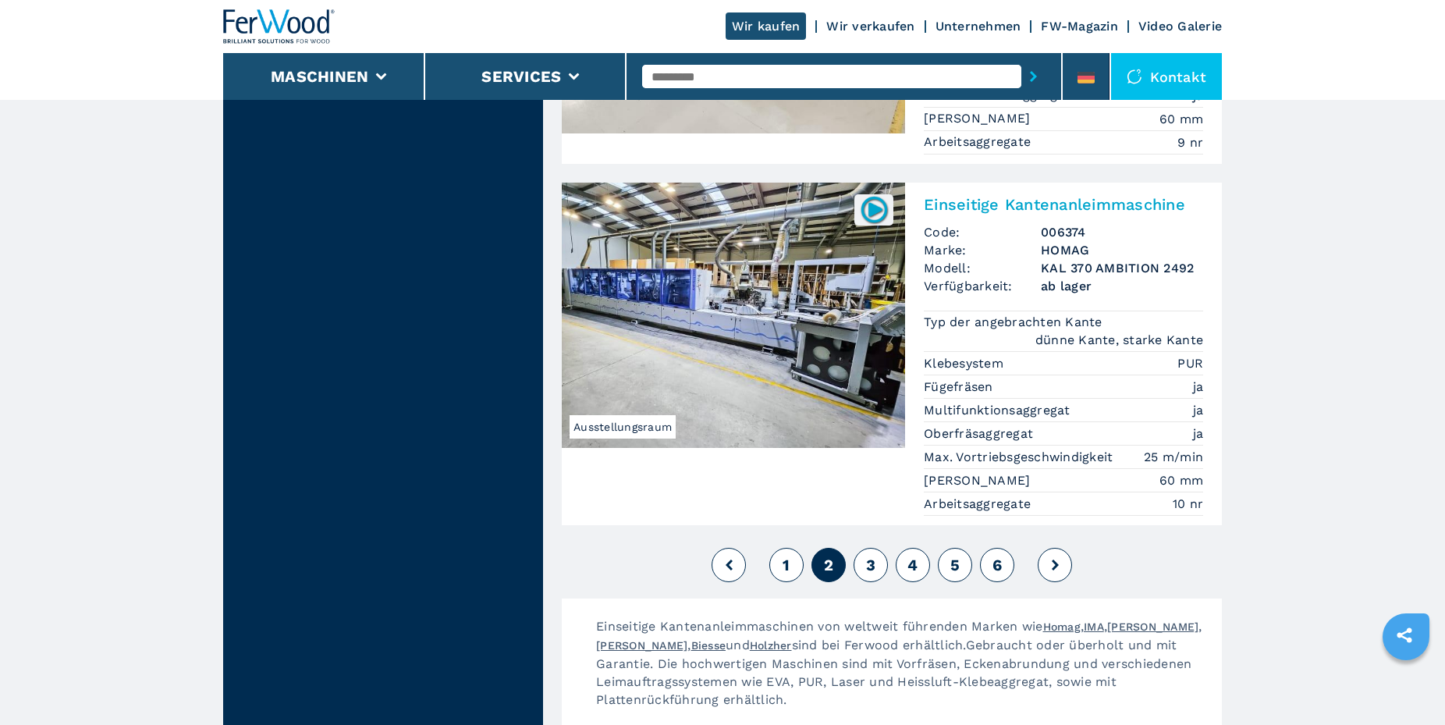
click at [868, 556] on span "3" at bounding box center [870, 565] width 9 height 19
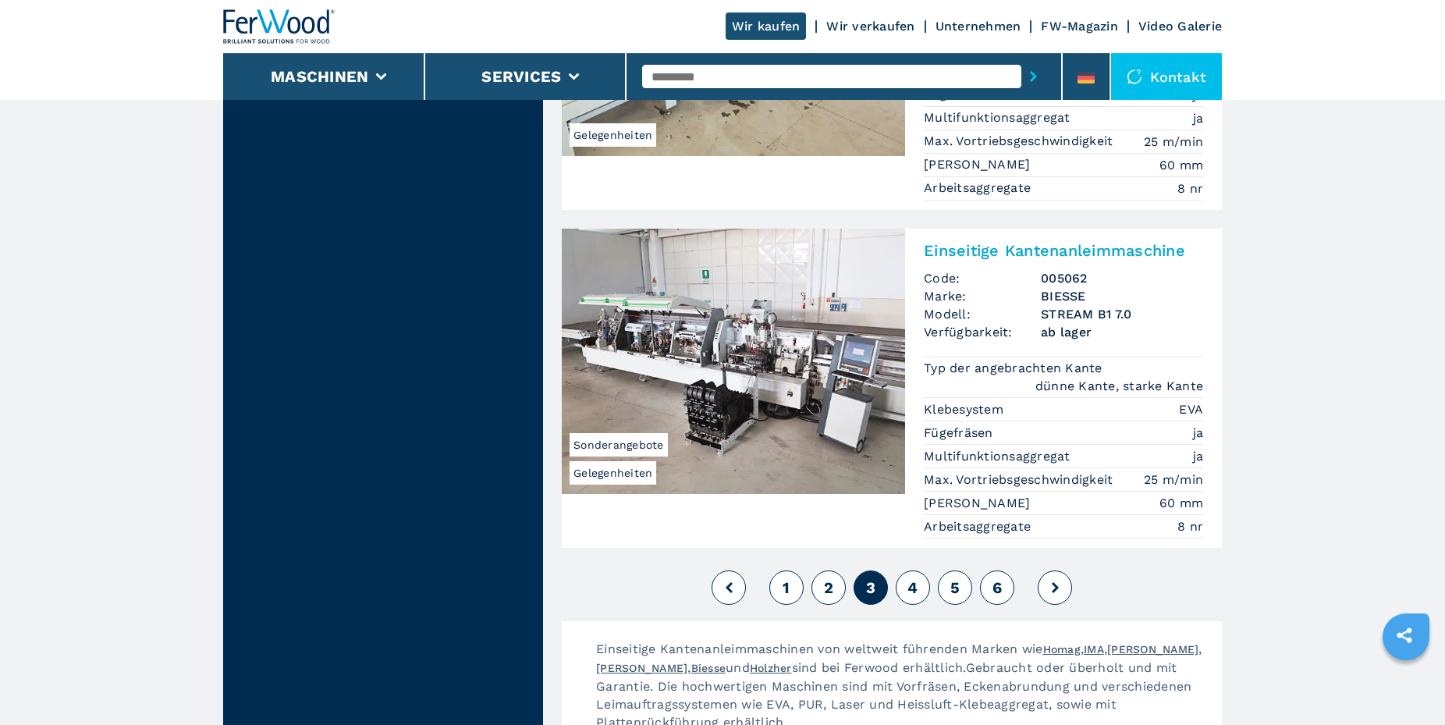
scroll to position [3979, 0]
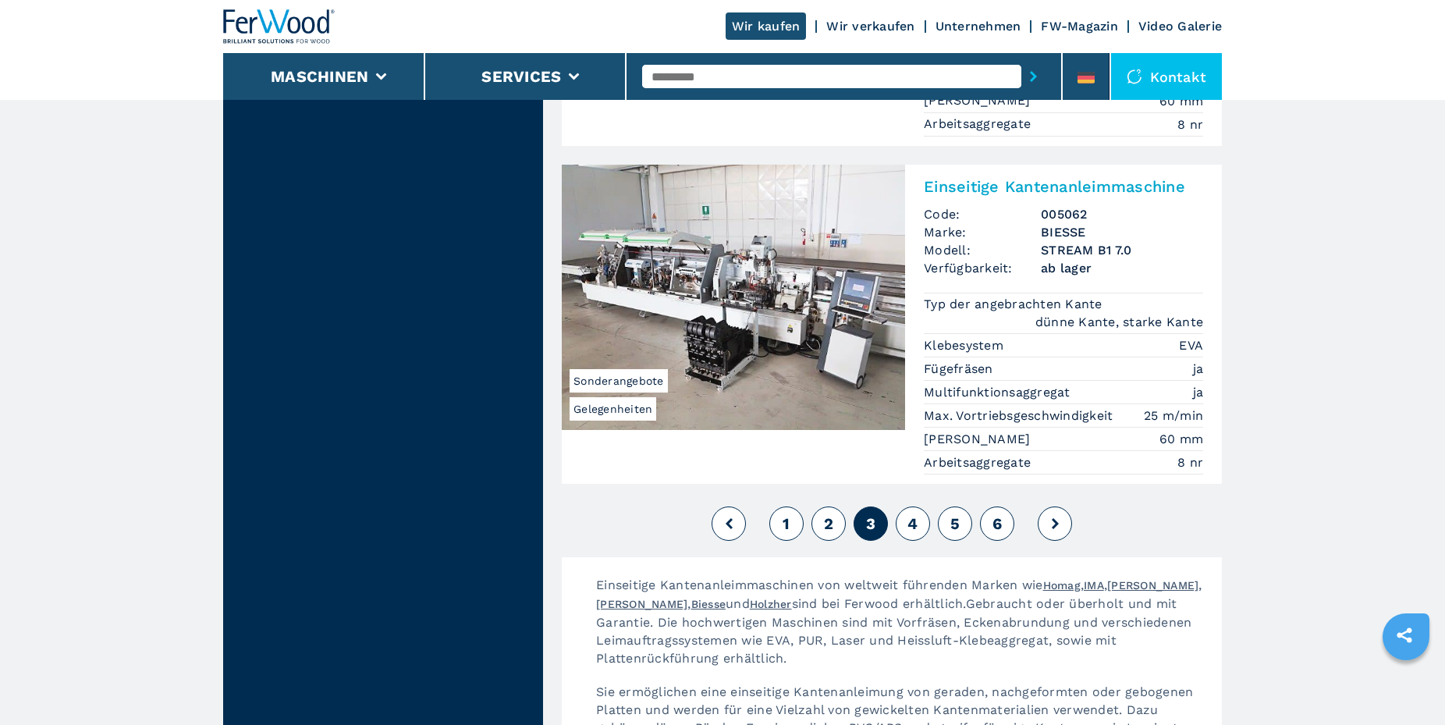
click at [913, 514] on span "4" at bounding box center [912, 523] width 10 height 19
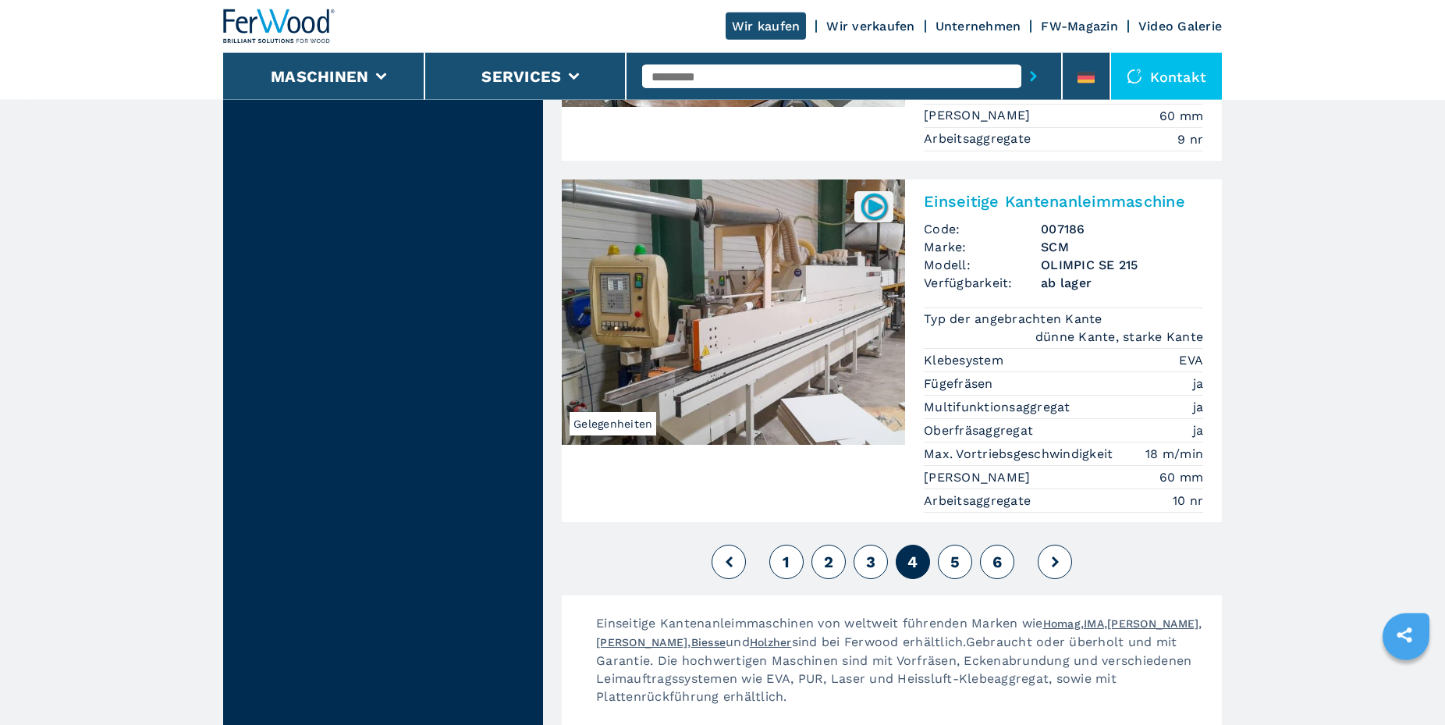
scroll to position [3979, 0]
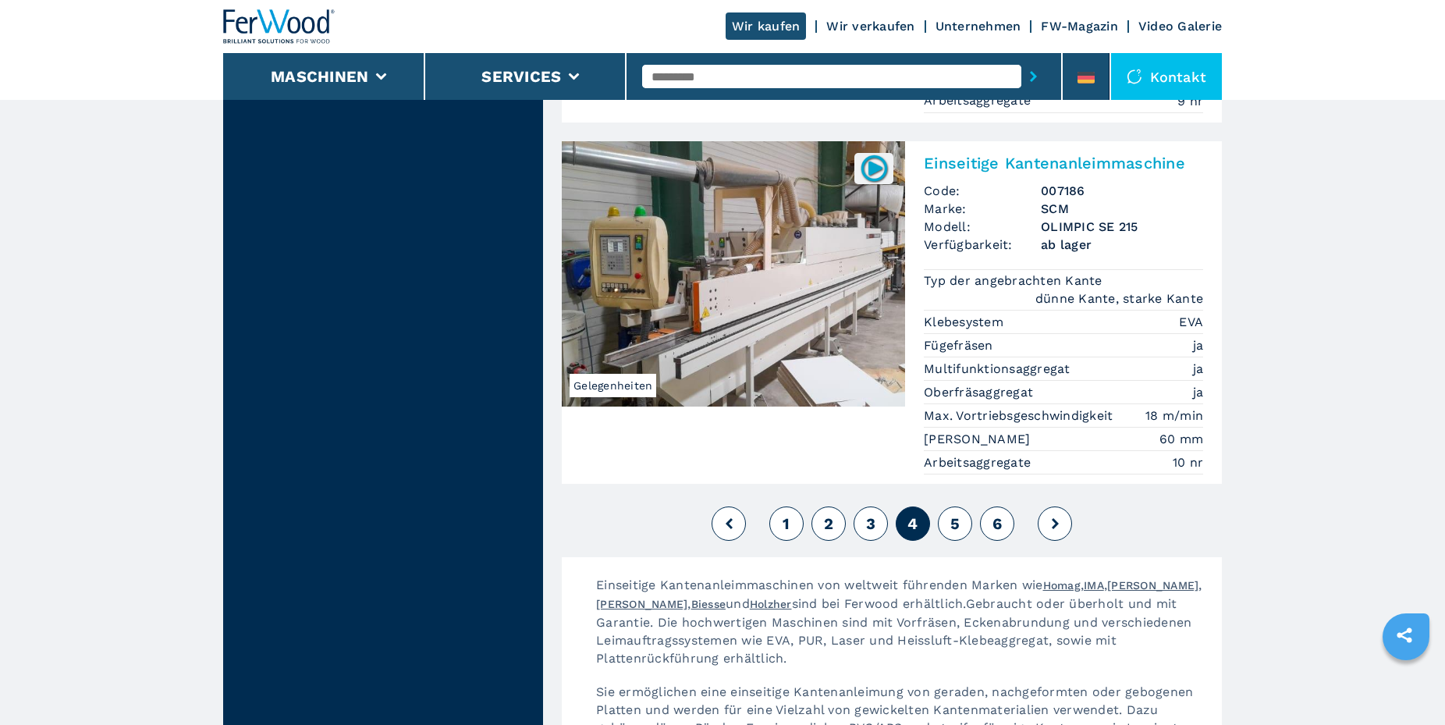
click at [950, 506] on button "5" at bounding box center [955, 523] width 34 height 34
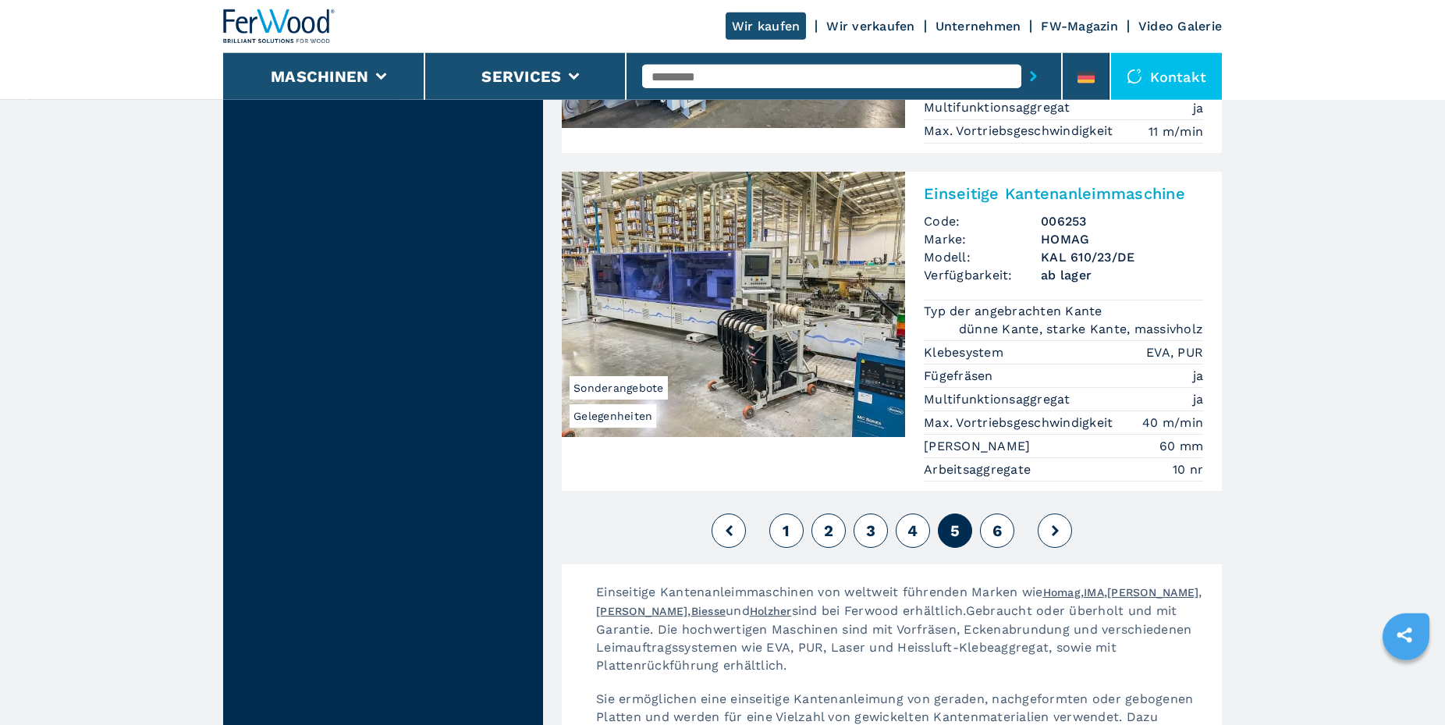
scroll to position [3979, 0]
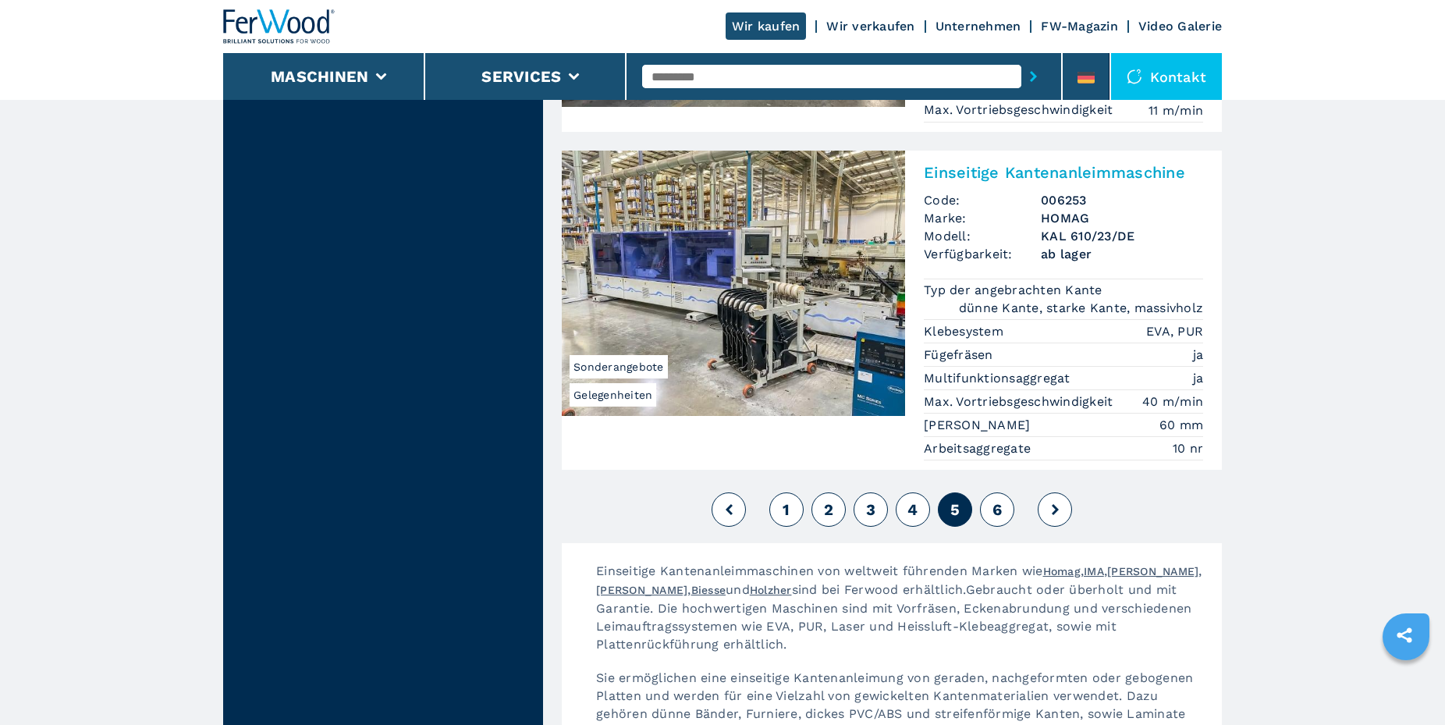
click at [994, 500] on span "6" at bounding box center [996, 509] width 9 height 19
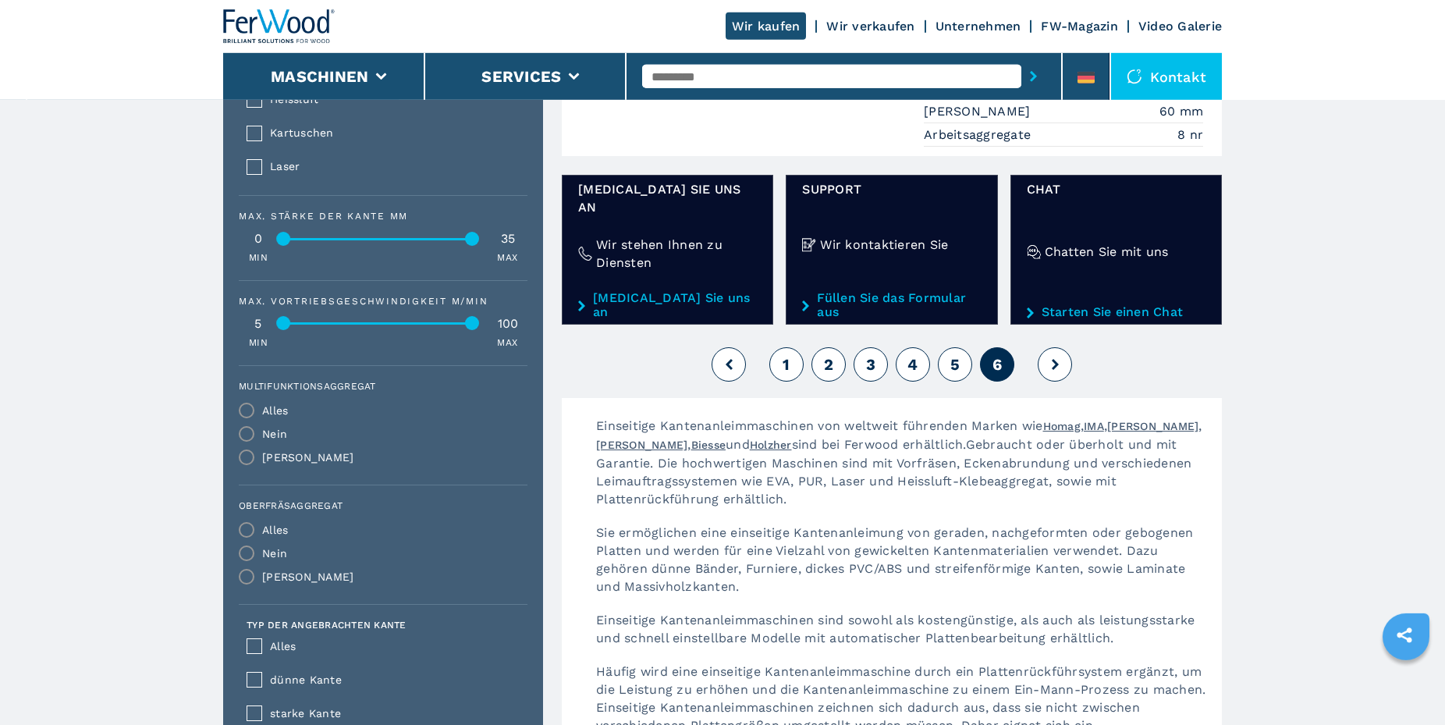
scroll to position [981, 0]
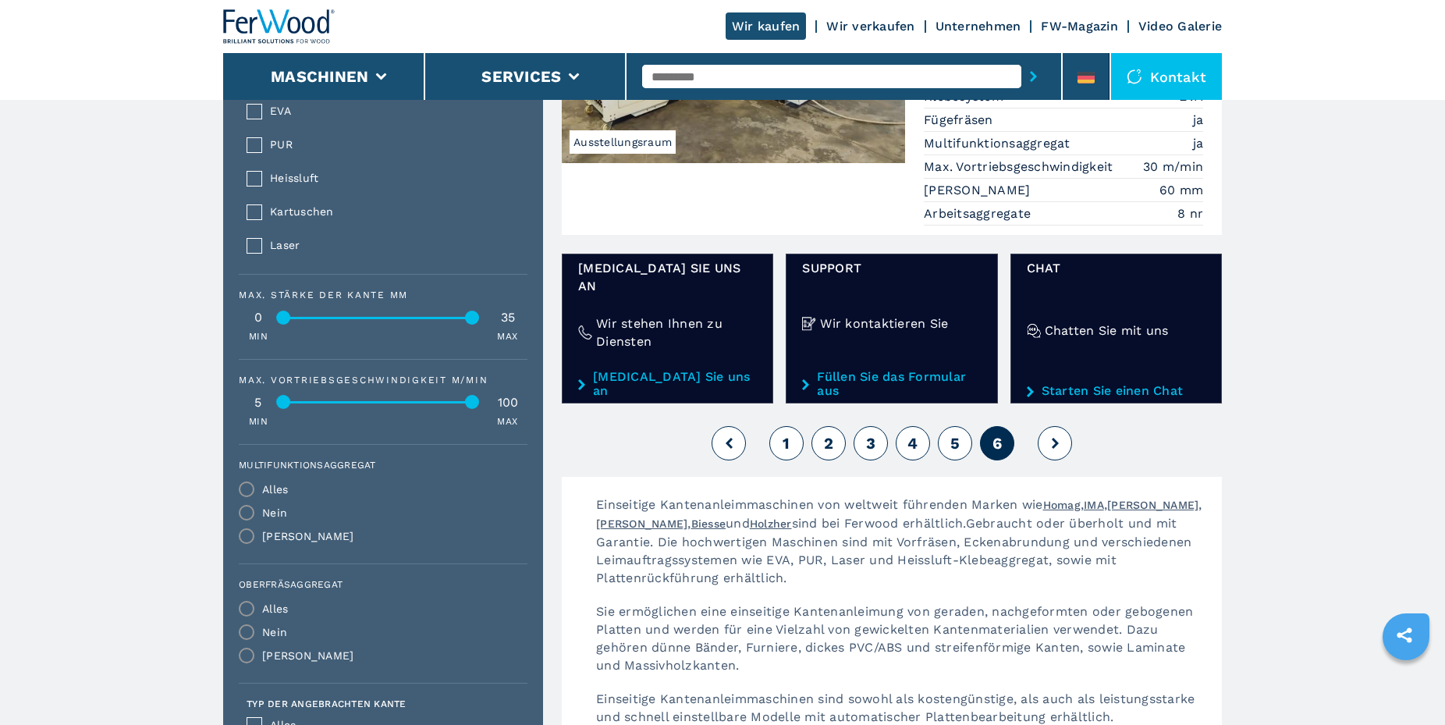
click at [1055, 438] on icon at bounding box center [1055, 443] width 7 height 11
click at [1055, 426] on button at bounding box center [1055, 443] width 34 height 34
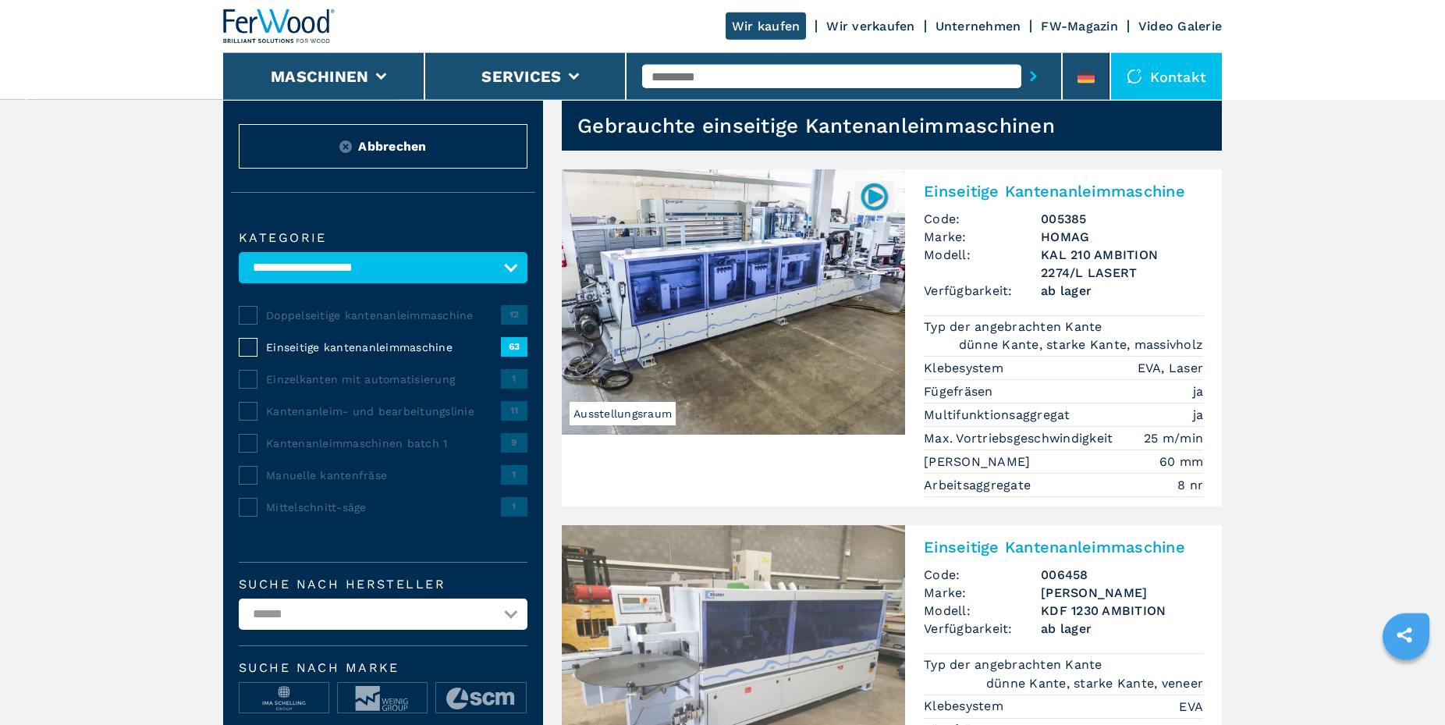
scroll to position [0, 0]
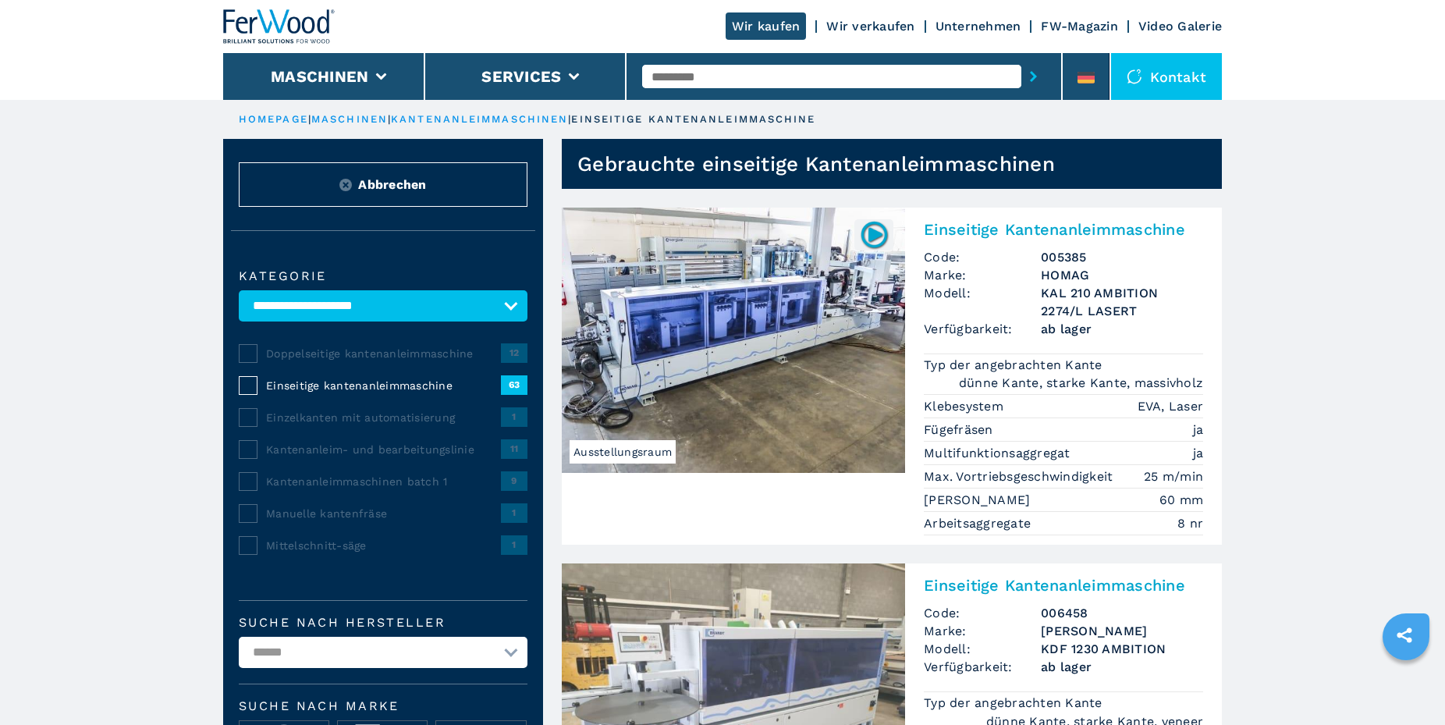
click at [513, 413] on span "1" at bounding box center [514, 416] width 27 height 19
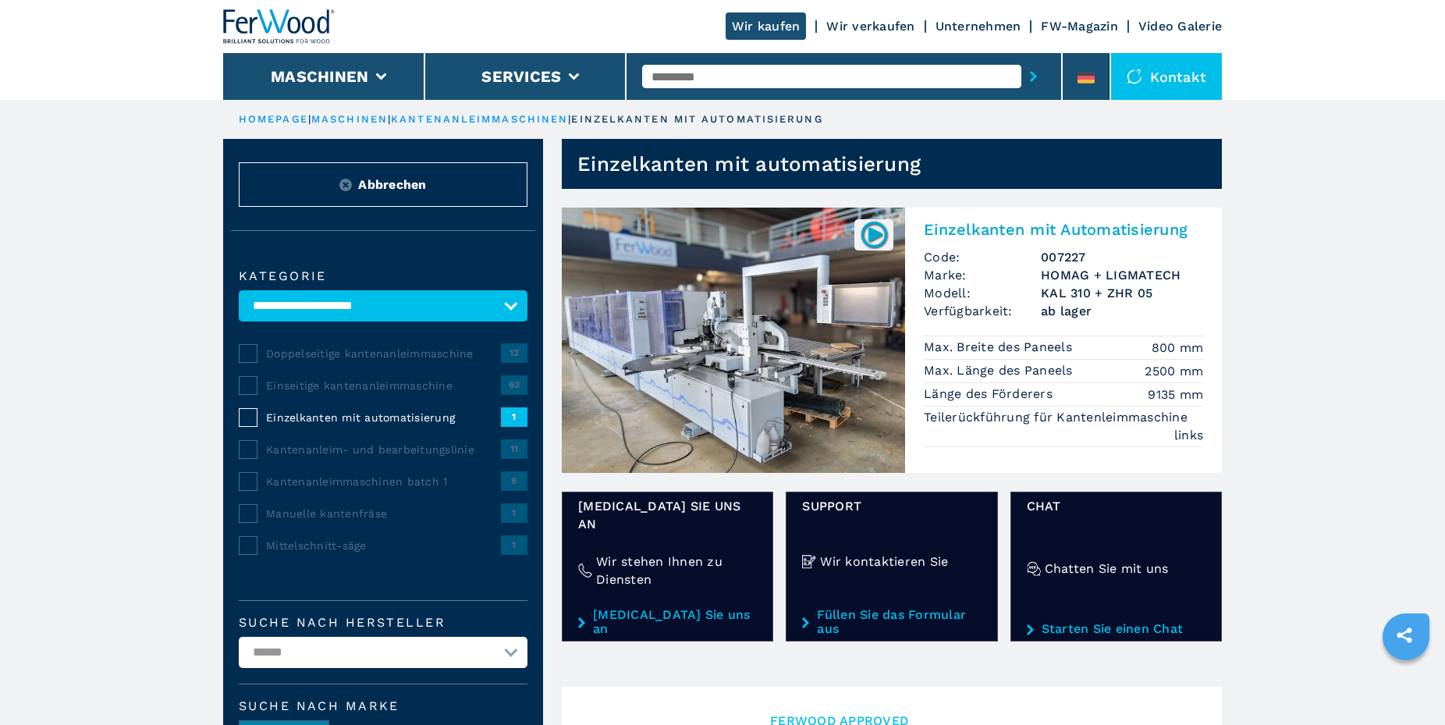
click at [511, 444] on span "11" at bounding box center [514, 448] width 27 height 19
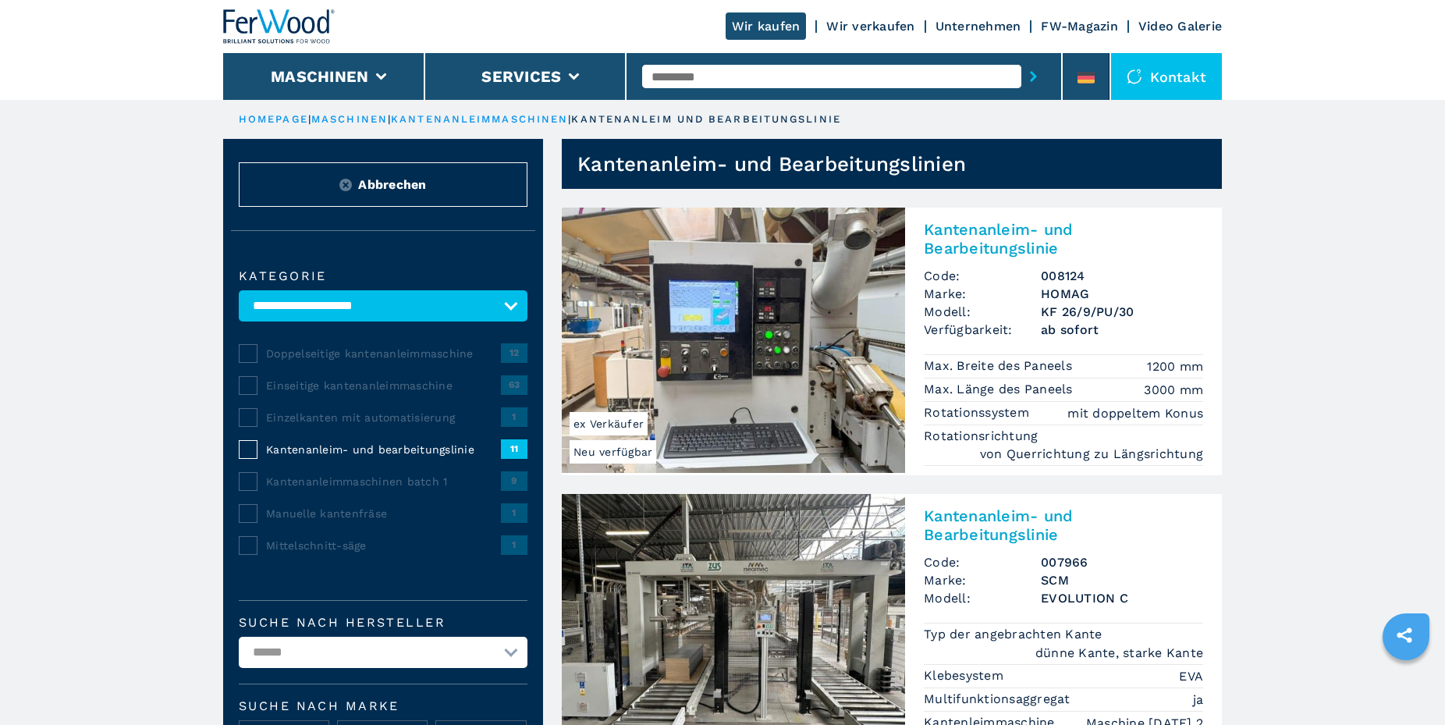
click at [513, 474] on span "9" at bounding box center [514, 480] width 27 height 19
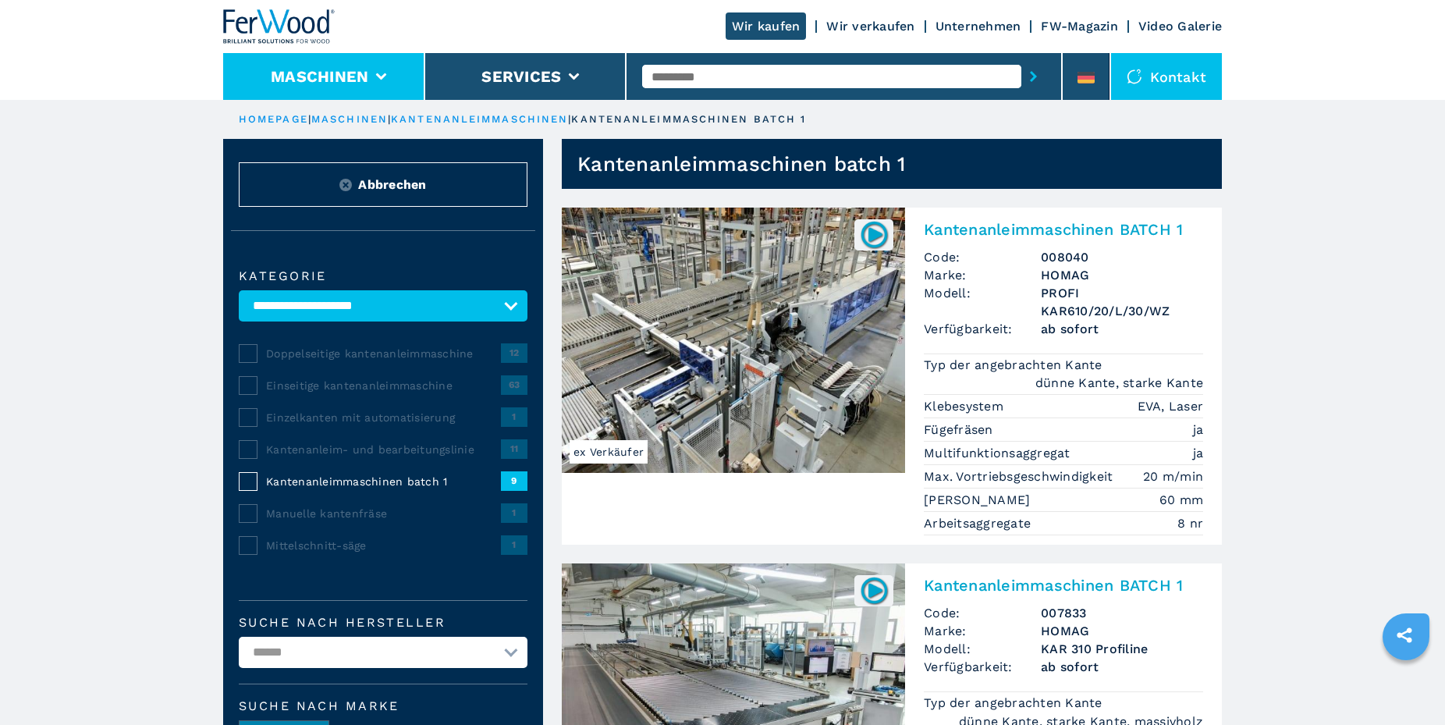
click at [308, 74] on button "Maschinen" at bounding box center [320, 76] width 98 height 19
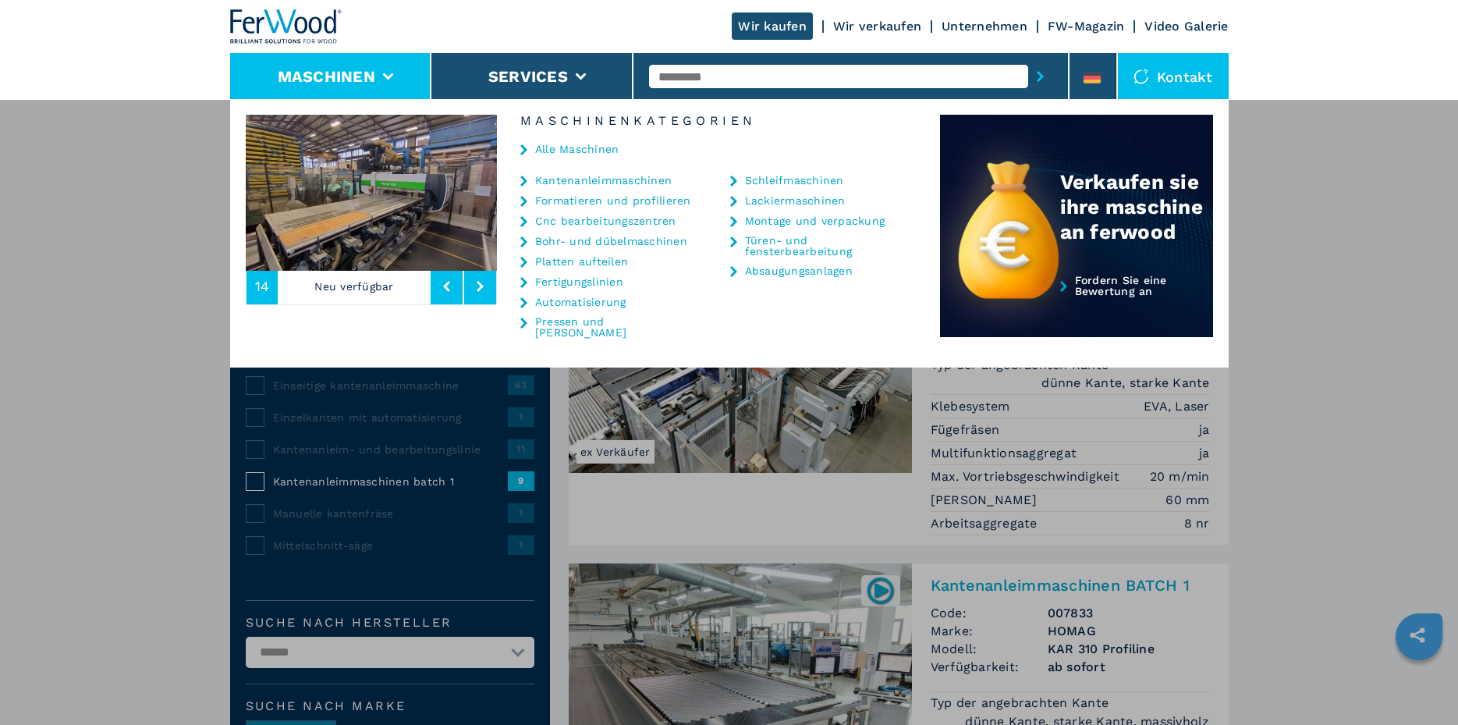
click at [584, 278] on link "Fertigungslinien" at bounding box center [579, 281] width 88 height 11
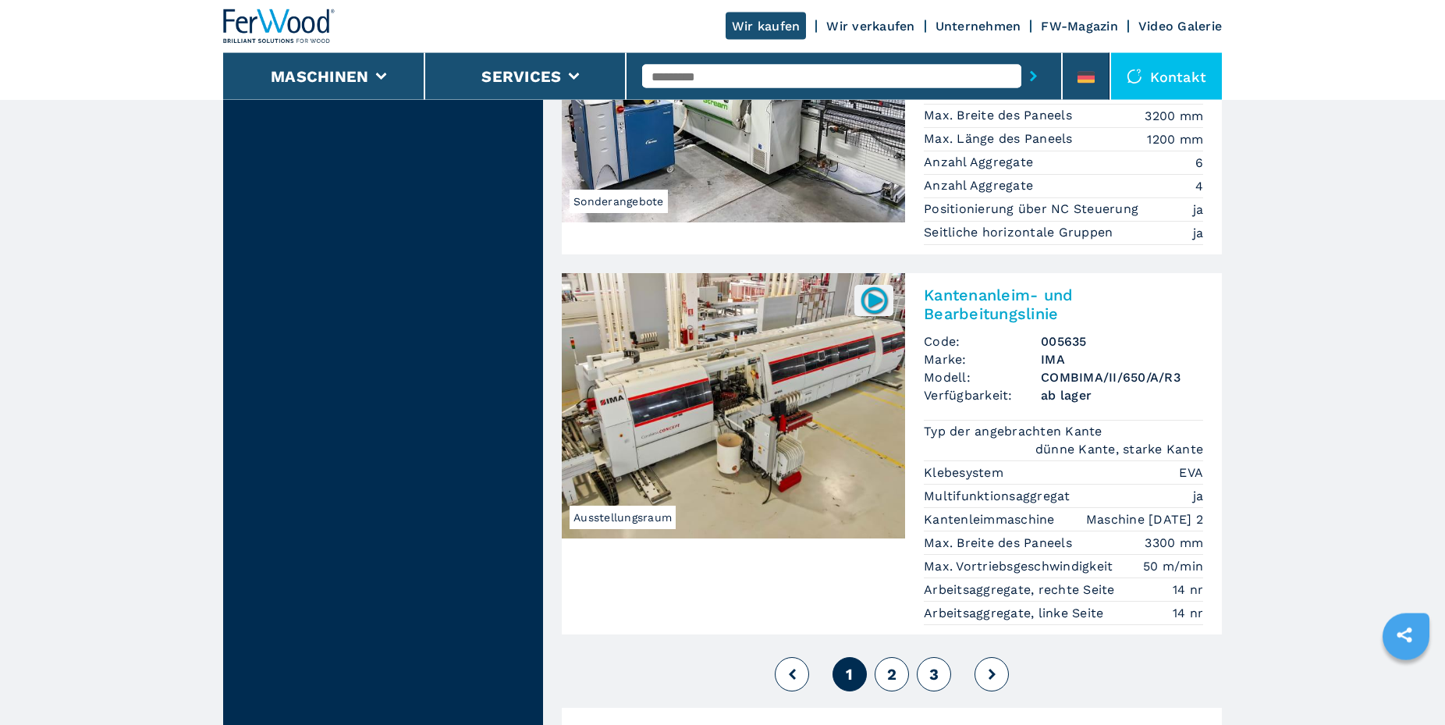
scroll to position [3502, 0]
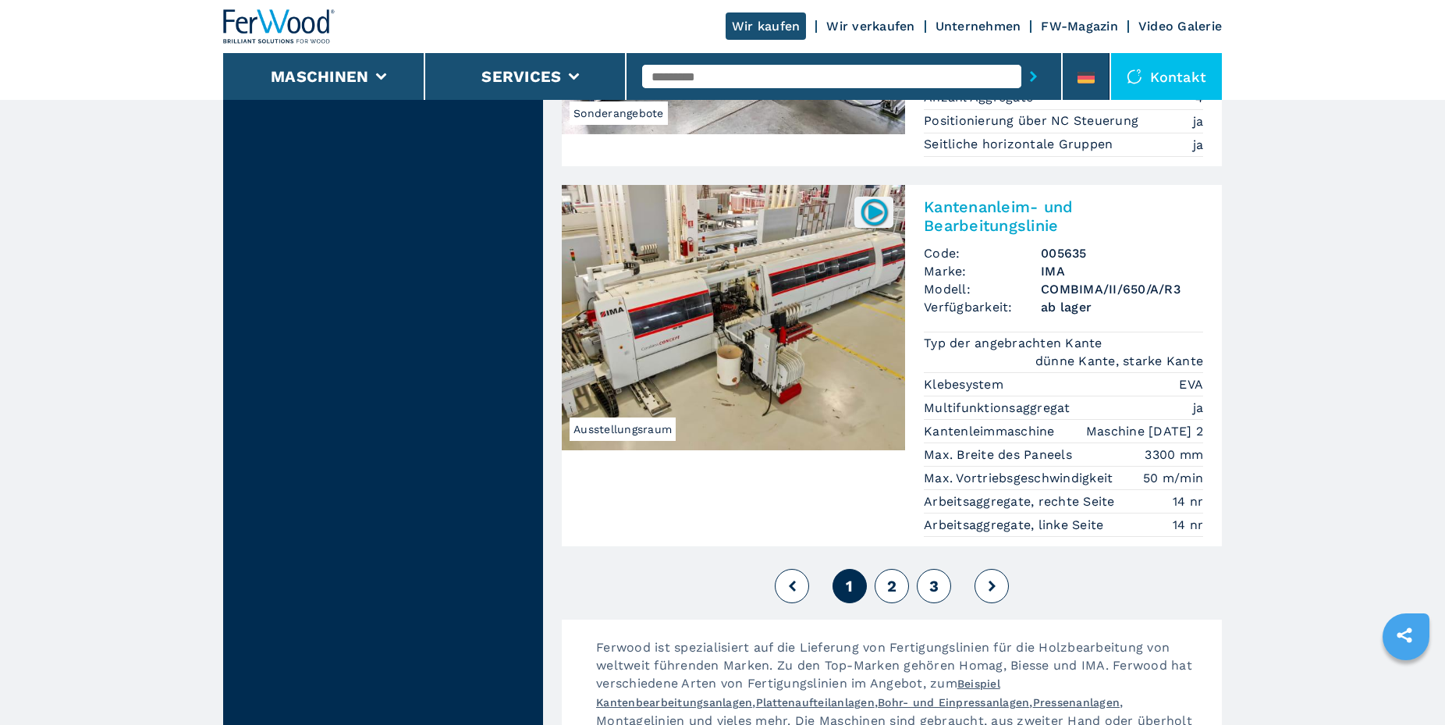
click at [891, 577] on span "2" at bounding box center [891, 586] width 9 height 19
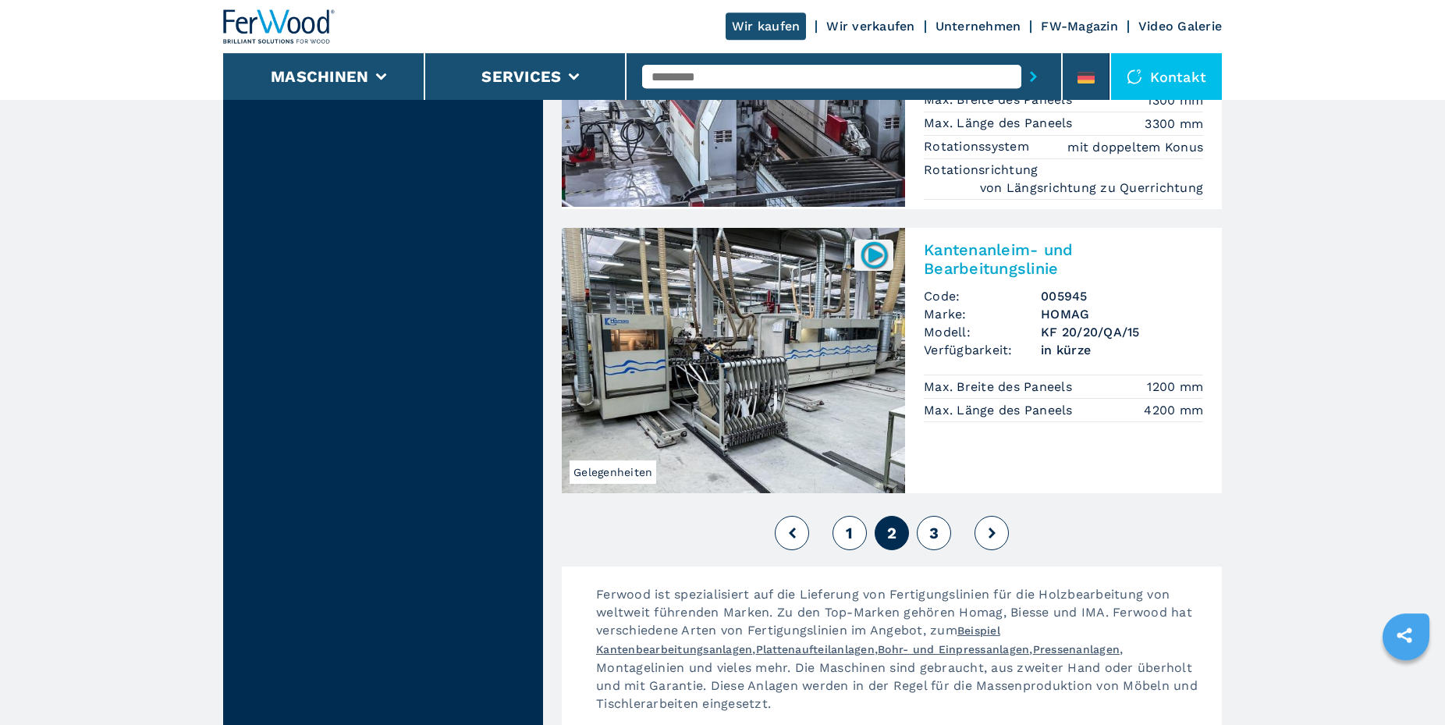
scroll to position [3502, 0]
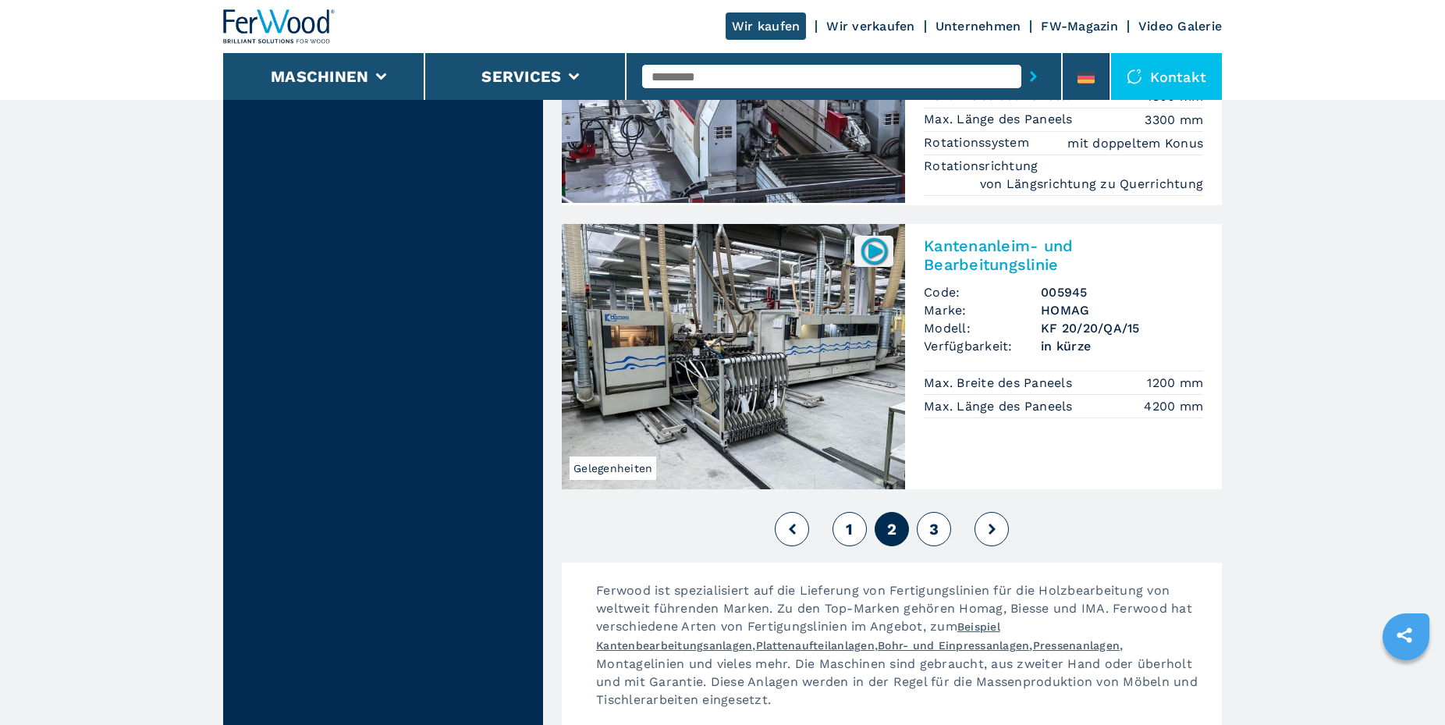
click at [935, 520] on span "3" at bounding box center [933, 529] width 9 height 19
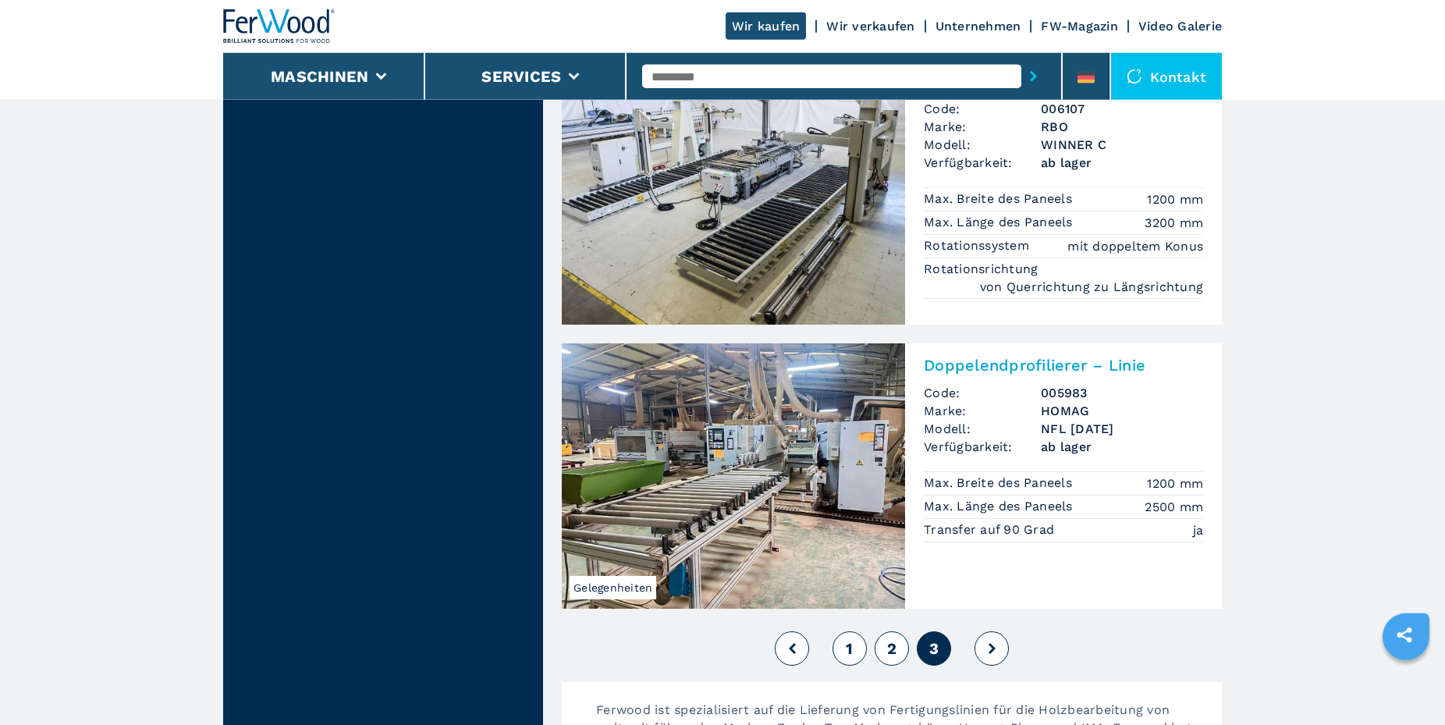
scroll to position [2776, 0]
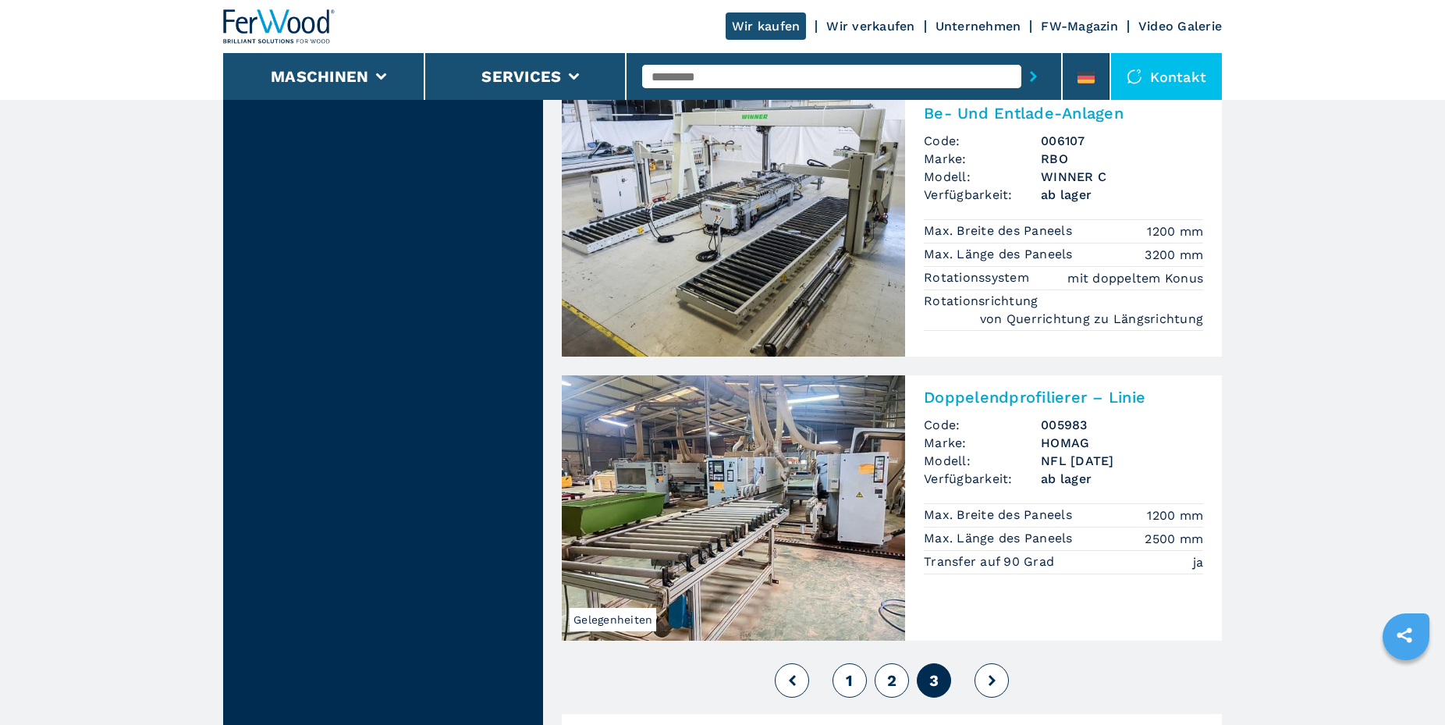
click at [989, 663] on button at bounding box center [992, 680] width 34 height 34
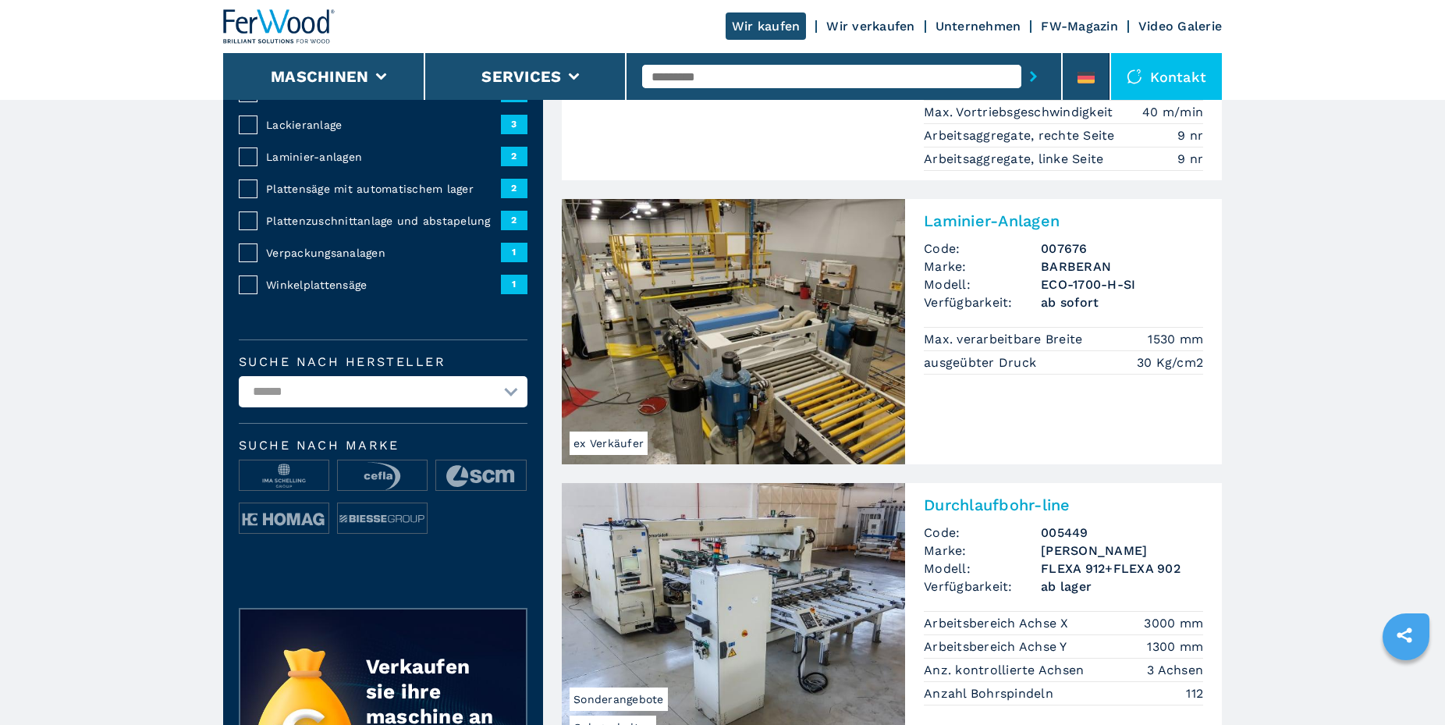
scroll to position [0, 0]
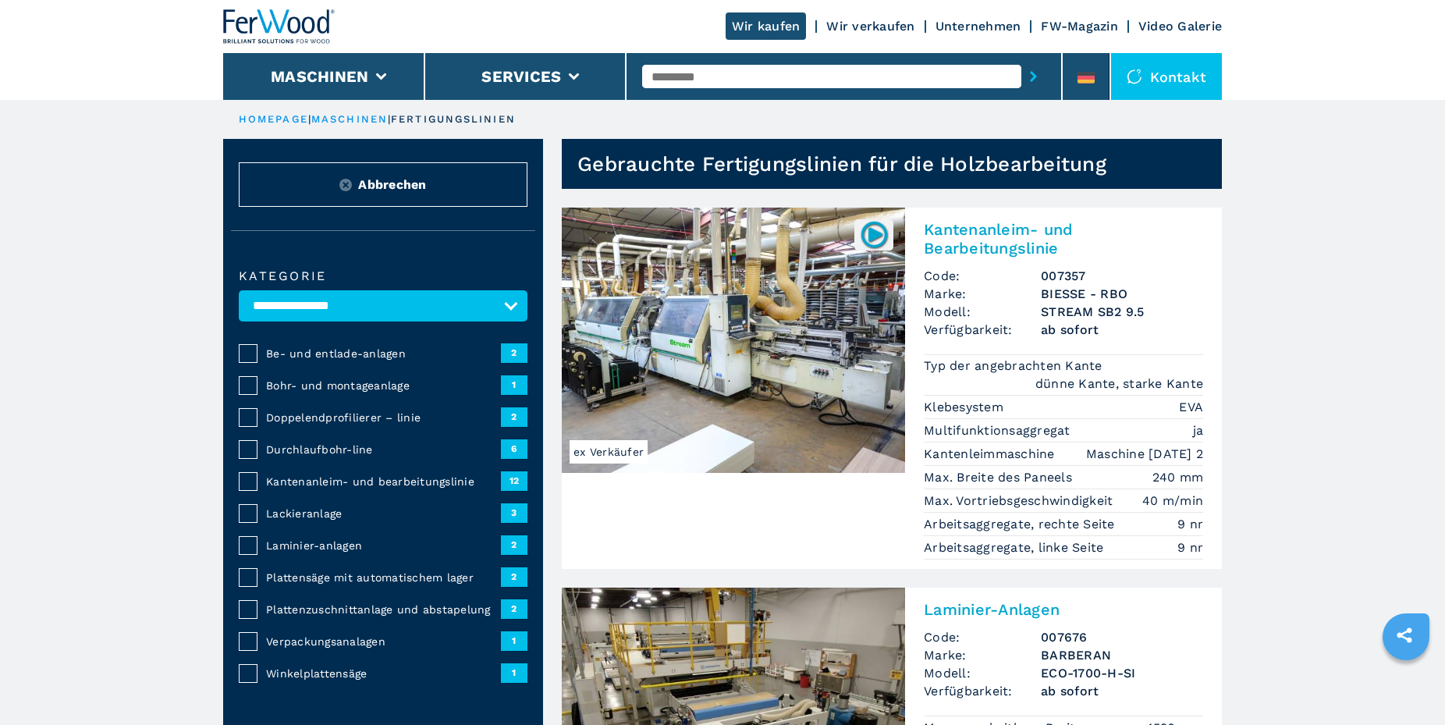
click at [1078, 21] on link "FW-Magazin" at bounding box center [1079, 26] width 77 height 15
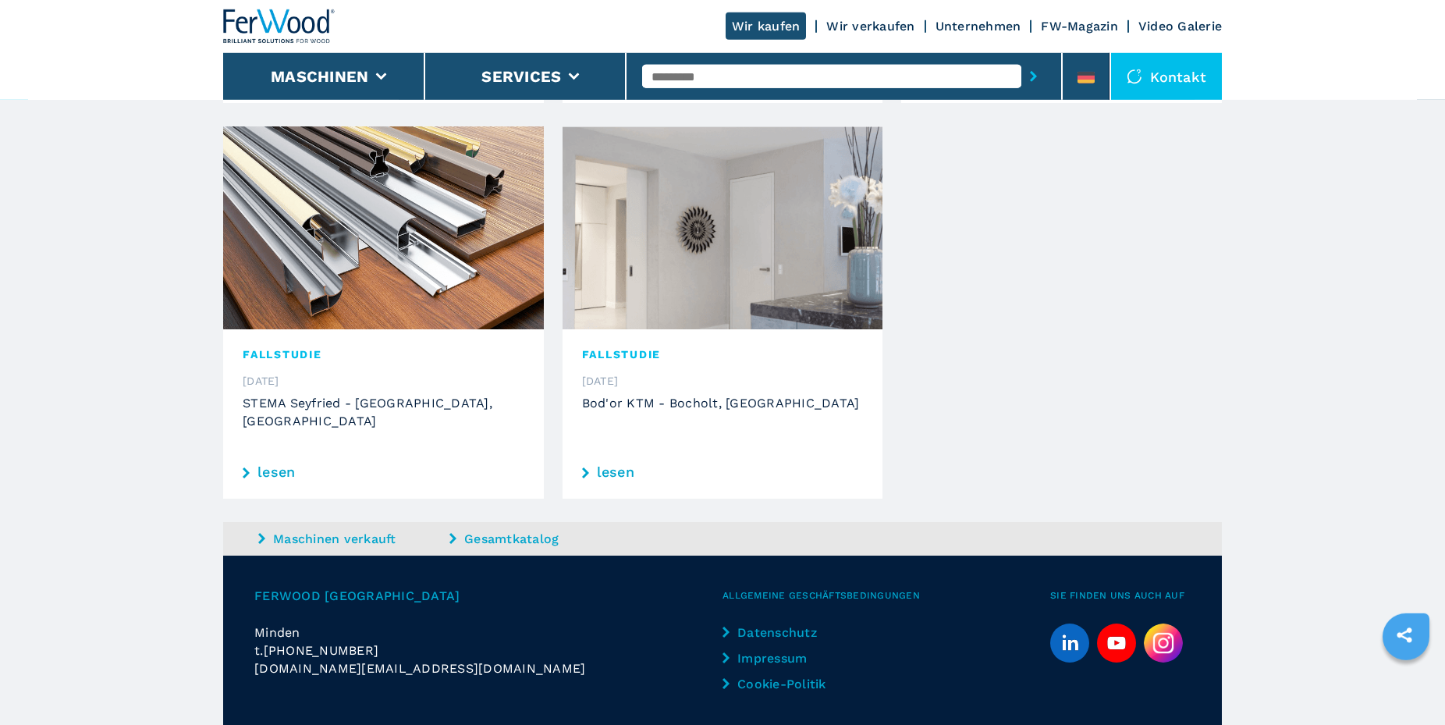
scroll to position [1220, 0]
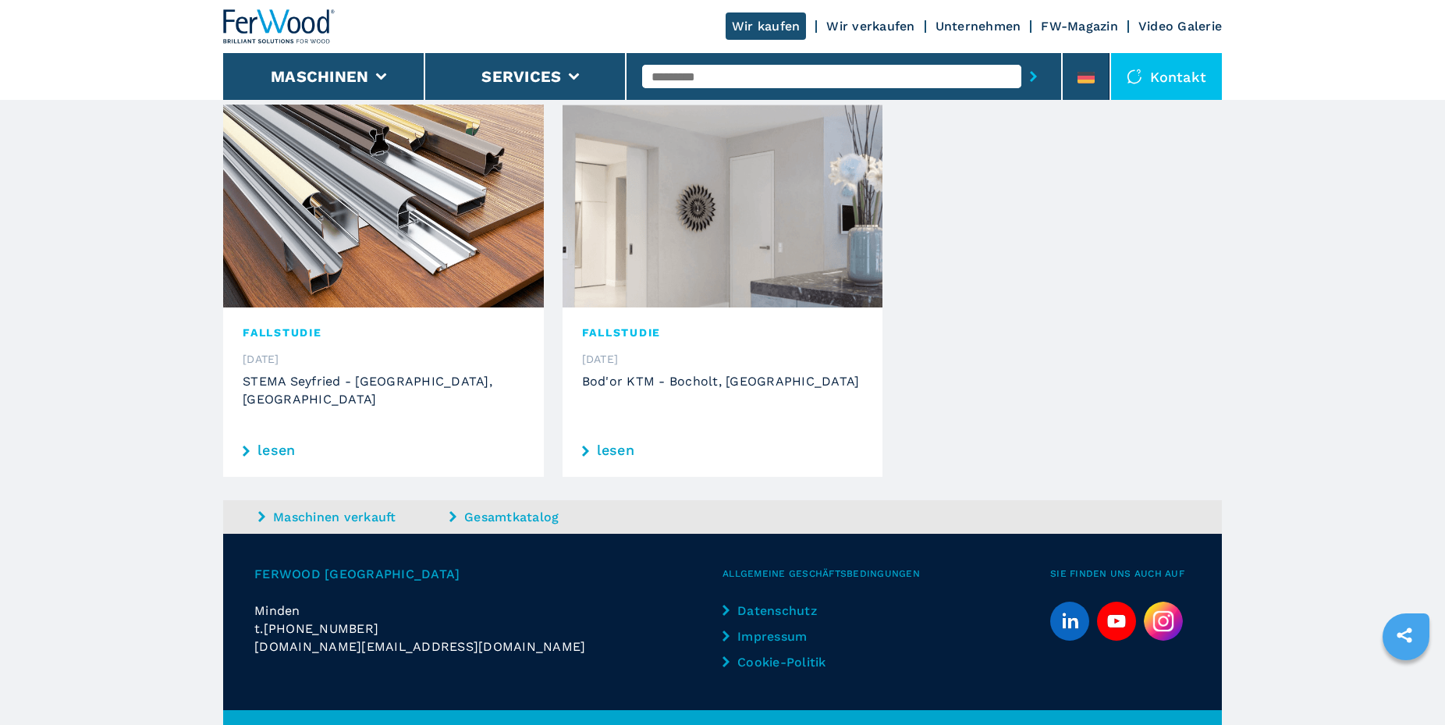
click at [766, 627] on link "Impressum" at bounding box center [788, 636] width 130 height 18
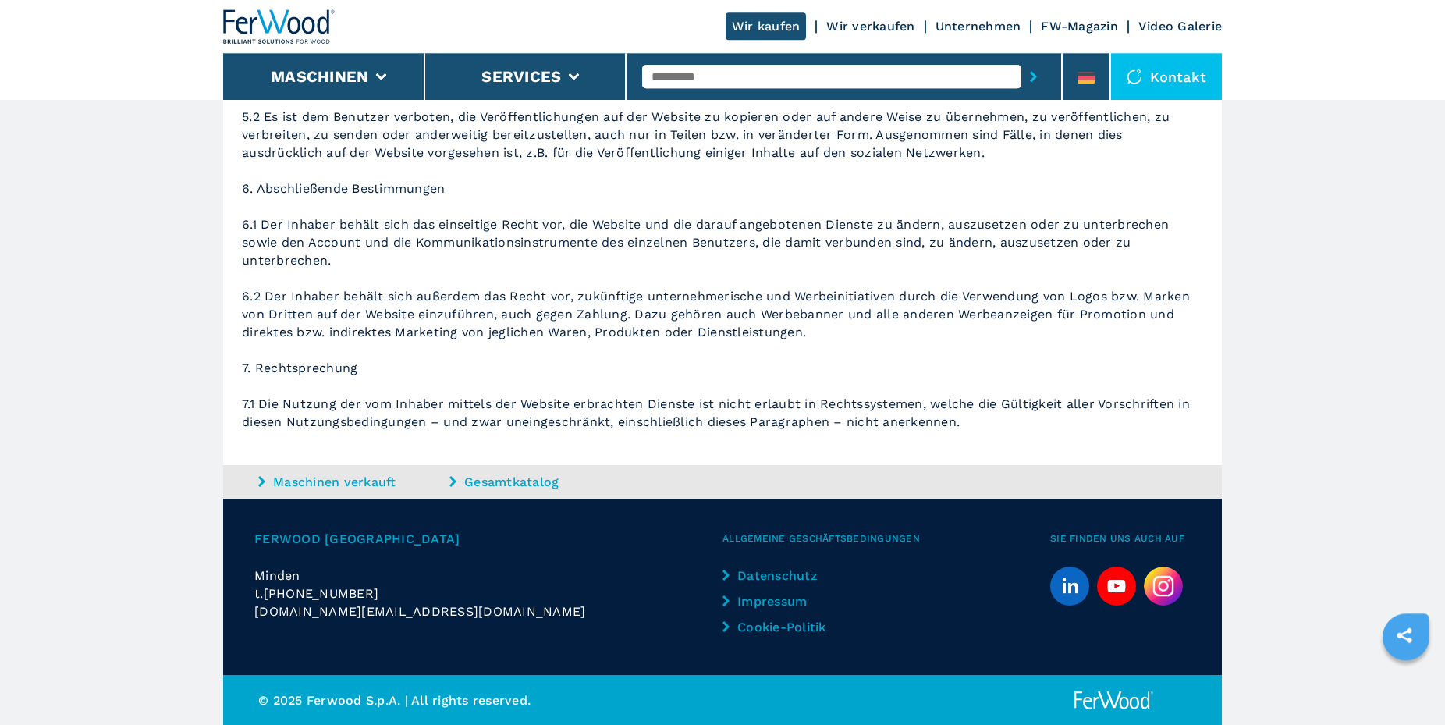
scroll to position [1752, 0]
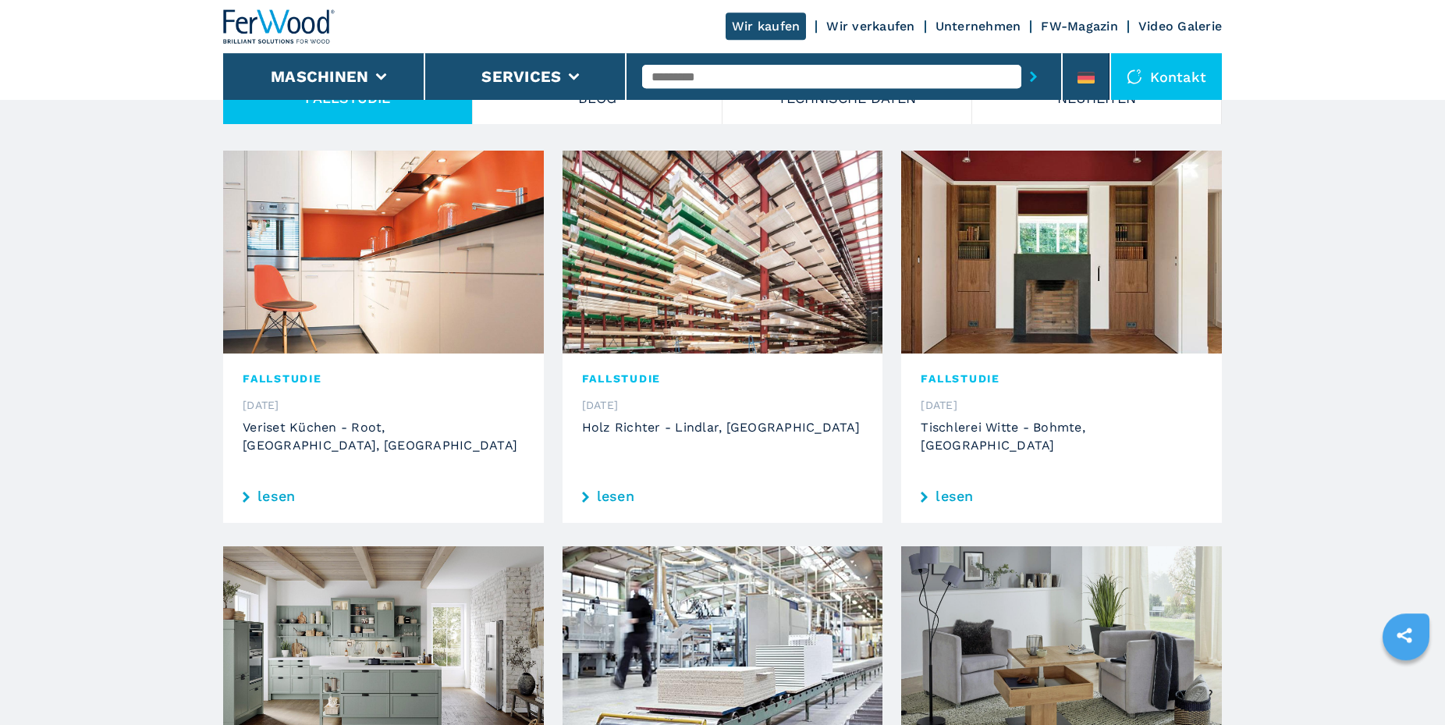
scroll to position [398, 0]
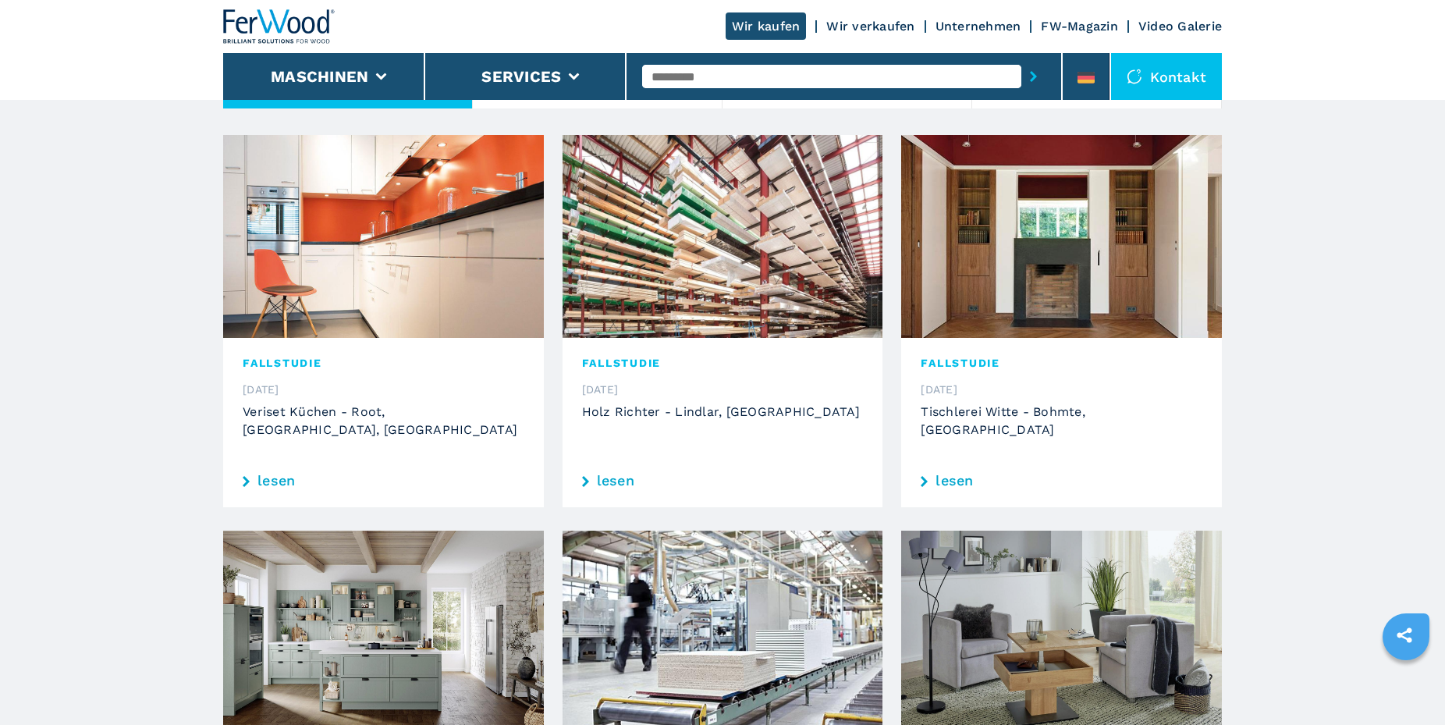
click at [272, 474] on link "lesen" at bounding box center [384, 481] width 282 height 14
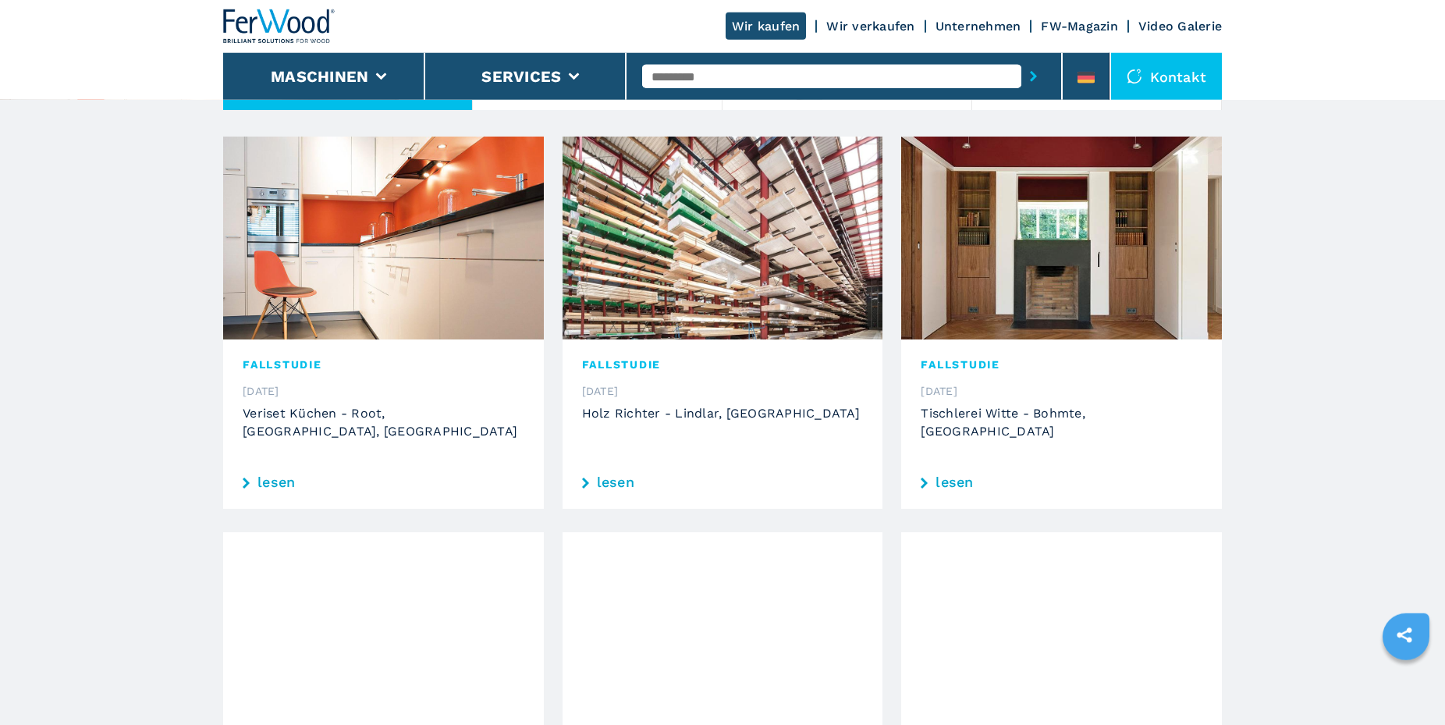
scroll to position [398, 0]
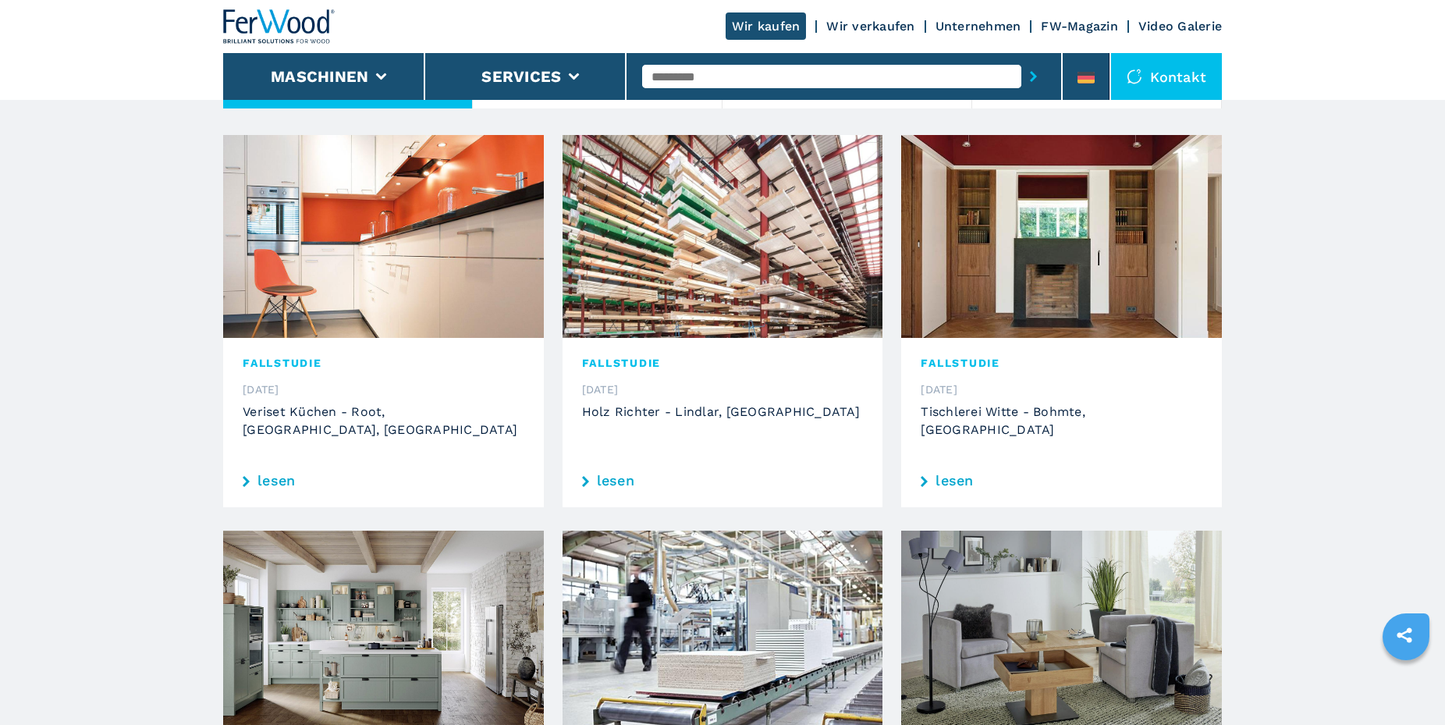
click at [611, 474] on link "lesen" at bounding box center [723, 481] width 282 height 14
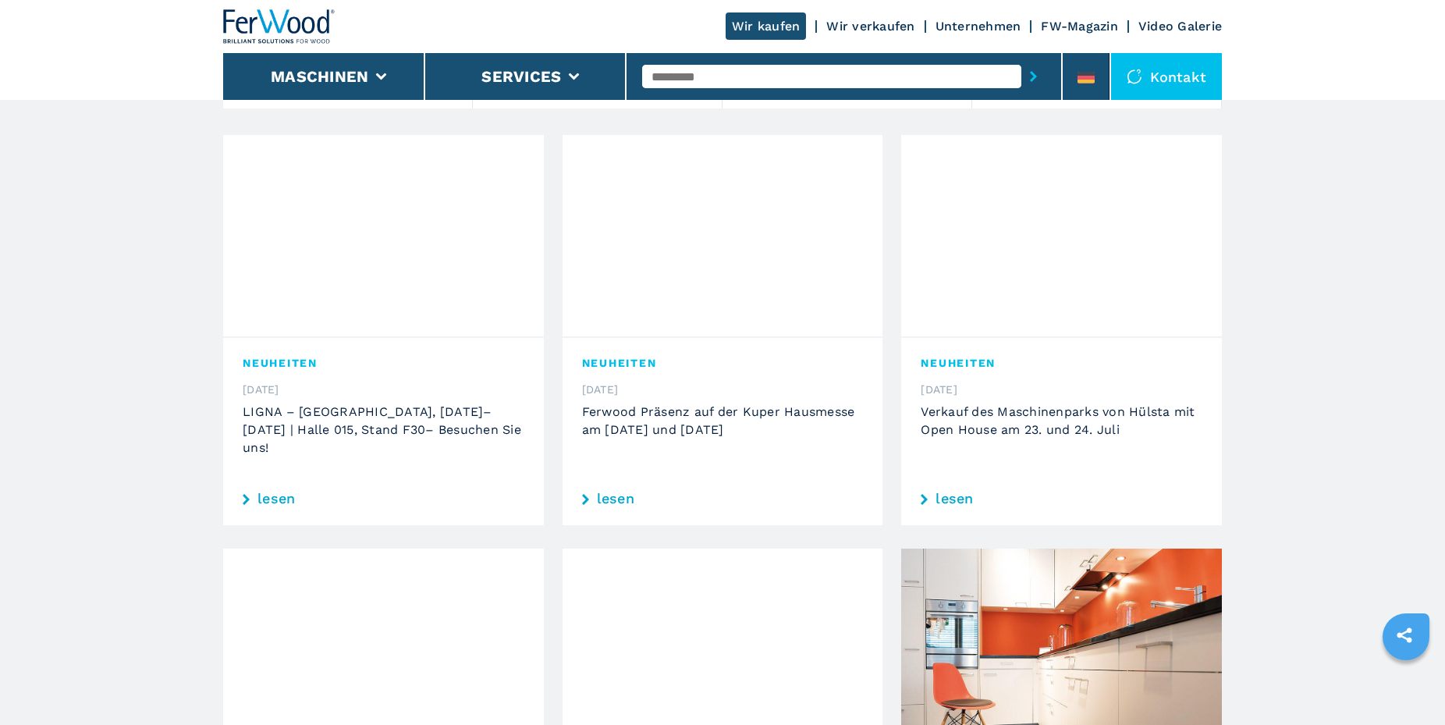
scroll to position [0, 0]
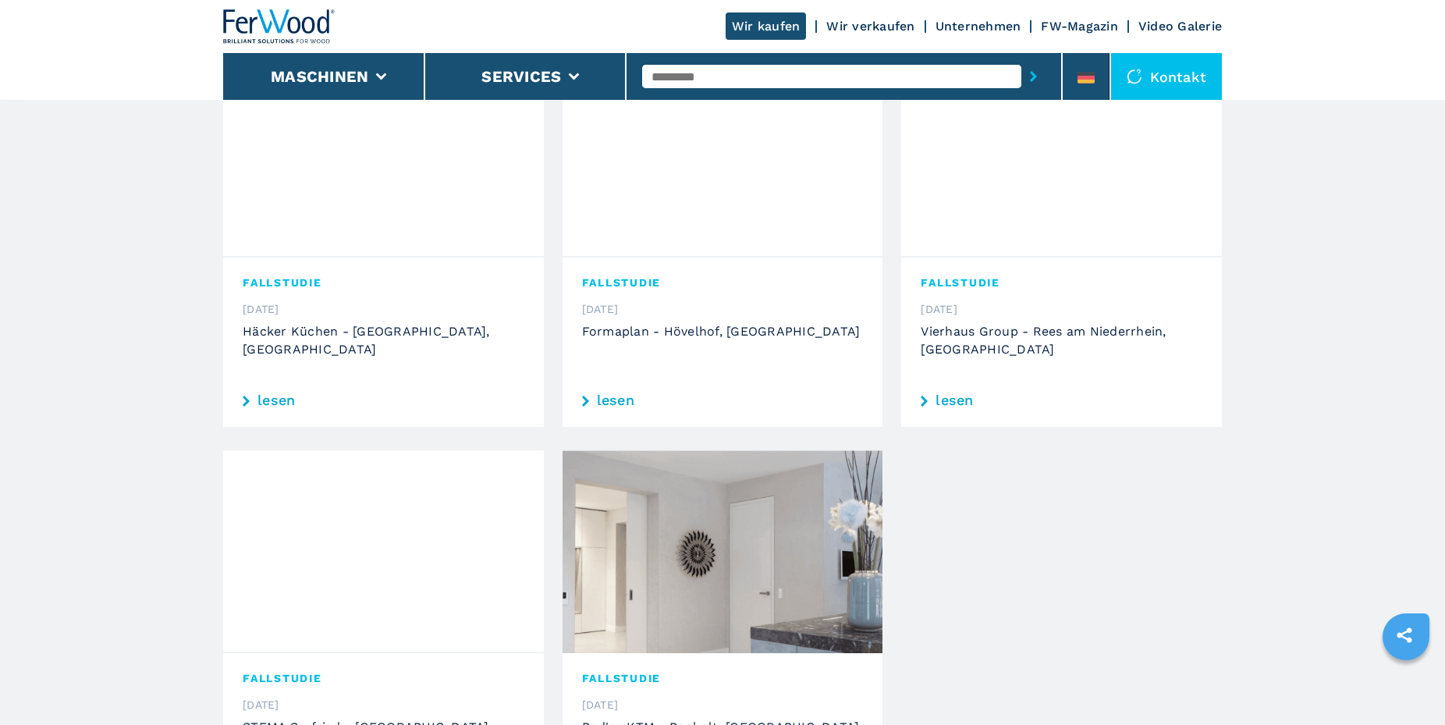
scroll to position [875, 0]
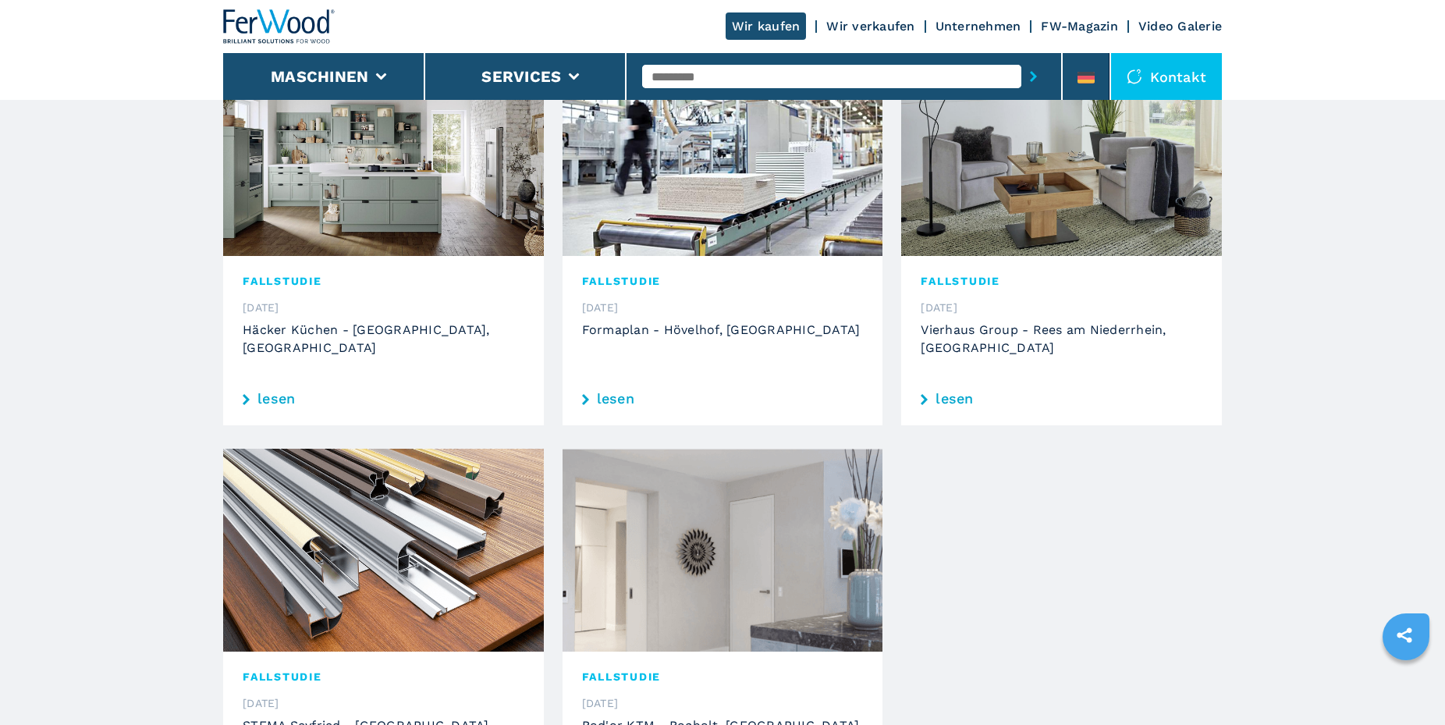
click at [676, 321] on h3 "Formaplan - Hövelhof, [GEOGRAPHIC_DATA]" at bounding box center [723, 330] width 282 height 18
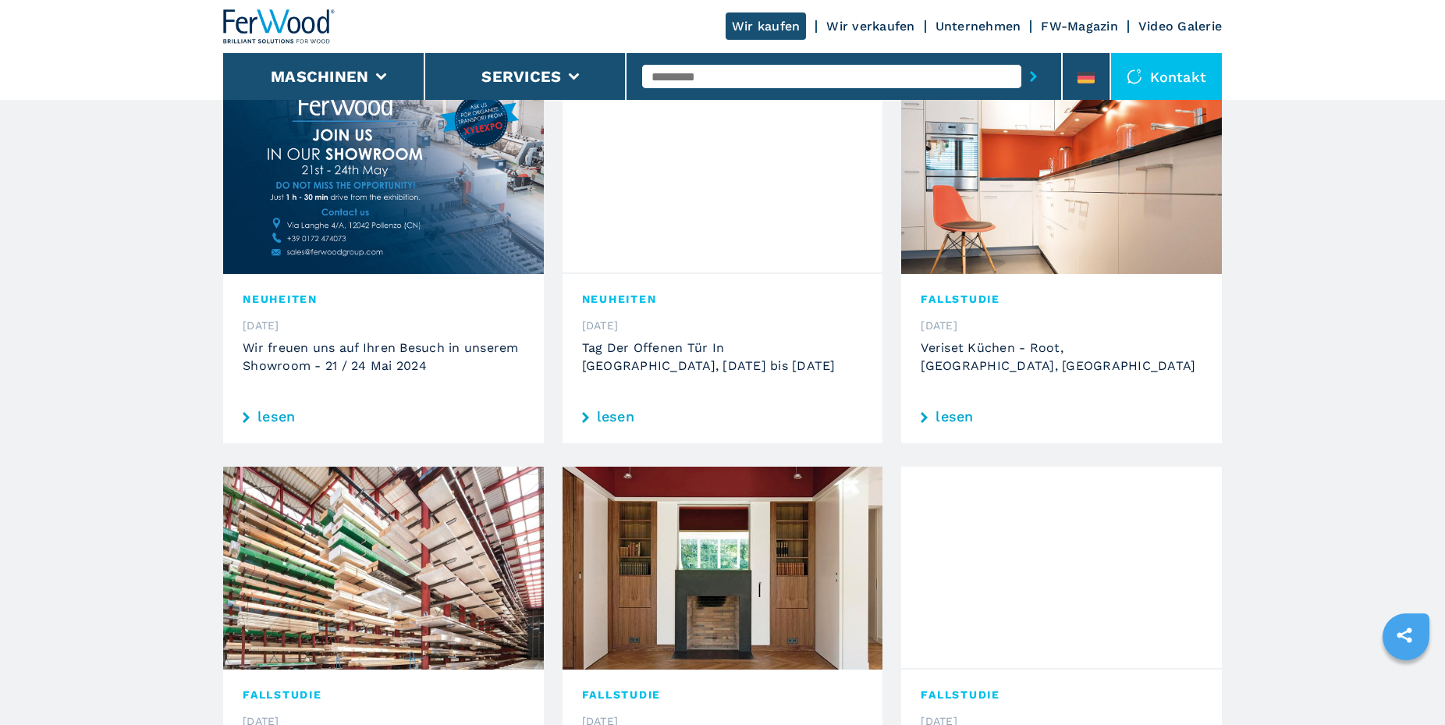
scroll to position [0, 0]
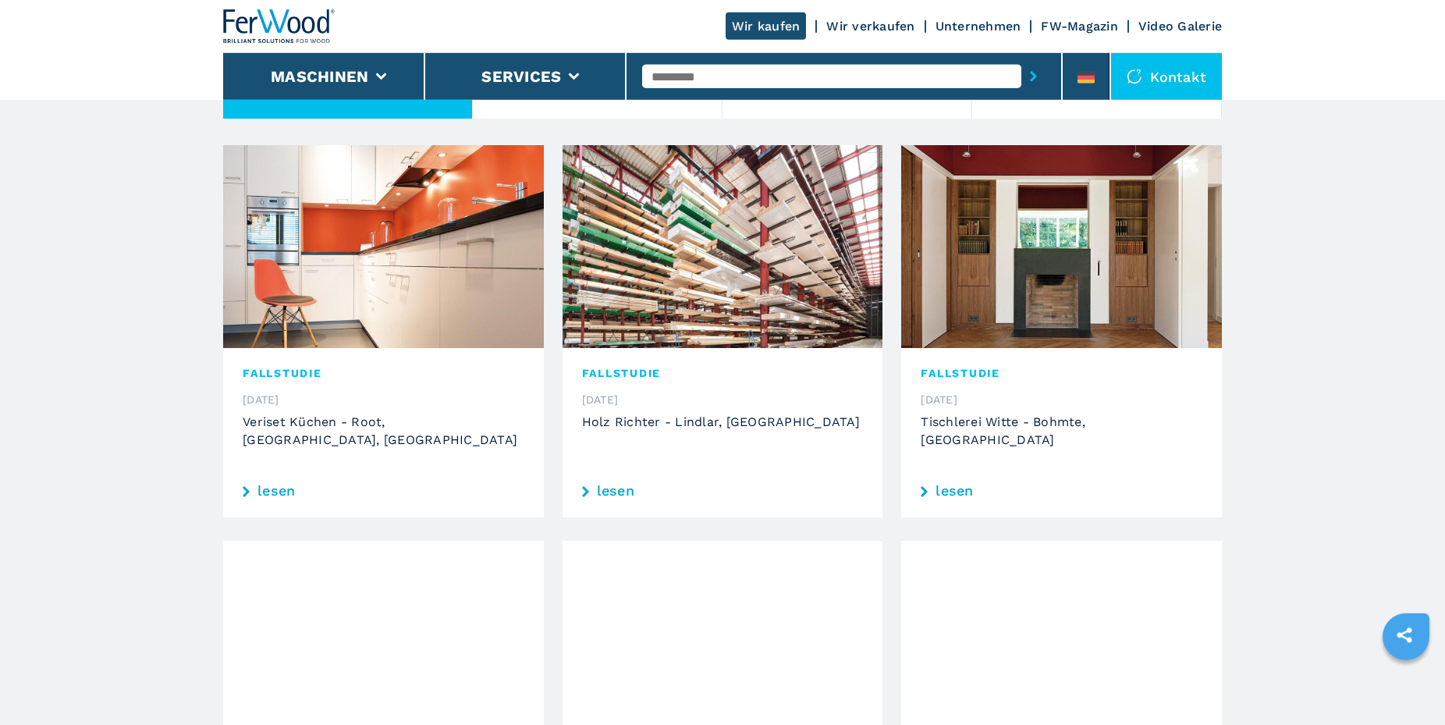
scroll to position [398, 0]
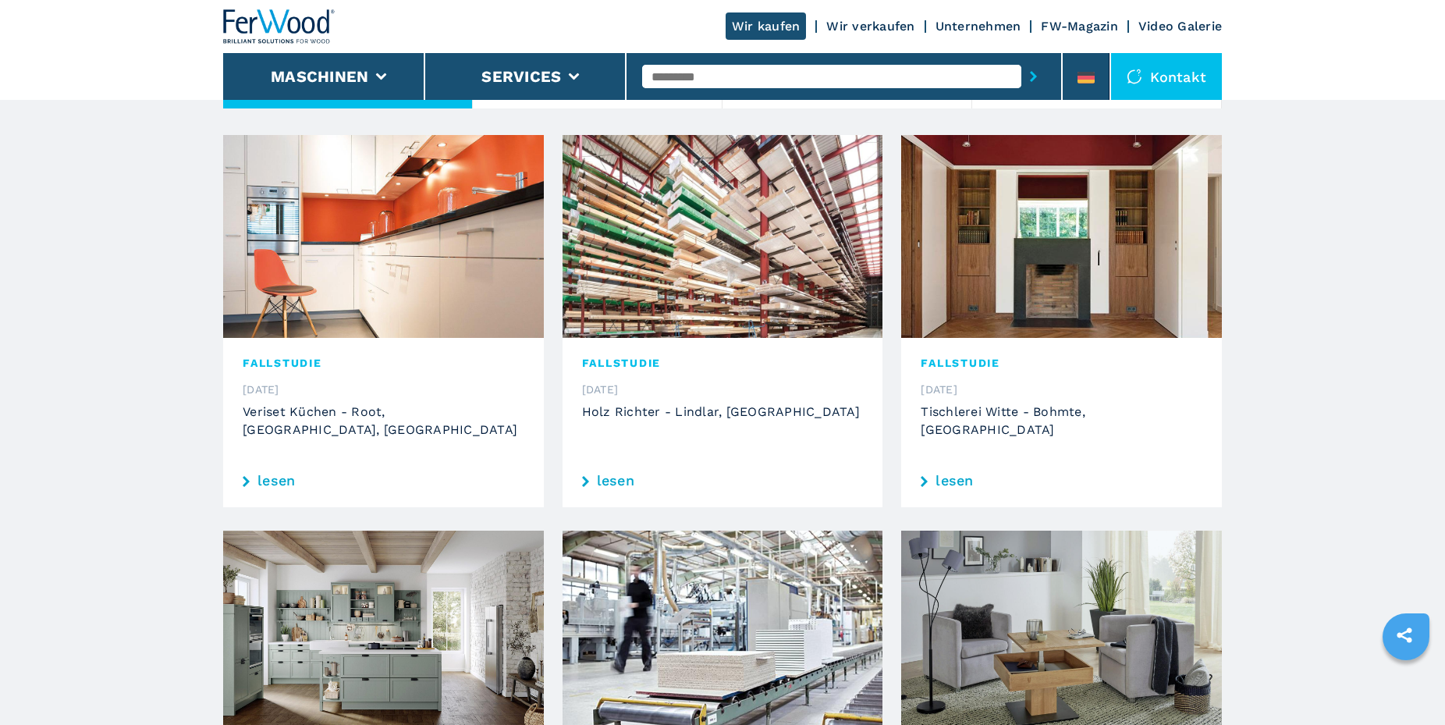
click at [953, 474] on link "lesen" at bounding box center [1062, 481] width 282 height 14
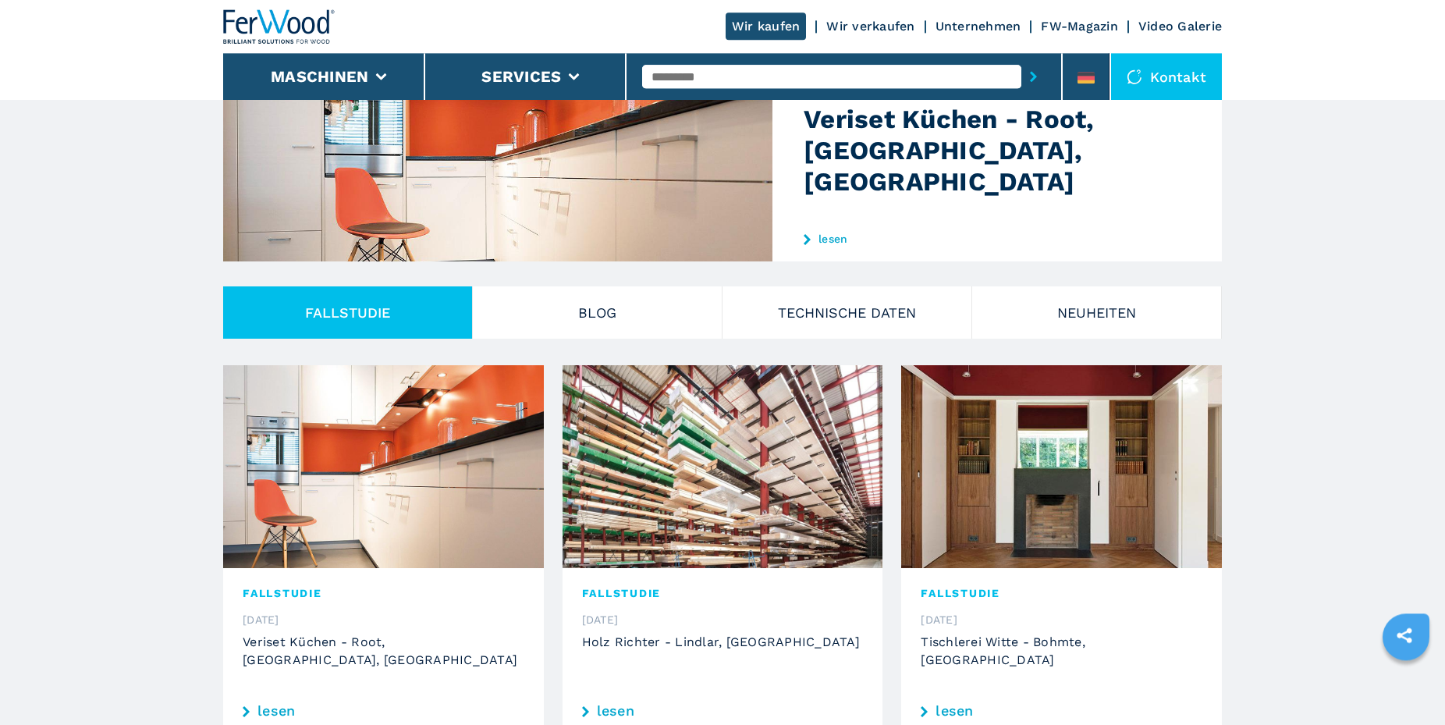
scroll to position [478, 0]
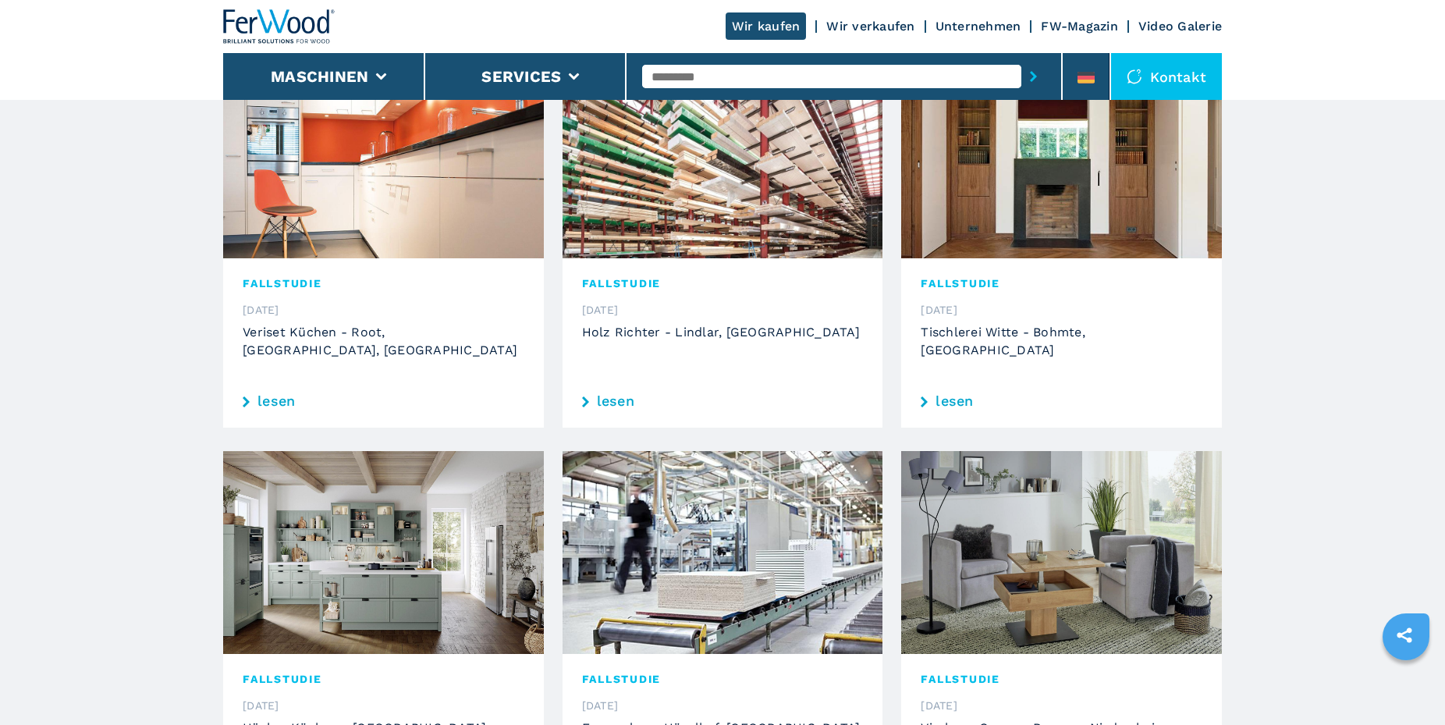
click at [270, 394] on link "lesen" at bounding box center [384, 401] width 282 height 14
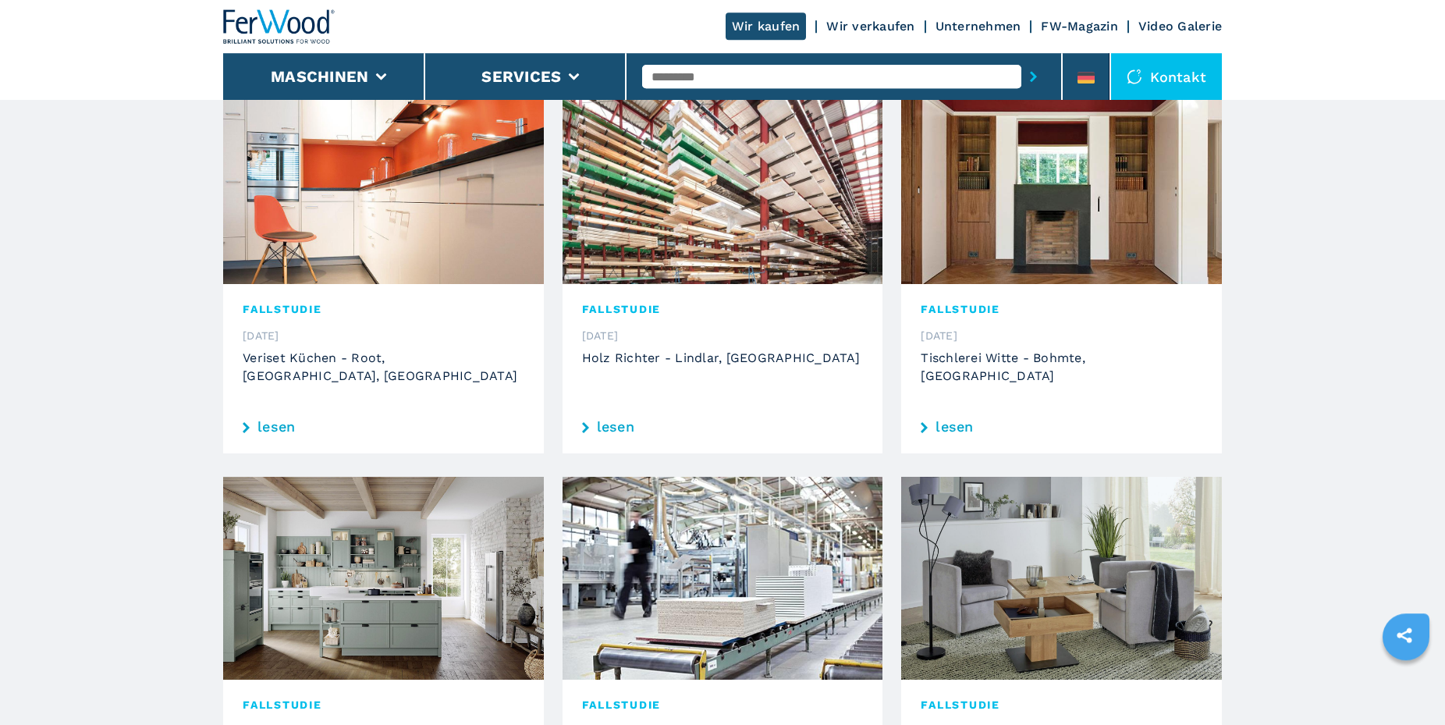
scroll to position [478, 0]
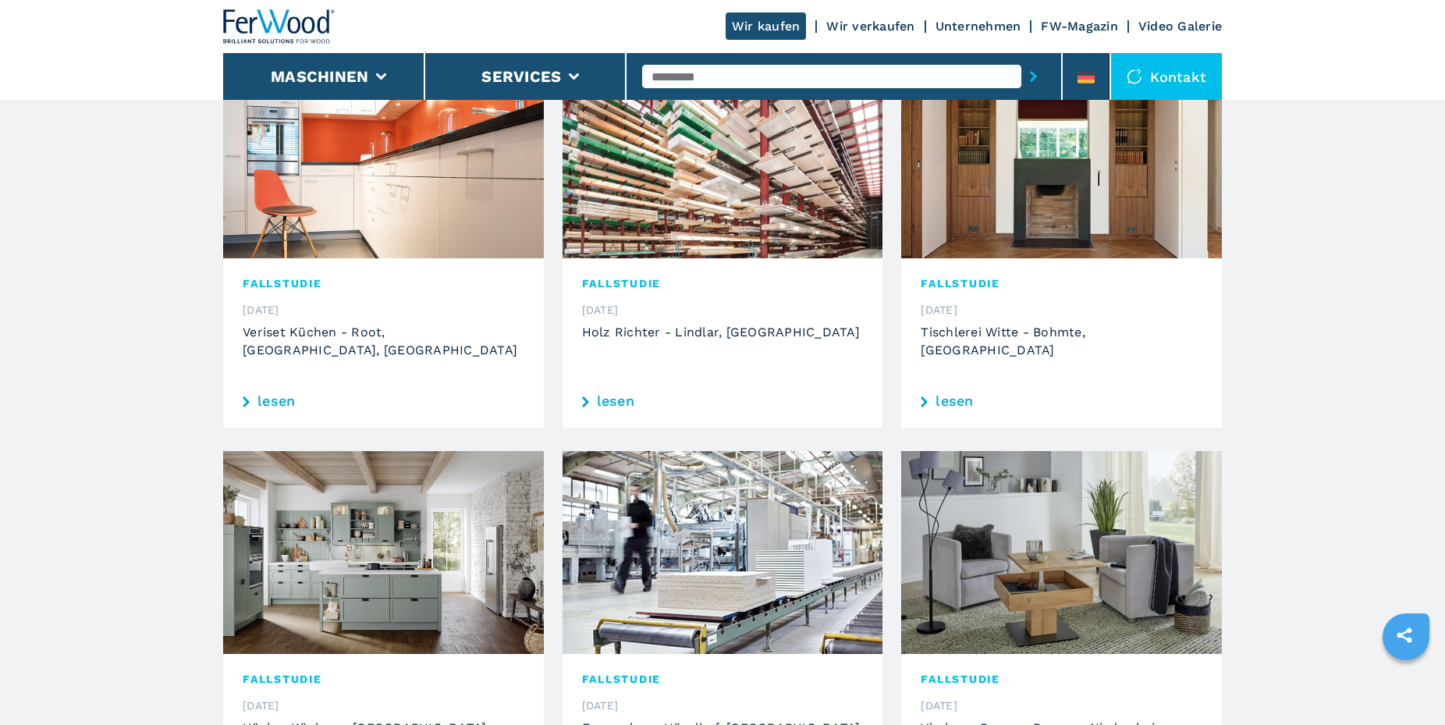
click at [616, 394] on link "lesen" at bounding box center [723, 401] width 282 height 14
